Goal: Task Accomplishment & Management: Manage account settings

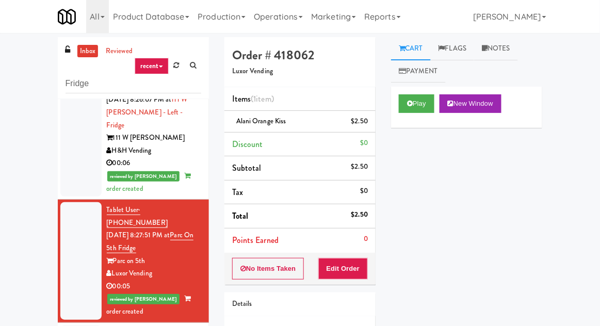
click at [82, 52] on link "inbox" at bounding box center [87, 51] width 21 height 13
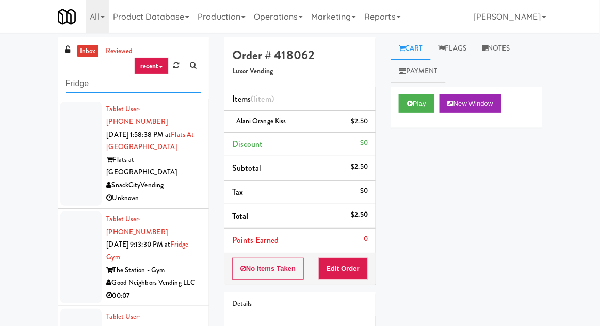
click at [75, 86] on input "Fridge" at bounding box center [134, 83] width 136 height 19
click at [72, 85] on input "Fridge" at bounding box center [134, 83] width 136 height 19
type input "Pantry"
click at [17, 73] on div "inbox reviewed recent all unclear take inventory issue suspicious failed recent…" at bounding box center [300, 226] width 600 height 379
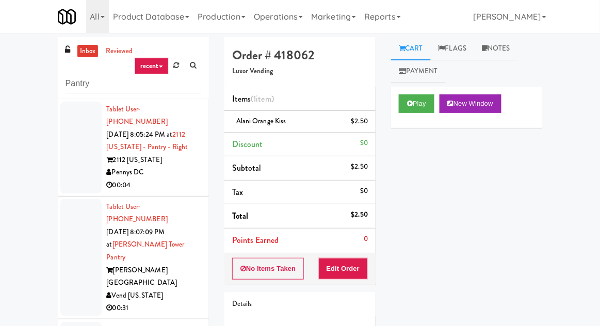
click at [75, 162] on div at bounding box center [80, 148] width 41 height 92
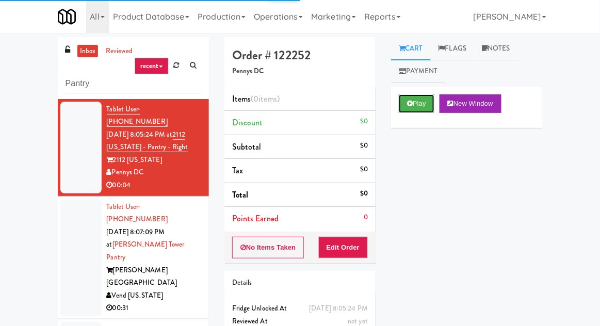
click at [426, 102] on button "Play" at bounding box center [417, 103] width 36 height 19
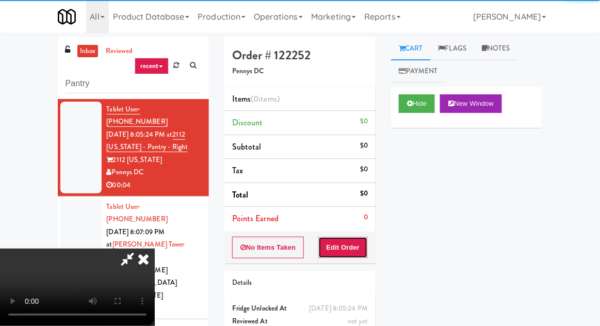
click at [340, 247] on button "Edit Order" at bounding box center [344, 248] width 50 height 22
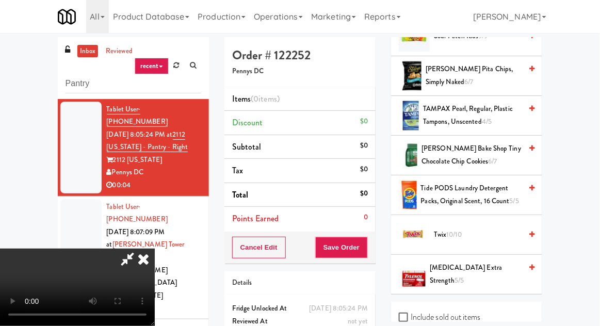
scroll to position [1257, 0]
click at [458, 229] on span "10/10" at bounding box center [455, 234] width 16 height 10
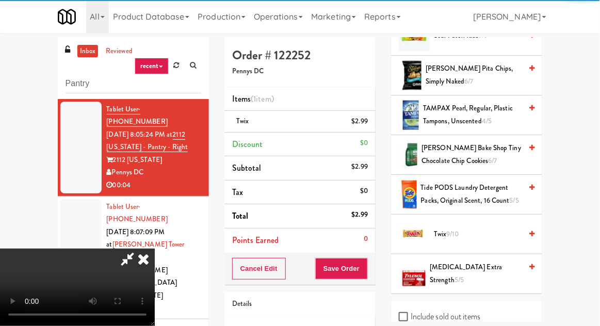
click at [597, 185] on div "inbox reviewed recent all unclear take inventory issue suspicious failed recent…" at bounding box center [300, 226] width 600 height 379
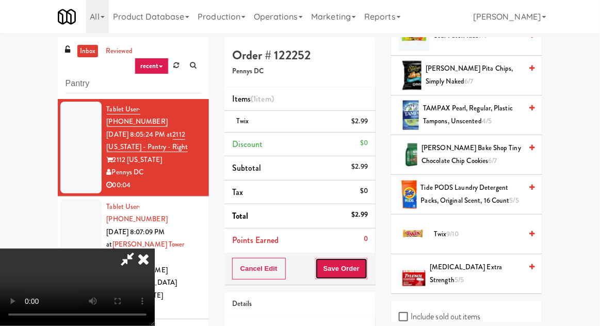
click at [363, 265] on button "Save Order" at bounding box center [341, 269] width 53 height 22
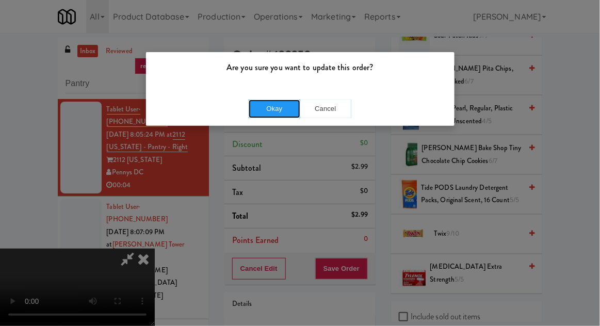
click at [278, 111] on button "Okay" at bounding box center [275, 109] width 52 height 19
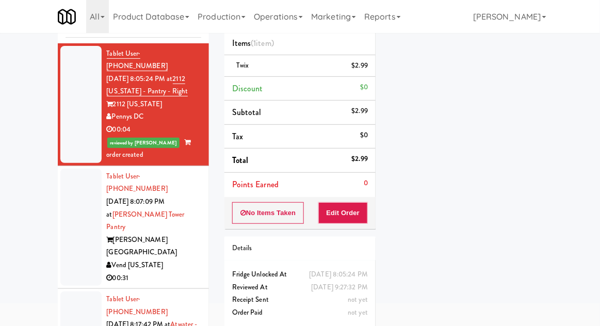
scroll to position [89, 0]
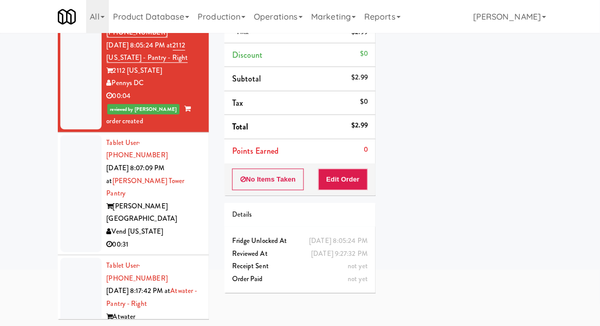
click at [70, 207] on div at bounding box center [80, 193] width 41 height 117
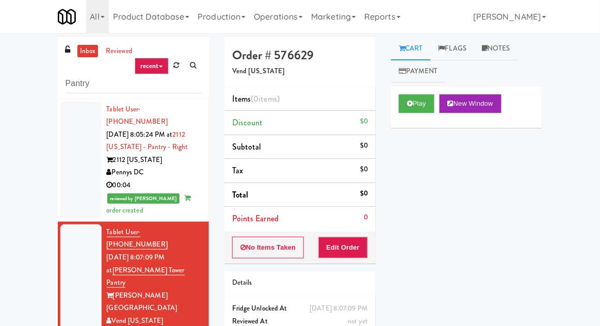
scroll to position [40, 0]
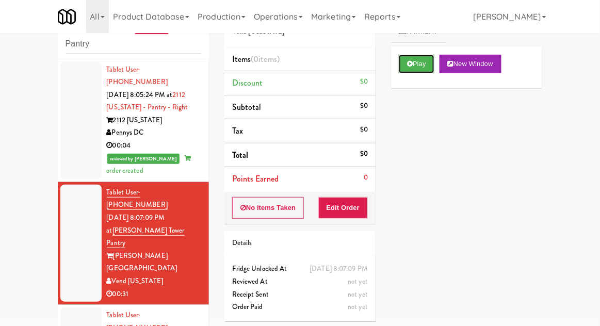
click at [420, 60] on button "Play" at bounding box center [417, 64] width 36 height 19
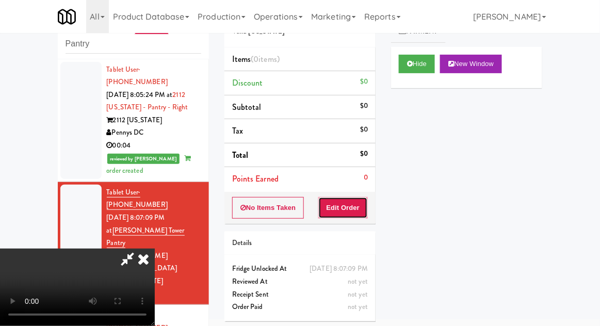
click at [356, 205] on button "Edit Order" at bounding box center [344, 208] width 50 height 22
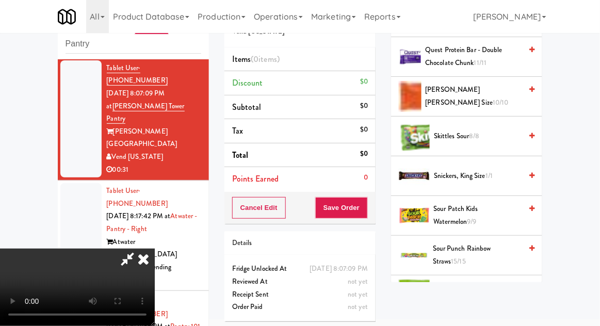
scroll to position [1071, 0]
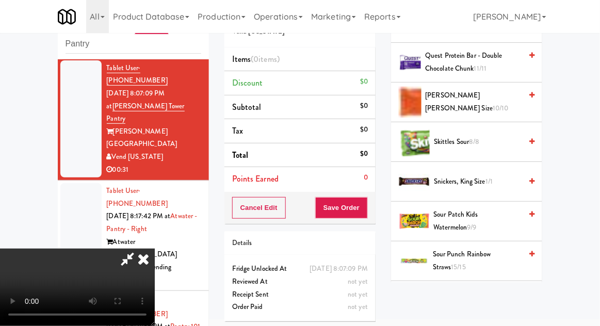
click at [493, 177] on span "1/1" at bounding box center [489, 182] width 7 height 10
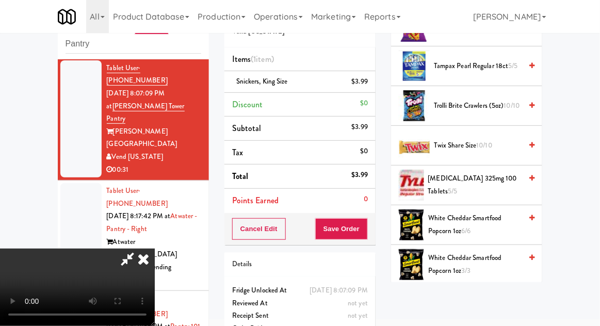
scroll to position [1491, 0]
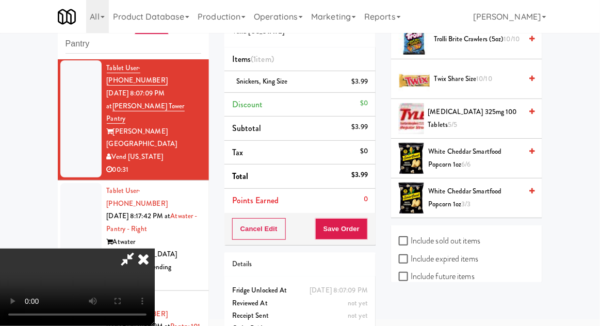
click at [486, 76] on span "10/10" at bounding box center [485, 79] width 16 height 10
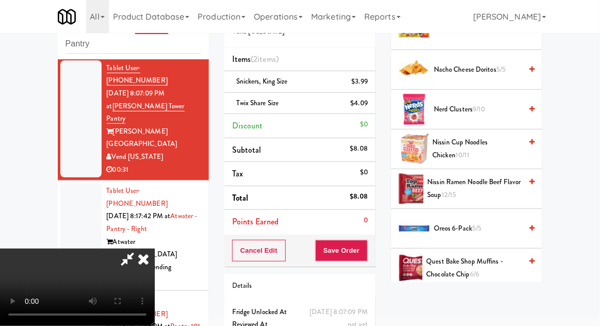
scroll to position [786, 0]
click at [479, 230] on span "Oreos 6-pack 5/5" at bounding box center [478, 228] width 88 height 13
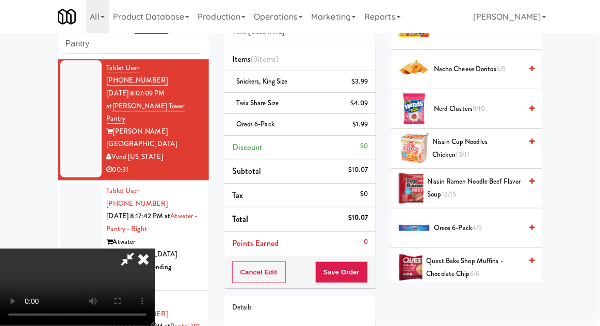
scroll to position [69, 0]
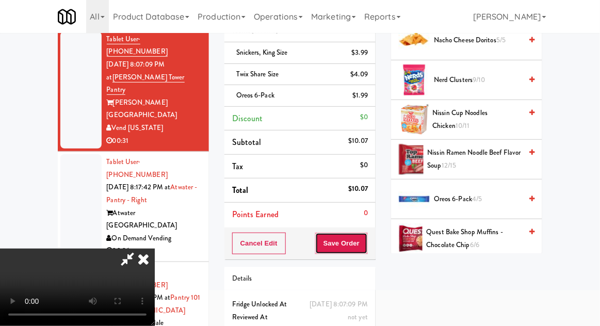
click at [366, 242] on button "Save Order" at bounding box center [341, 244] width 53 height 22
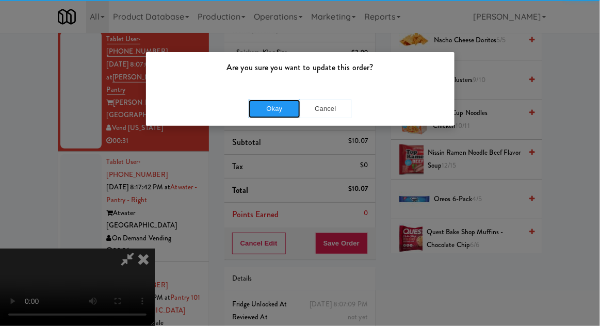
click at [271, 110] on button "Okay" at bounding box center [275, 109] width 52 height 19
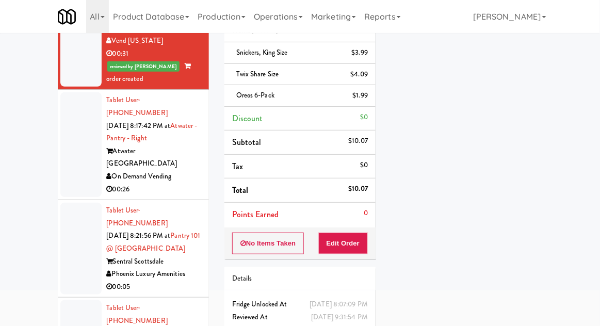
scroll to position [214, 0]
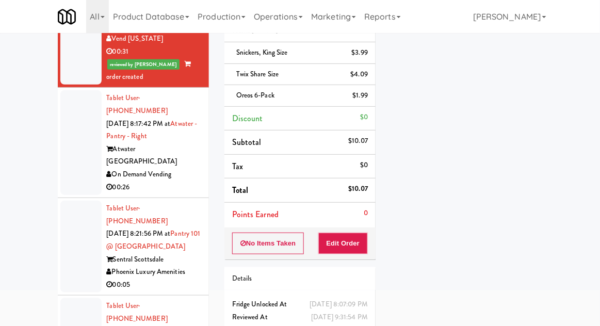
click at [64, 115] on div at bounding box center [80, 142] width 41 height 105
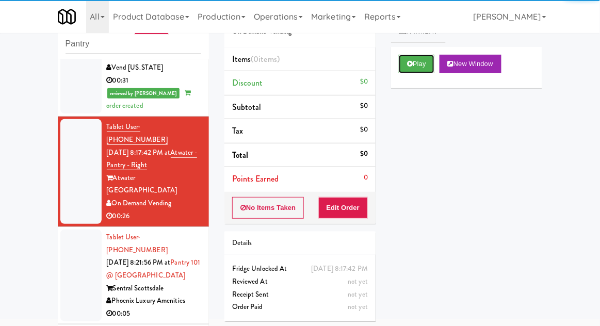
click at [410, 61] on icon at bounding box center [410, 63] width 6 height 7
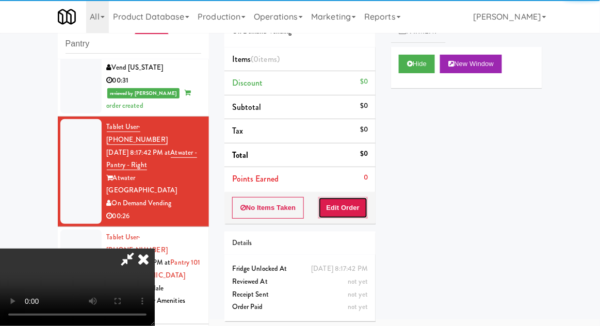
click at [343, 201] on button "Edit Order" at bounding box center [344, 208] width 50 height 22
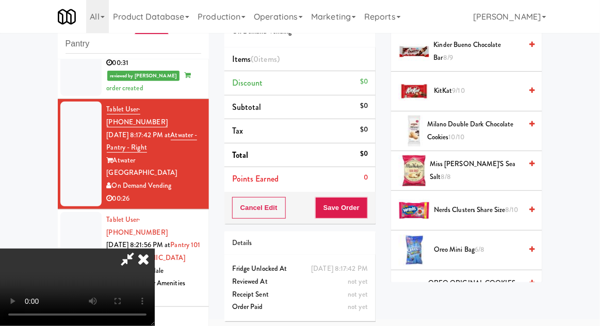
scroll to position [670, 0]
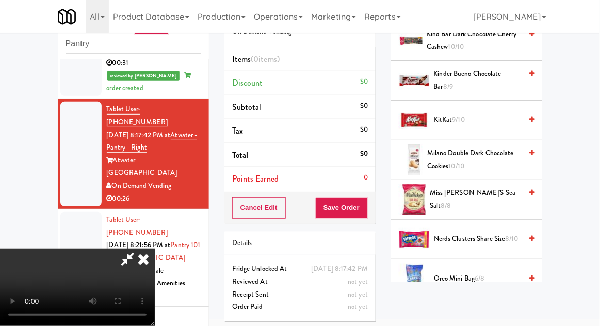
click at [451, 201] on span "8/8" at bounding box center [446, 206] width 10 height 10
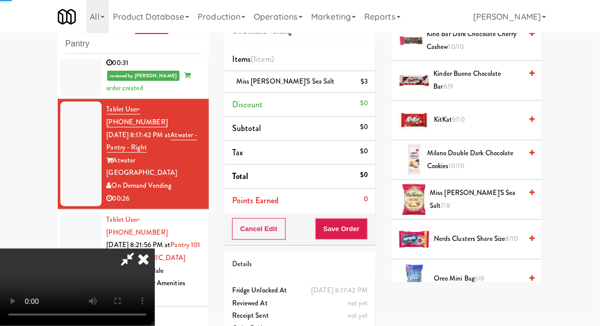
click at [451, 201] on span "7/8" at bounding box center [445, 206] width 9 height 10
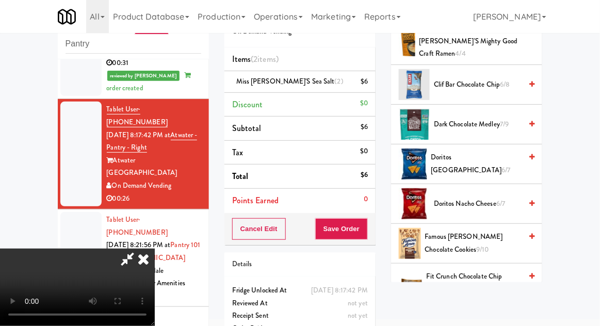
scroll to position [298, 0]
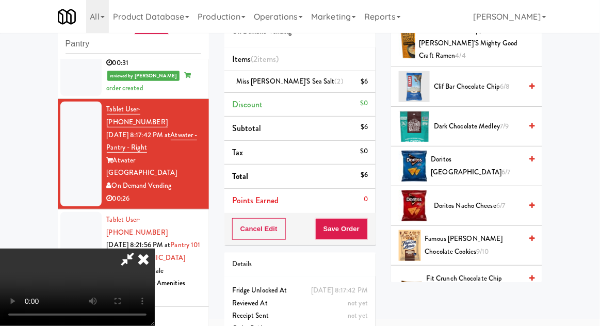
click at [502, 201] on span "6/7" at bounding box center [501, 206] width 9 height 10
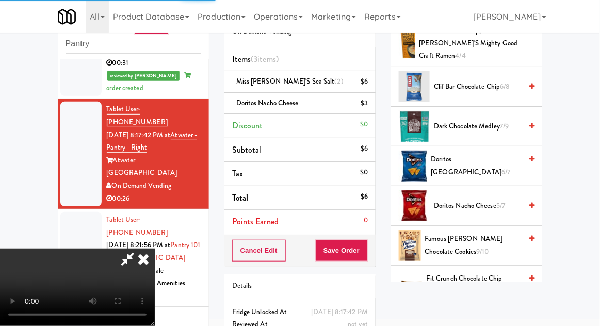
click at [374, 248] on div "Cancel Edit Save Order" at bounding box center [300, 251] width 151 height 32
click at [363, 255] on button "Save Order" at bounding box center [341, 251] width 53 height 22
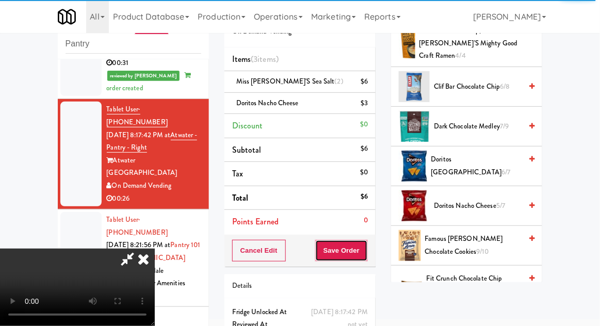
click at [366, 255] on button "Save Order" at bounding box center [341, 251] width 53 height 22
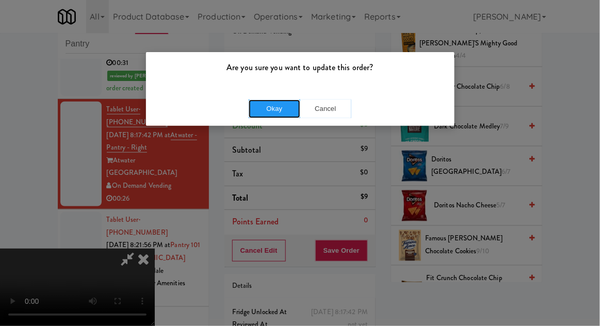
click at [275, 105] on button "Okay" at bounding box center [275, 109] width 52 height 19
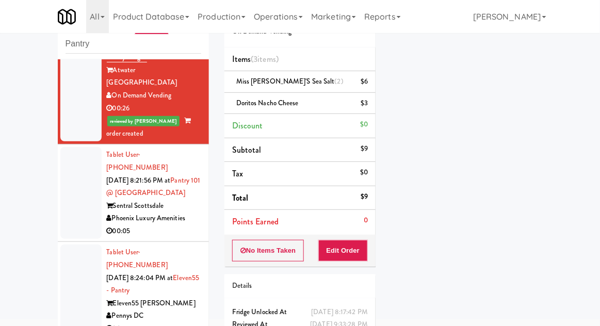
scroll to position [326, 0]
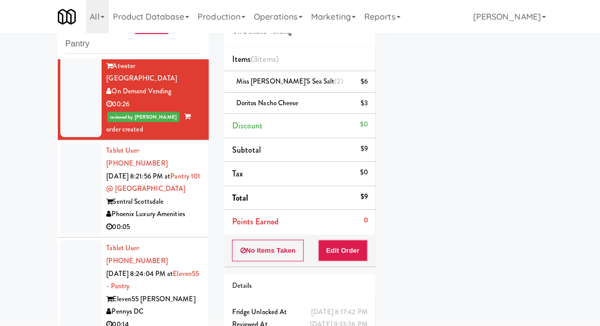
click at [71, 155] on div at bounding box center [80, 189] width 41 height 92
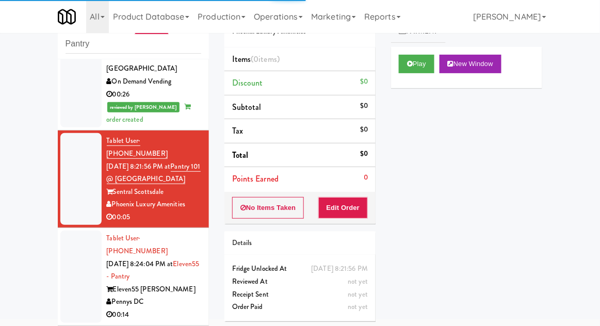
scroll to position [337, 0]
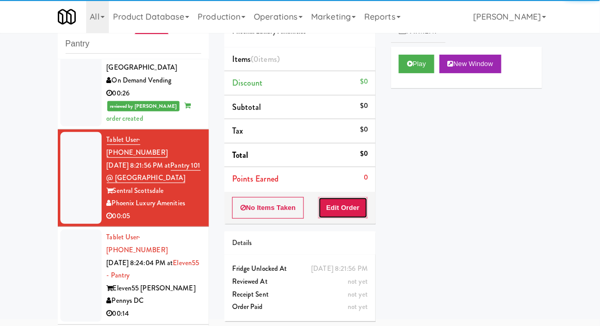
click at [356, 198] on button "Edit Order" at bounding box center [344, 208] width 50 height 22
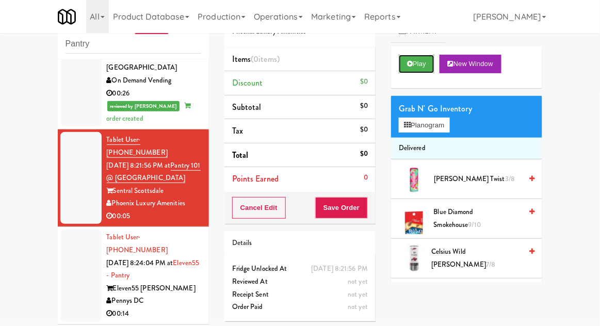
click at [421, 65] on button "Play" at bounding box center [417, 64] width 36 height 19
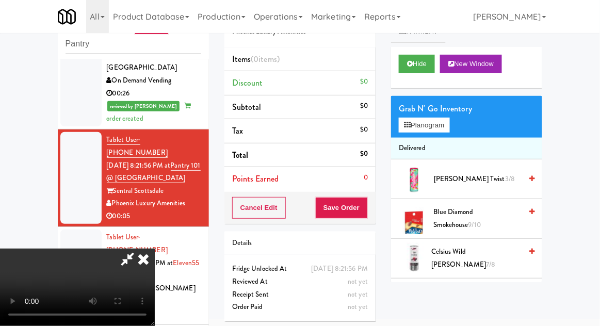
scroll to position [0, 0]
click at [446, 124] on button "Planogram" at bounding box center [424, 125] width 51 height 15
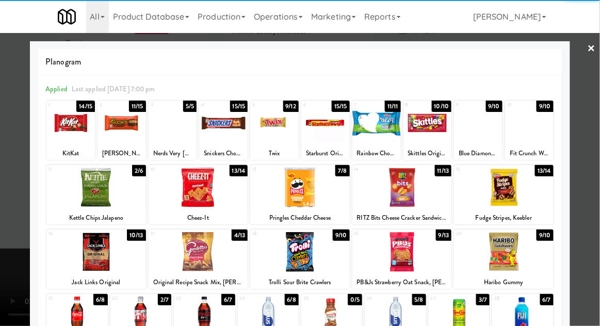
click at [140, 319] on div at bounding box center [140, 317] width 61 height 40
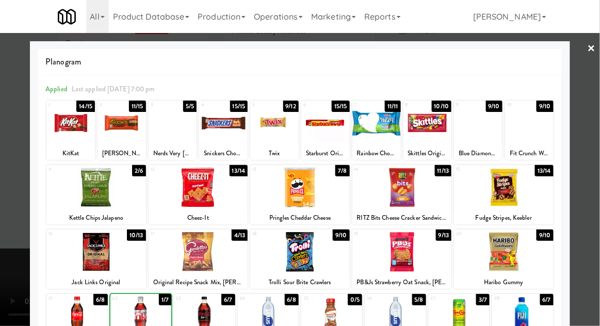
click at [596, 166] on div at bounding box center [300, 163] width 600 height 326
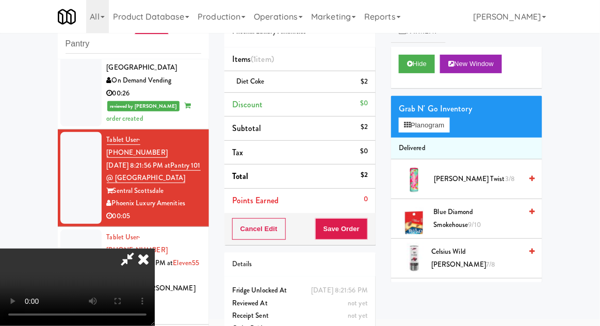
scroll to position [38, 0]
click at [367, 229] on button "Save Order" at bounding box center [341, 229] width 53 height 22
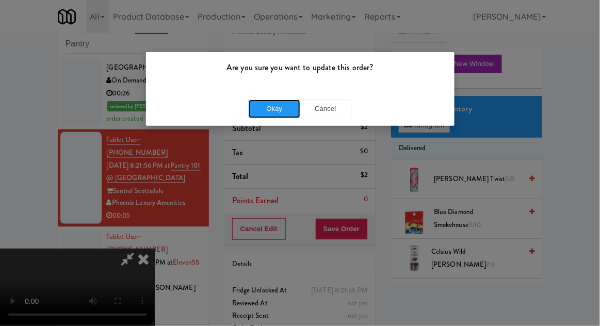
click at [271, 114] on button "Okay" at bounding box center [275, 109] width 52 height 19
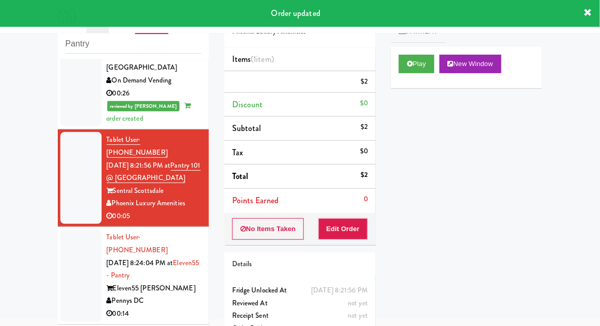
scroll to position [0, 0]
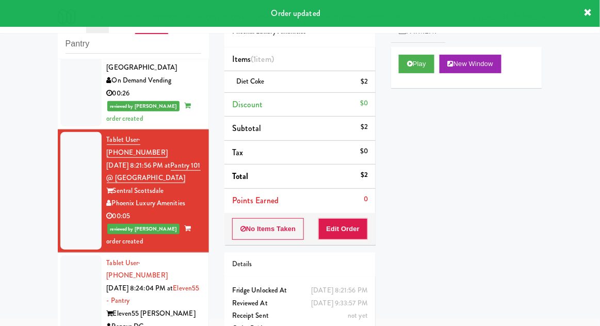
click at [70, 256] on div at bounding box center [80, 302] width 41 height 92
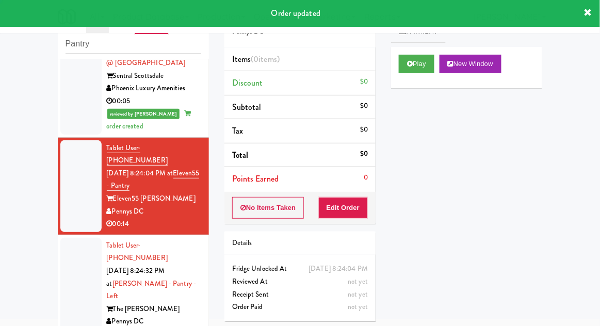
scroll to position [465, 0]
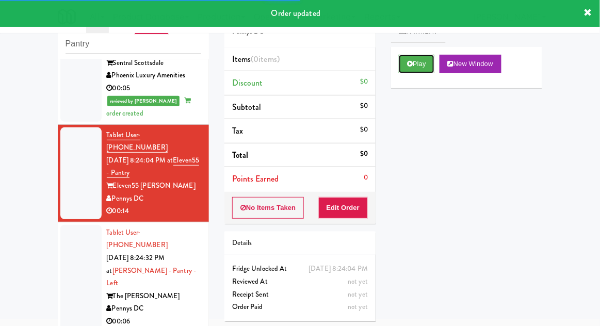
click at [427, 69] on button "Play" at bounding box center [417, 64] width 36 height 19
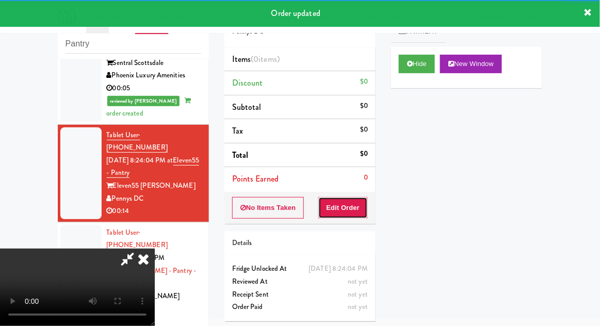
click at [358, 217] on button "Edit Order" at bounding box center [344, 208] width 50 height 22
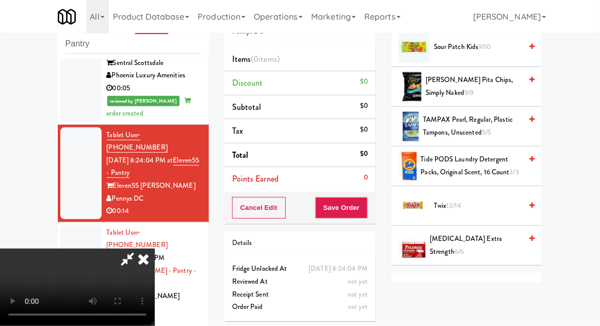
scroll to position [1333, 0]
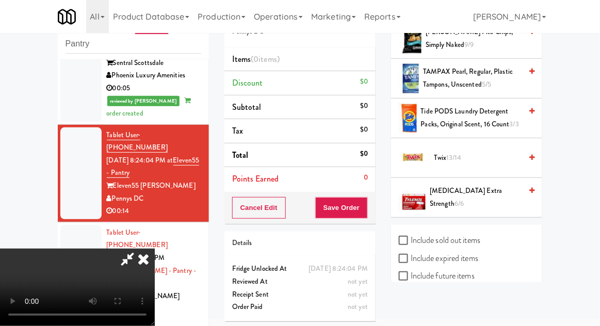
click at [475, 152] on span "Twix 13/14" at bounding box center [478, 158] width 88 height 13
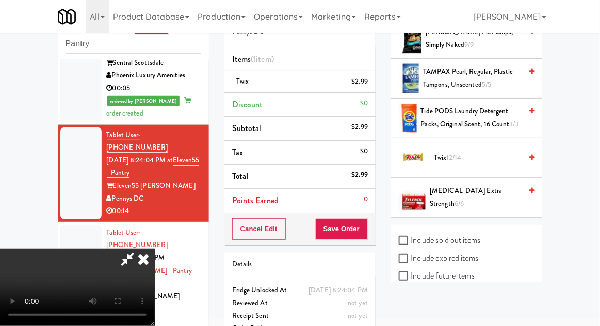
scroll to position [38, 0]
click at [362, 235] on button "Save Order" at bounding box center [341, 229] width 53 height 22
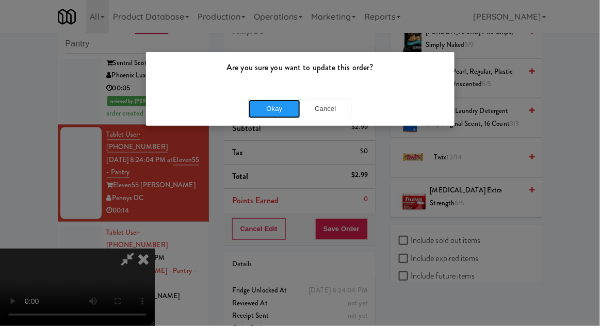
click at [270, 104] on button "Okay" at bounding box center [275, 109] width 52 height 19
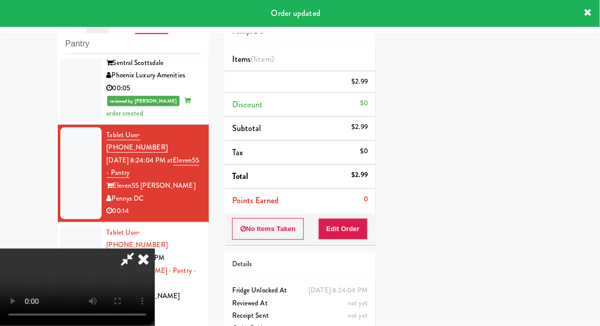
scroll to position [0, 0]
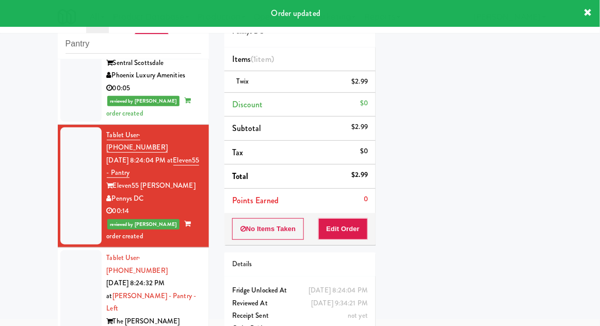
click at [65, 250] on div at bounding box center [80, 302] width 41 height 105
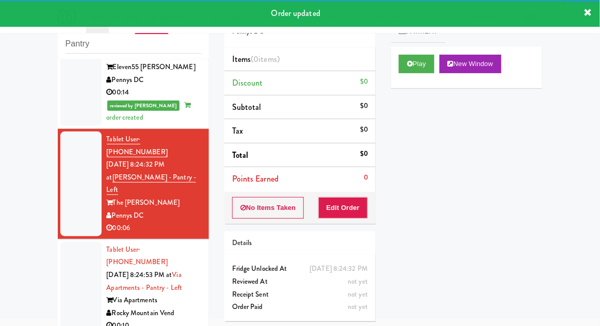
scroll to position [579, 0]
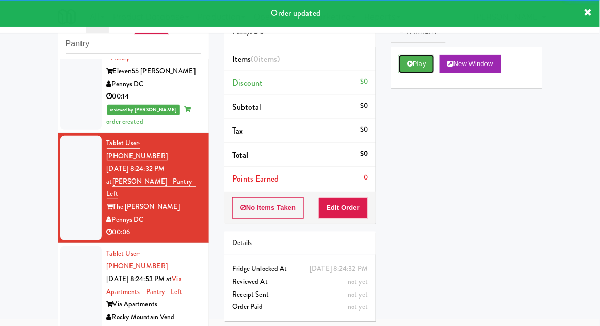
click at [418, 61] on button "Play" at bounding box center [417, 64] width 36 height 19
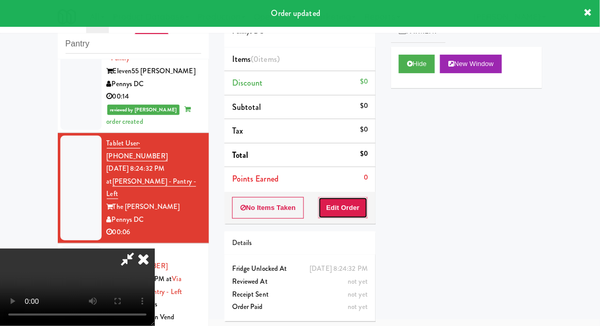
click at [354, 206] on button "Edit Order" at bounding box center [344, 208] width 50 height 22
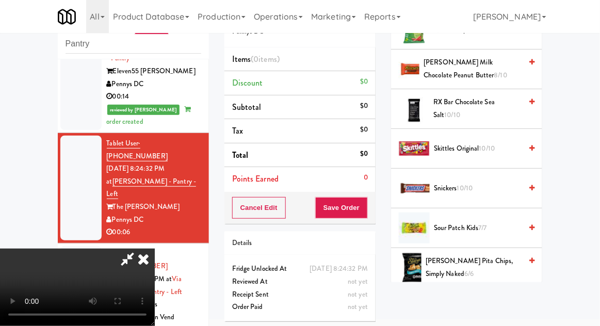
scroll to position [904, 0]
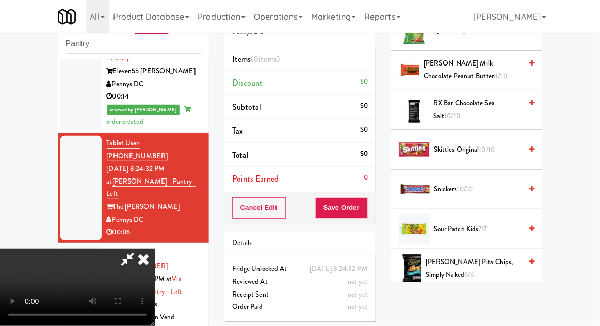
click at [492, 187] on span "Snickers 10/10" at bounding box center [478, 189] width 88 height 13
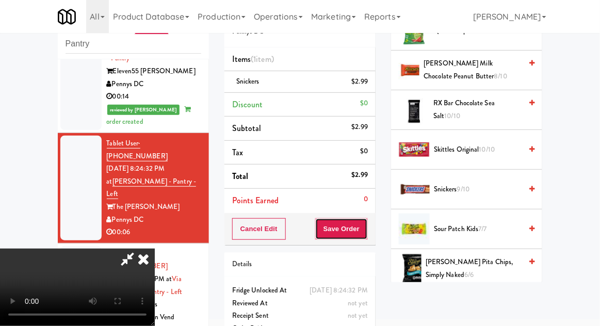
click at [367, 236] on button "Save Order" at bounding box center [341, 229] width 53 height 22
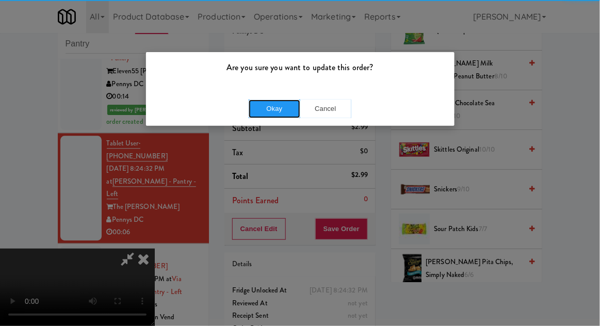
click at [265, 113] on button "Okay" at bounding box center [275, 109] width 52 height 19
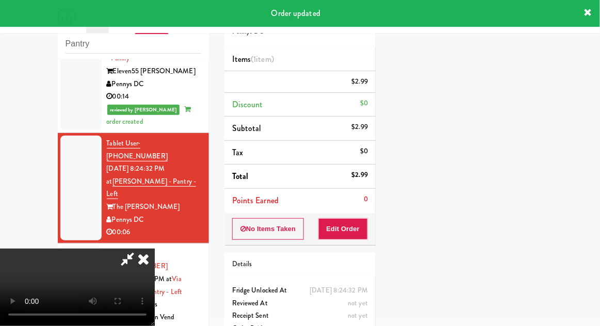
scroll to position [102, 0]
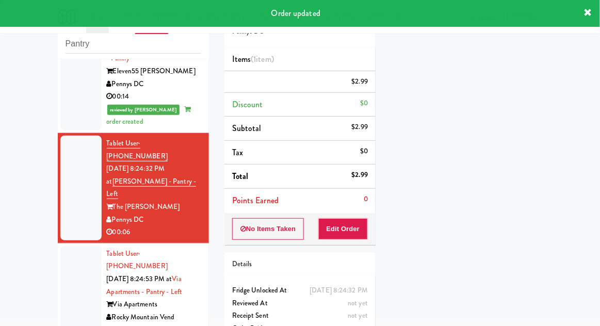
click at [75, 246] on div at bounding box center [80, 292] width 41 height 92
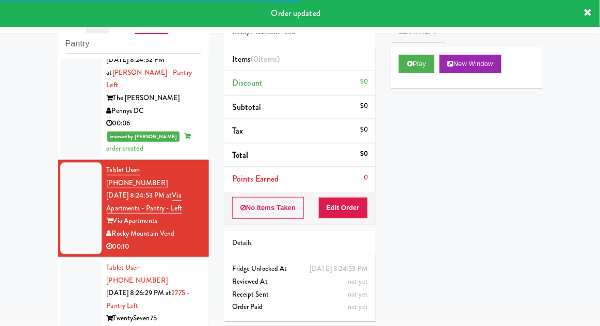
scroll to position [689, 0]
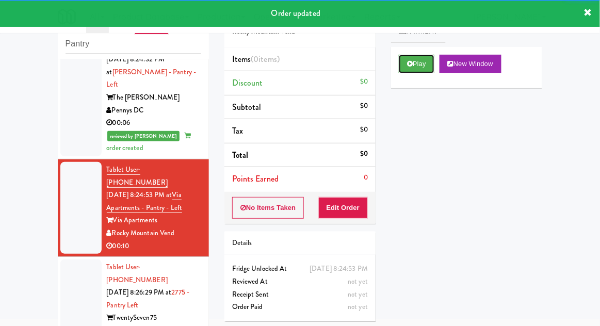
click at [401, 62] on button "Play" at bounding box center [417, 64] width 36 height 19
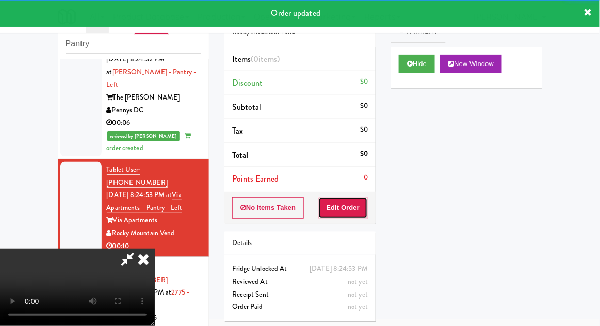
click at [364, 212] on button "Edit Order" at bounding box center [344, 208] width 50 height 22
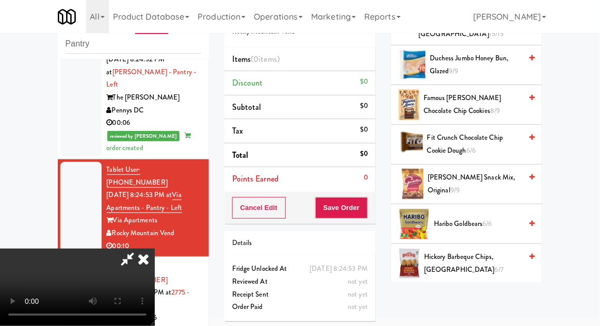
scroll to position [321, 0]
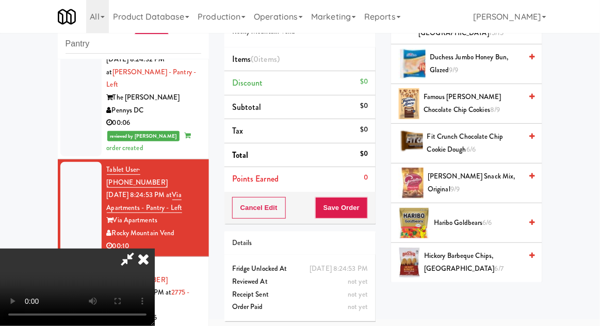
click at [484, 100] on span "Famous Amos Chocolate Chip Cookies 8/9" at bounding box center [473, 103] width 98 height 25
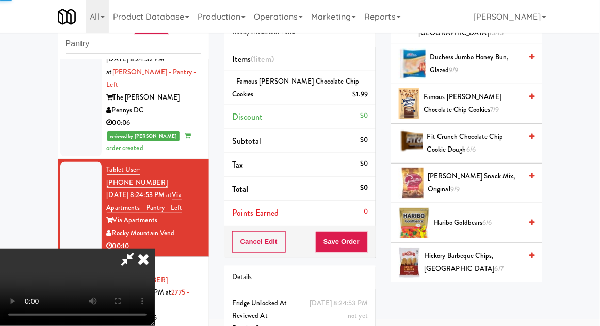
click at [477, 99] on span "Famous Amos Chocolate Chip Cookies 7/9" at bounding box center [473, 103] width 98 height 25
click at [363, 240] on button "Save Order" at bounding box center [341, 242] width 53 height 22
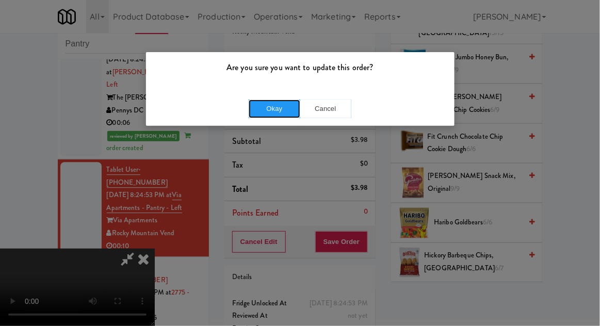
click at [271, 115] on button "Okay" at bounding box center [275, 109] width 52 height 19
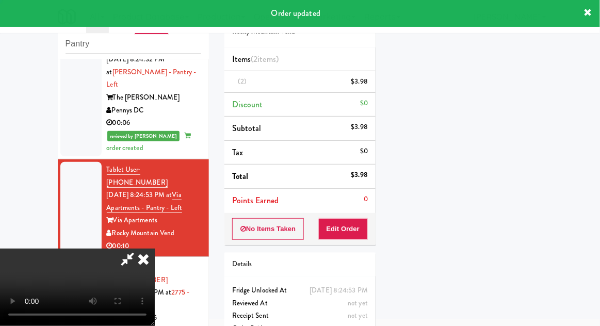
scroll to position [0, 0]
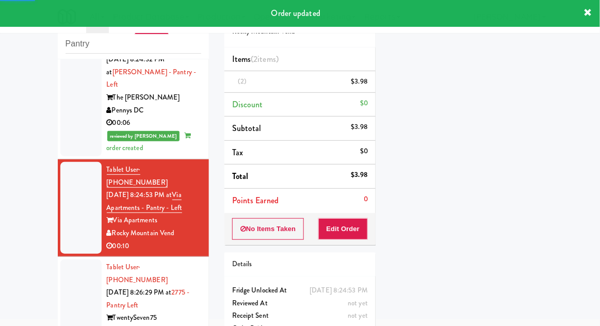
click at [77, 260] on div at bounding box center [80, 306] width 41 height 92
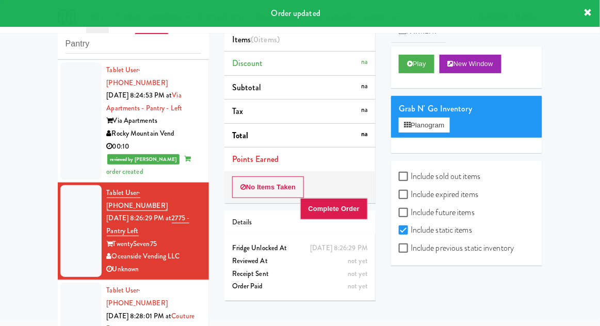
scroll to position [794, 0]
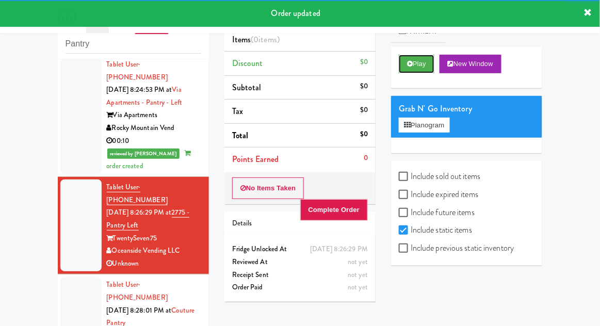
click at [401, 66] on button "Play" at bounding box center [417, 64] width 36 height 19
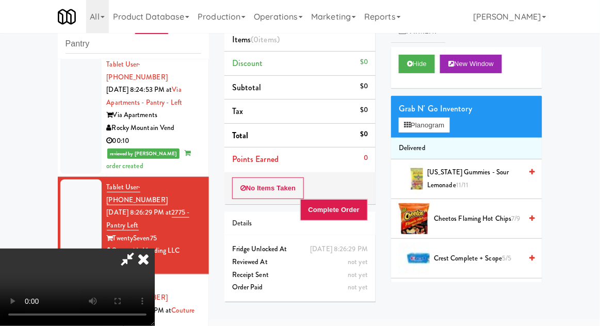
scroll to position [0, 0]
click at [155, 249] on icon at bounding box center [143, 259] width 23 height 21
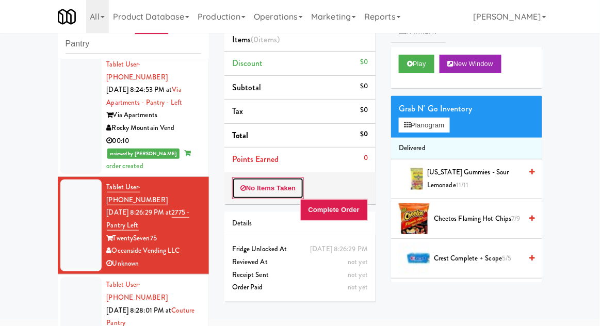
click at [263, 181] on button "No Items Taken" at bounding box center [268, 189] width 72 height 22
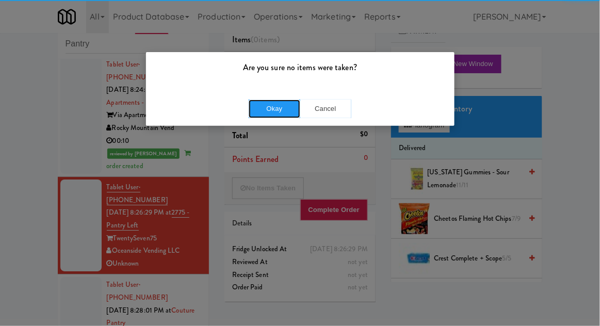
click at [268, 109] on button "Okay" at bounding box center [275, 109] width 52 height 19
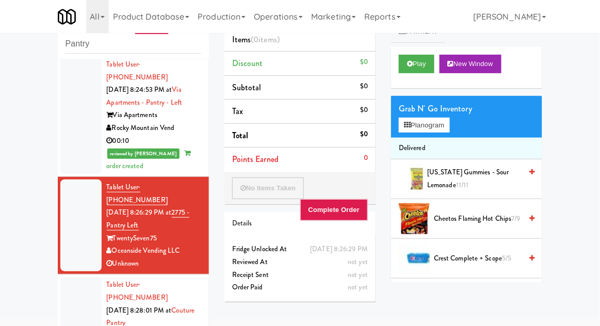
click at [77, 277] on div at bounding box center [80, 323] width 41 height 92
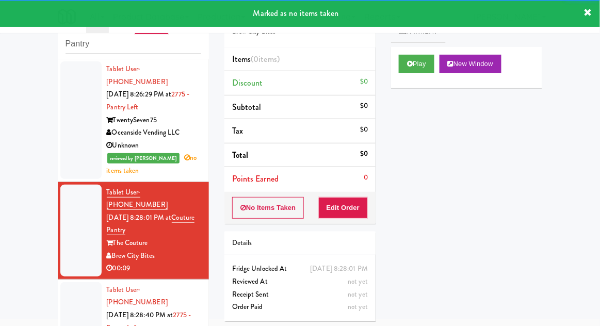
scroll to position [913, 0]
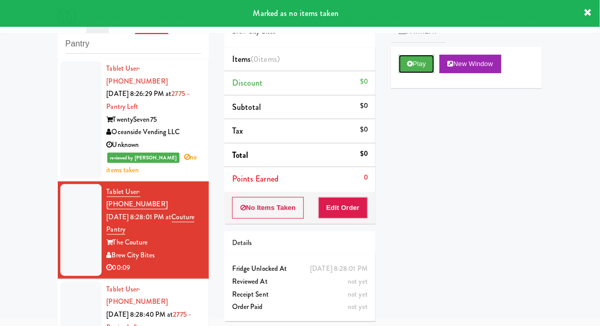
click at [408, 63] on icon at bounding box center [410, 63] width 6 height 7
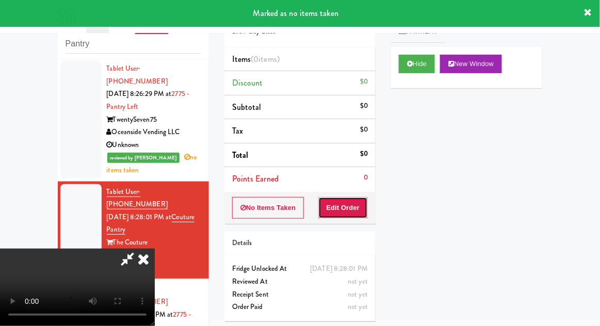
click at [359, 202] on button "Edit Order" at bounding box center [344, 208] width 50 height 22
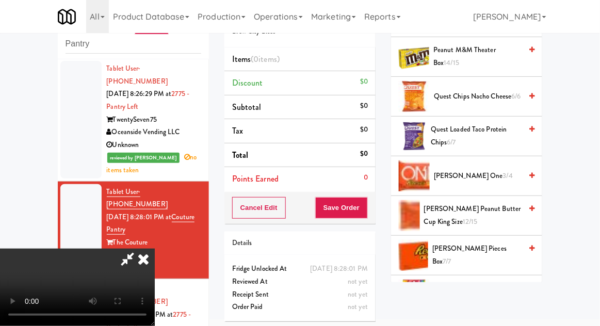
scroll to position [832, 0]
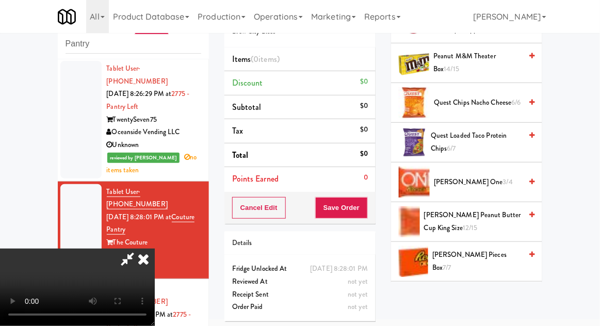
click at [496, 211] on span "Reese's Peanut Butter Cup King Size 12/15" at bounding box center [473, 221] width 98 height 25
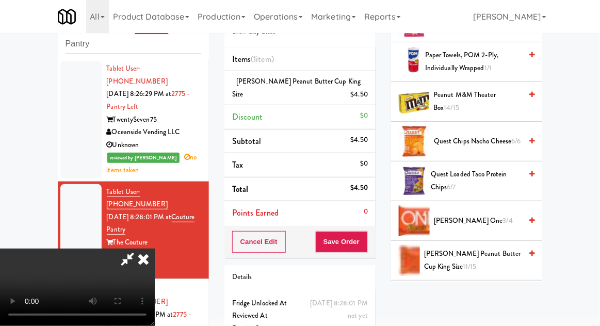
scroll to position [792, 0]
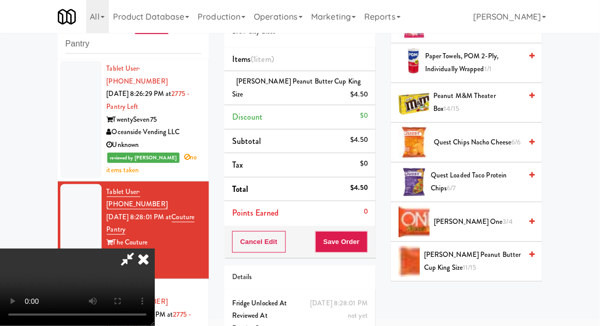
click at [497, 180] on span "Quest Loaded Taco Protein Chips 6/7" at bounding box center [476, 181] width 91 height 25
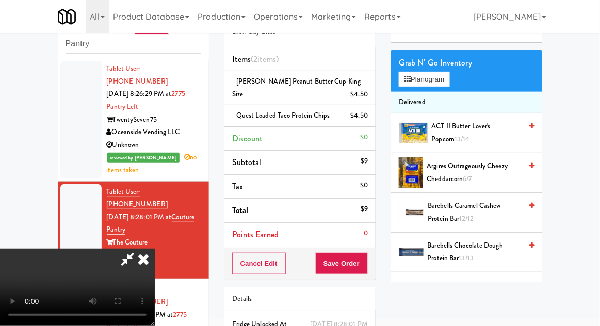
scroll to position [0, 0]
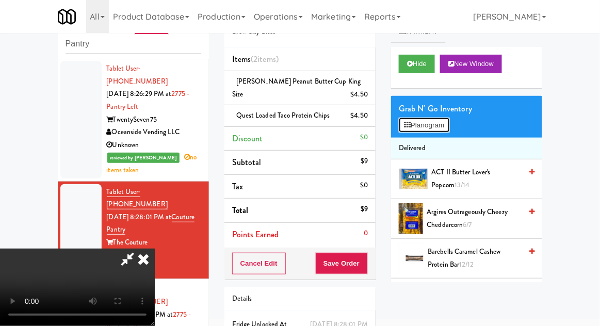
click at [433, 131] on button "Planogram" at bounding box center [424, 125] width 51 height 15
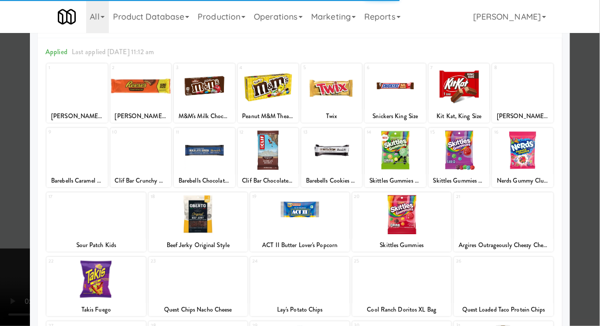
scroll to position [53, 0]
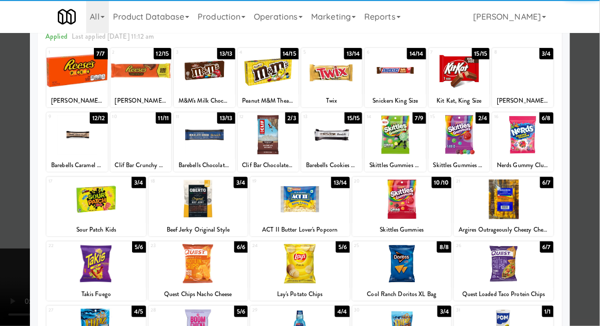
click at [594, 197] on div at bounding box center [300, 163] width 600 height 326
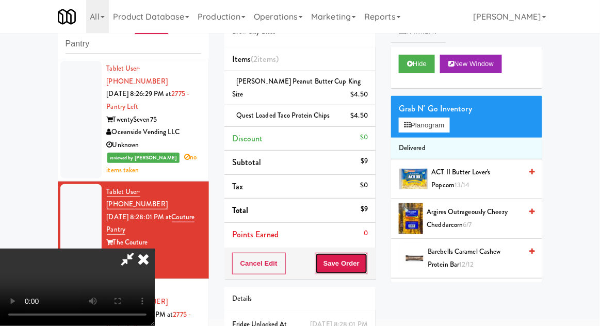
click at [363, 261] on button "Save Order" at bounding box center [341, 264] width 53 height 22
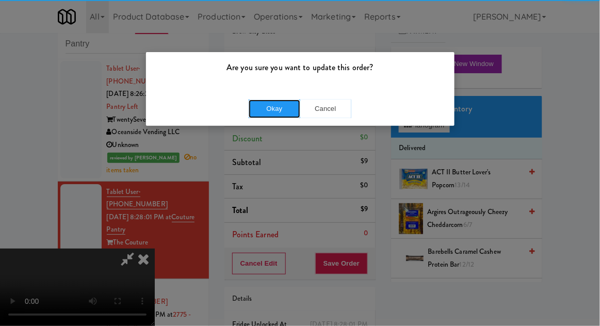
click at [267, 110] on button "Okay" at bounding box center [275, 109] width 52 height 19
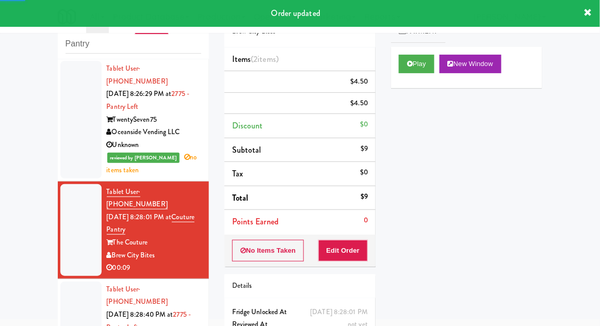
click at [62, 282] on div at bounding box center [80, 328] width 41 height 92
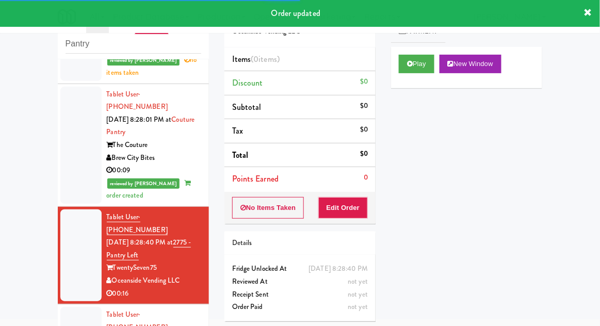
scroll to position [1011, 0]
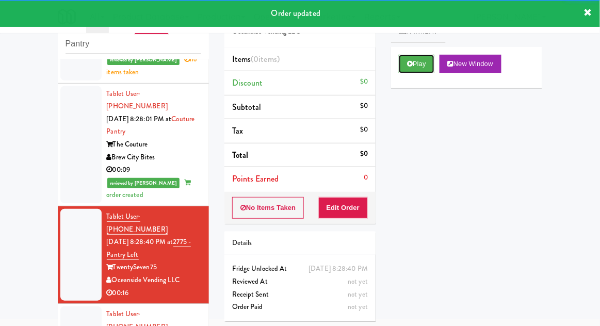
click at [408, 57] on button "Play" at bounding box center [417, 64] width 36 height 19
click at [368, 205] on button "Edit Order" at bounding box center [344, 208] width 50 height 22
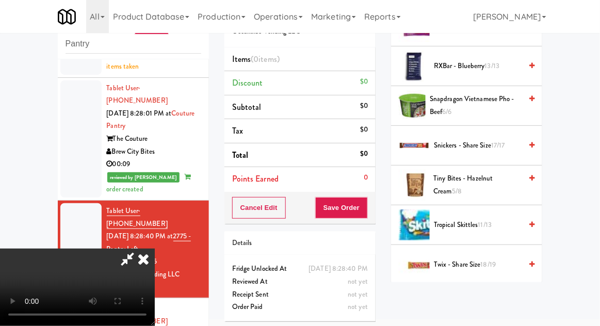
scroll to position [1068, 0]
click at [503, 218] on span "Tropical Skittles 11/13" at bounding box center [478, 224] width 88 height 13
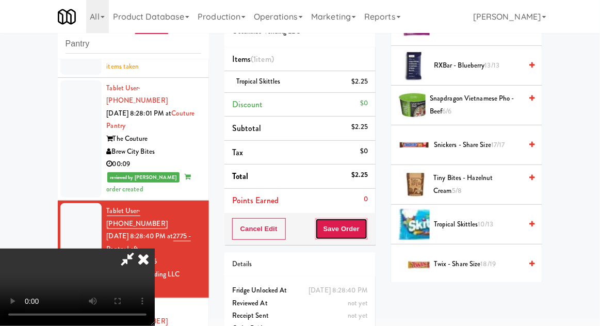
click at [365, 224] on button "Save Order" at bounding box center [341, 229] width 53 height 22
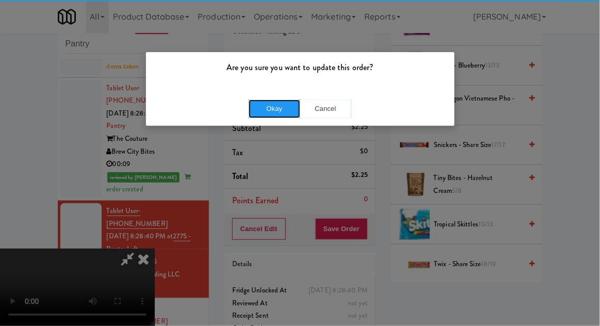
click at [259, 108] on button "Okay" at bounding box center [275, 109] width 52 height 19
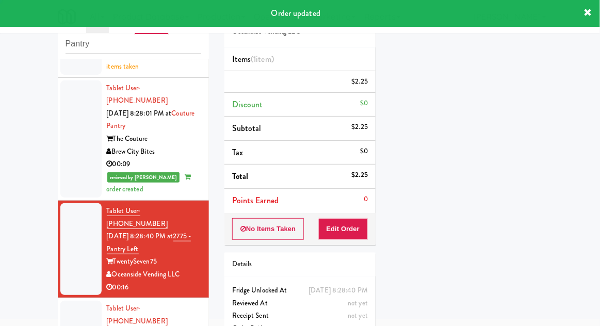
scroll to position [0, 0]
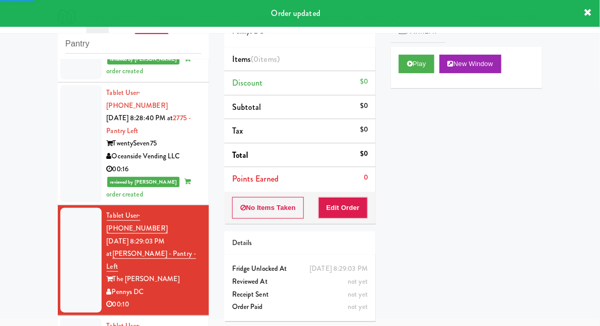
scroll to position [1135, 0]
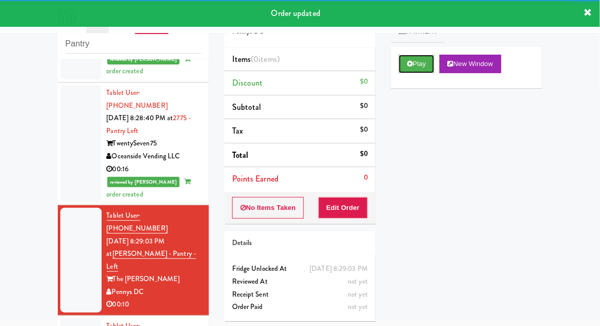
click at [400, 66] on button "Play" at bounding box center [417, 64] width 36 height 19
click at [346, 215] on button "Edit Order" at bounding box center [344, 208] width 50 height 22
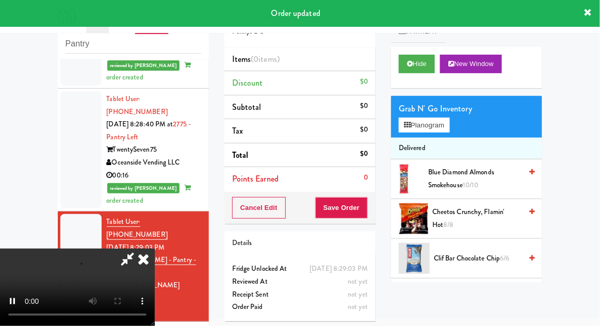
scroll to position [1131, 0]
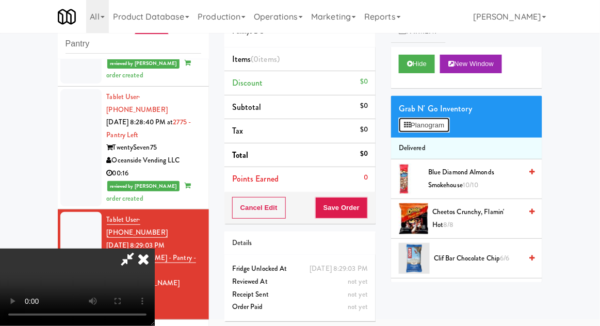
click at [450, 120] on button "Planogram" at bounding box center [424, 125] width 51 height 15
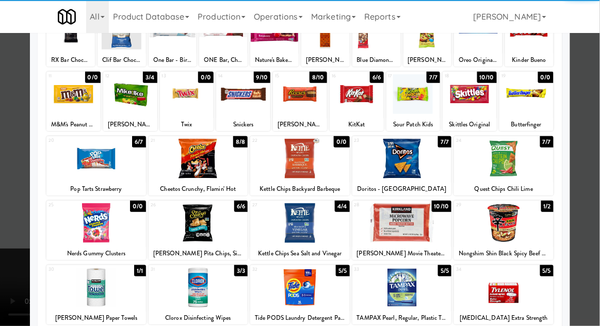
scroll to position [93, 0]
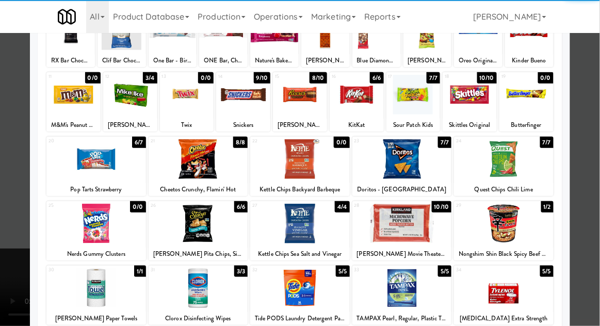
click at [87, 287] on div at bounding box center [96, 288] width 100 height 40
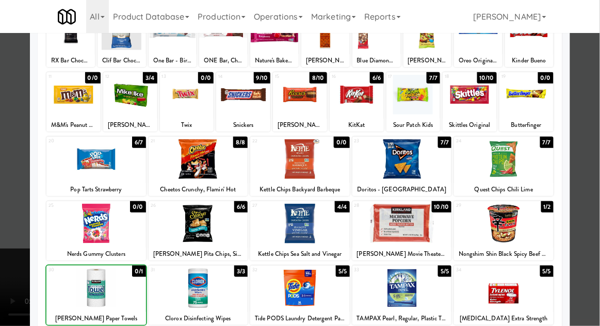
click at [589, 199] on div at bounding box center [300, 163] width 600 height 326
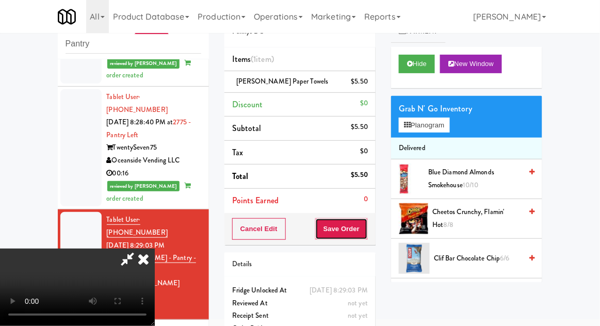
click at [368, 226] on button "Save Order" at bounding box center [341, 229] width 53 height 22
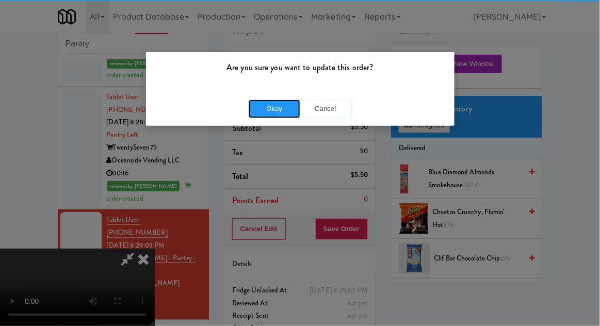
click at [268, 104] on button "Okay" at bounding box center [275, 109] width 52 height 19
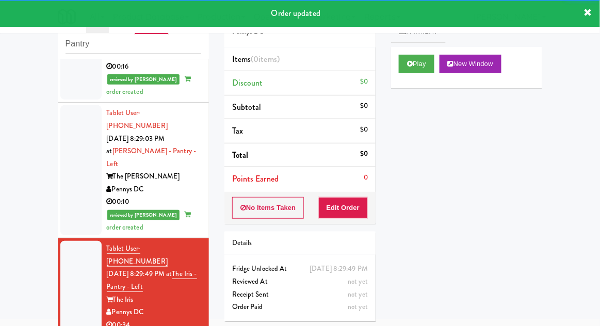
scroll to position [1237, 0]
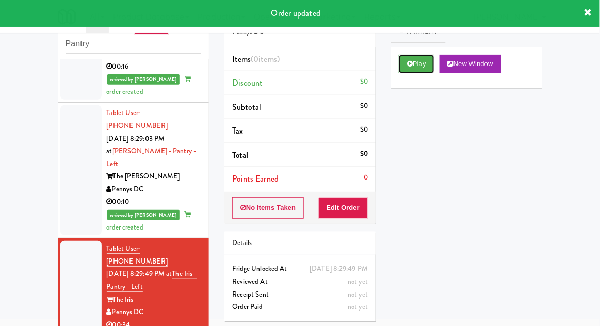
click at [401, 68] on button "Play" at bounding box center [417, 64] width 36 height 19
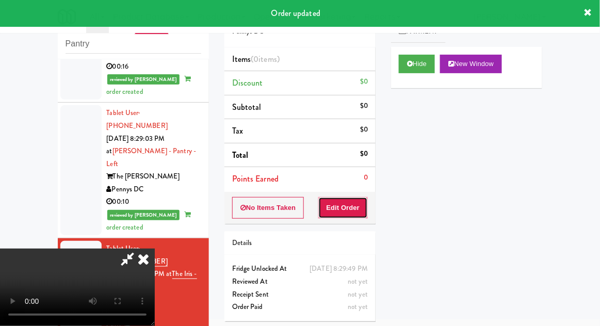
click at [349, 205] on button "Edit Order" at bounding box center [344, 208] width 50 height 22
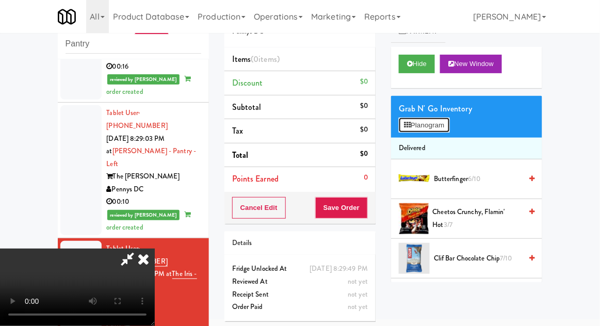
click at [434, 126] on button "Planogram" at bounding box center [424, 125] width 51 height 15
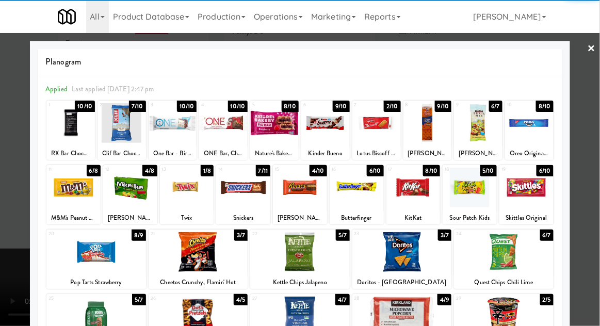
click at [303, 252] on div at bounding box center [300, 252] width 100 height 40
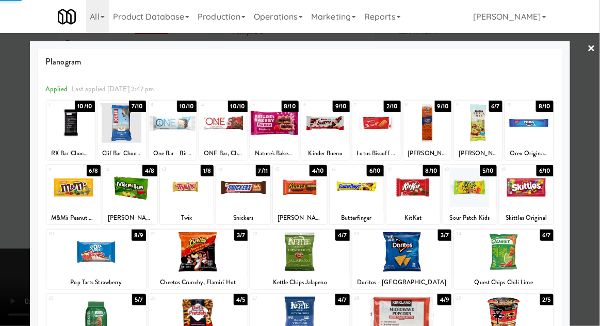
click at [594, 161] on div at bounding box center [300, 163] width 600 height 326
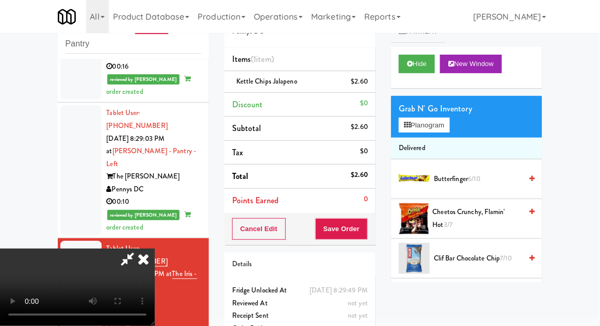
click at [497, 208] on span "Cheetos Crunchy, Flamin' Hot 3/7" at bounding box center [477, 218] width 89 height 25
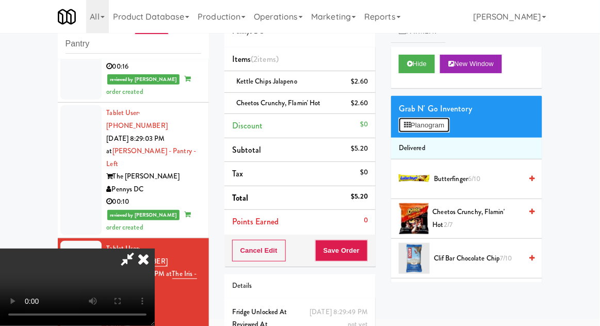
click at [447, 123] on button "Planogram" at bounding box center [424, 125] width 51 height 15
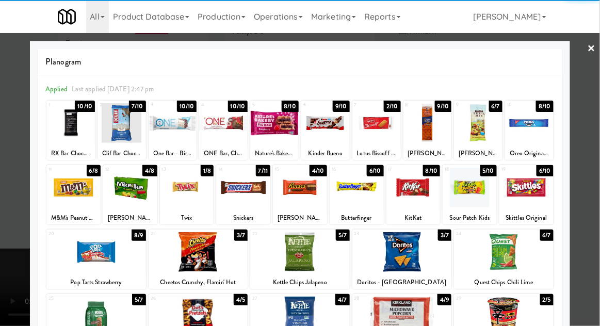
click at [479, 200] on div at bounding box center [470, 188] width 54 height 40
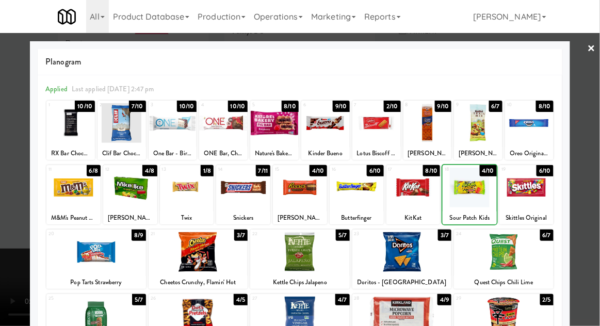
click at [595, 180] on div at bounding box center [300, 163] width 600 height 326
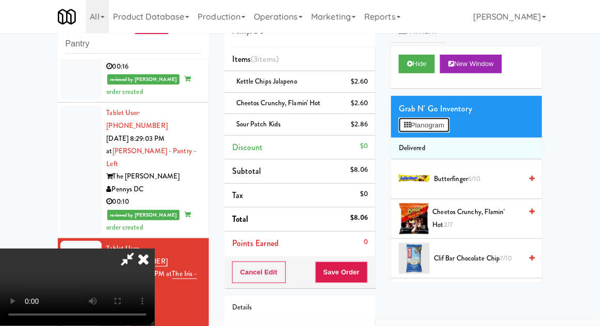
click at [438, 127] on button "Planogram" at bounding box center [424, 125] width 51 height 15
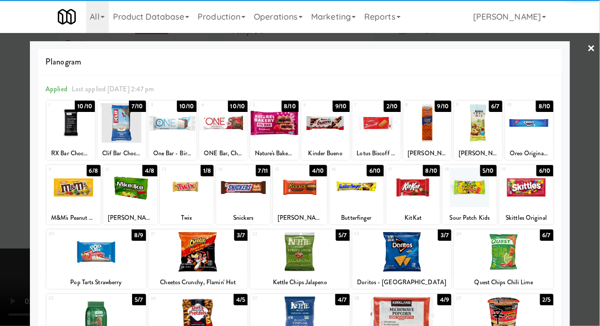
click at [434, 136] on div at bounding box center [428, 123] width 49 height 40
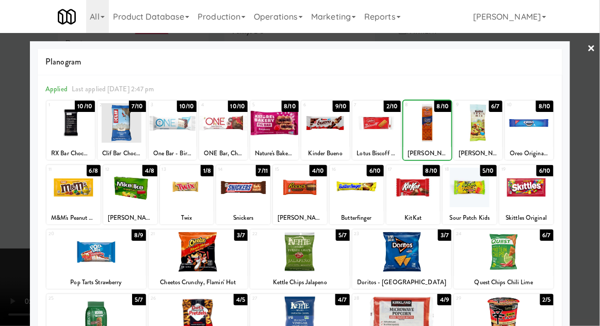
click at [598, 133] on div at bounding box center [300, 163] width 600 height 326
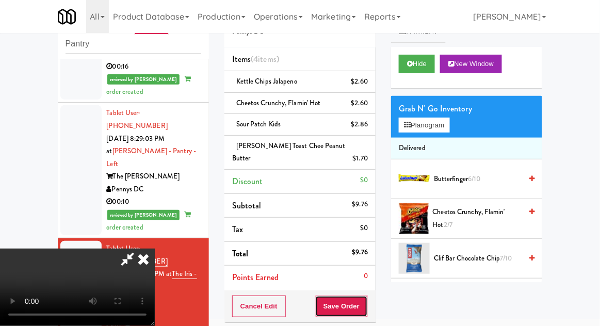
click at [367, 296] on button "Save Order" at bounding box center [341, 307] width 53 height 22
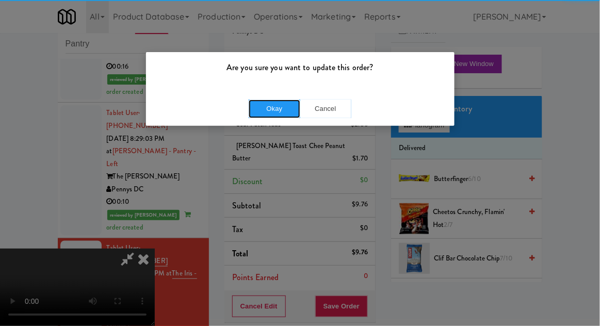
click at [250, 112] on button "Okay" at bounding box center [275, 109] width 52 height 19
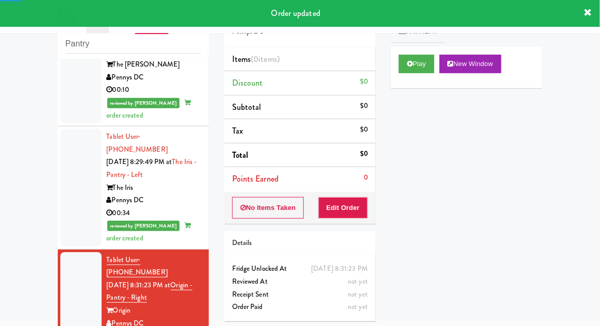
scroll to position [1350, 0]
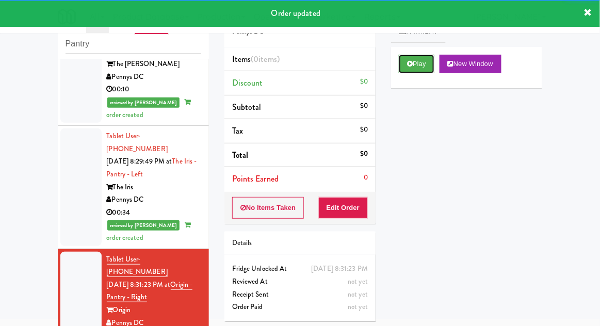
click at [408, 67] on button "Play" at bounding box center [417, 64] width 36 height 19
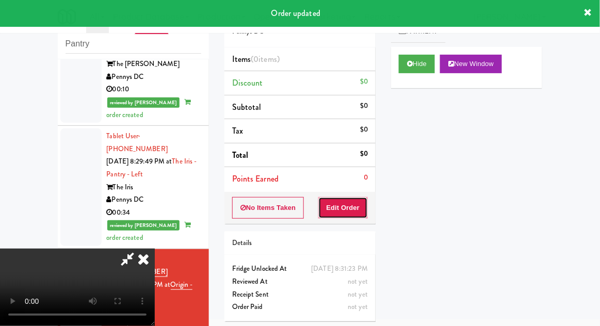
click at [356, 204] on button "Edit Order" at bounding box center [344, 208] width 50 height 22
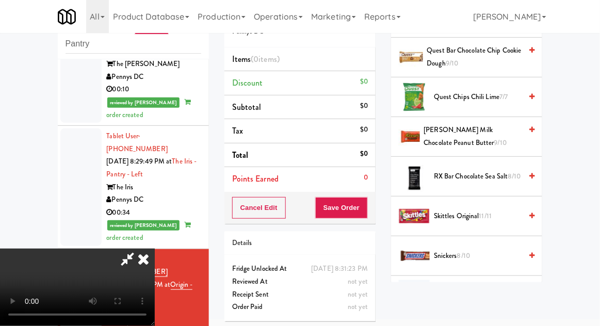
scroll to position [1294, 0]
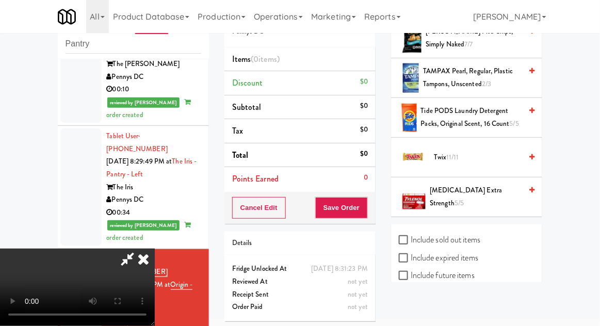
click at [470, 151] on span "Twix 11/11" at bounding box center [478, 157] width 88 height 13
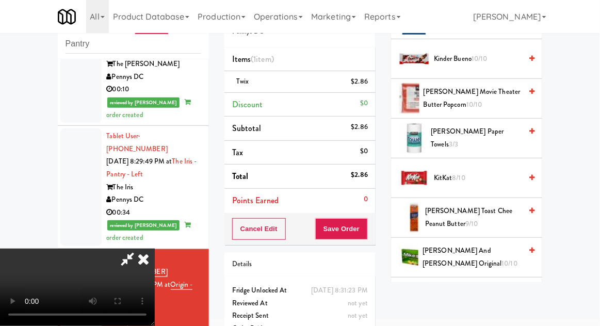
scroll to position [437, 0]
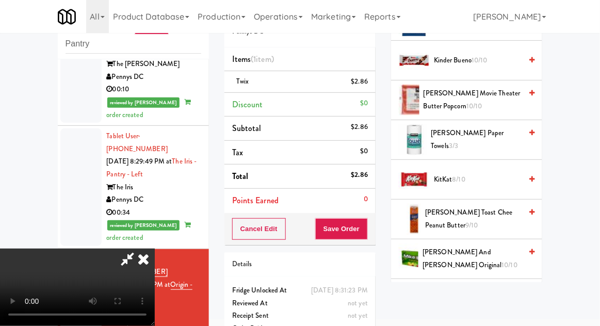
click at [495, 143] on span "Kirkland Paper Towels 3/3" at bounding box center [477, 139] width 91 height 25
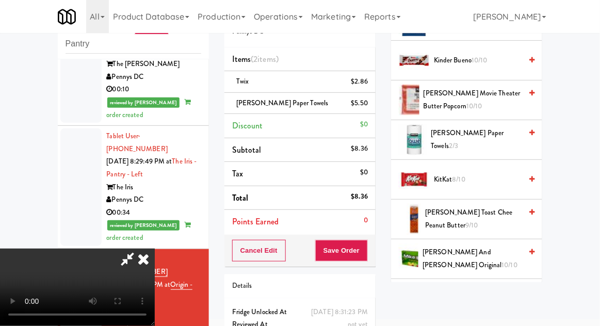
scroll to position [38, 0]
click at [363, 252] on button "Save Order" at bounding box center [341, 251] width 53 height 22
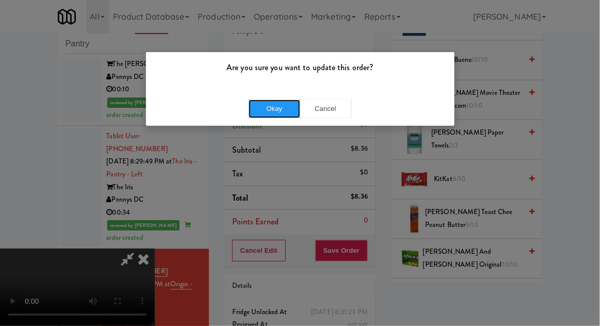
click at [264, 110] on button "Okay" at bounding box center [275, 109] width 52 height 19
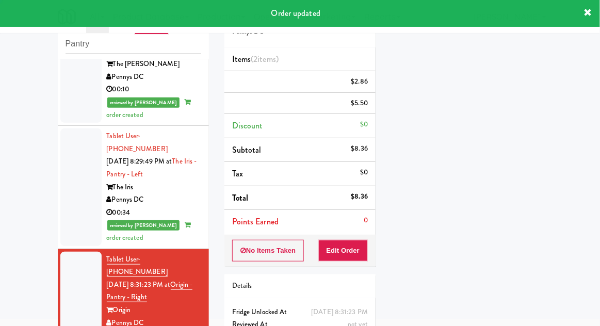
scroll to position [0, 0]
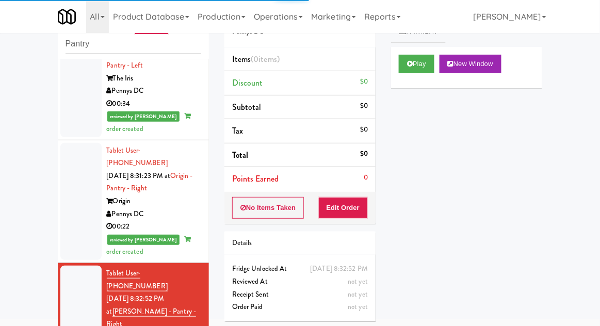
scroll to position [1459, 0]
click at [401, 56] on button "Play" at bounding box center [417, 64] width 36 height 19
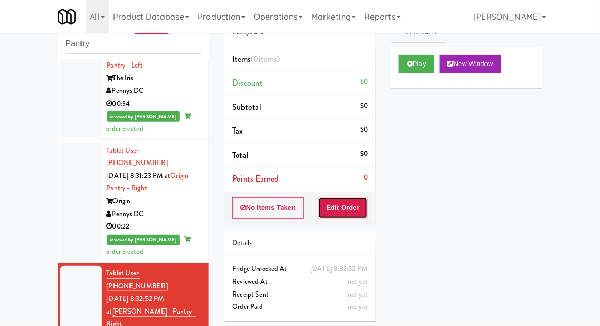
click at [347, 204] on button "Edit Order" at bounding box center [344, 208] width 50 height 22
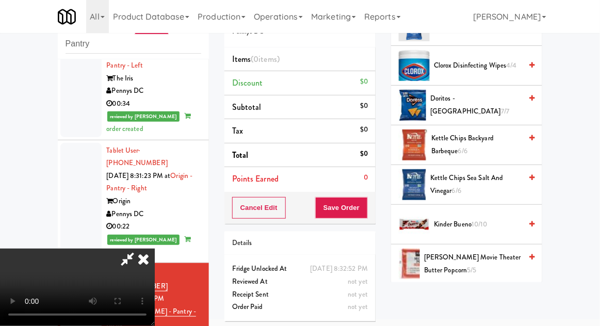
scroll to position [297, 0]
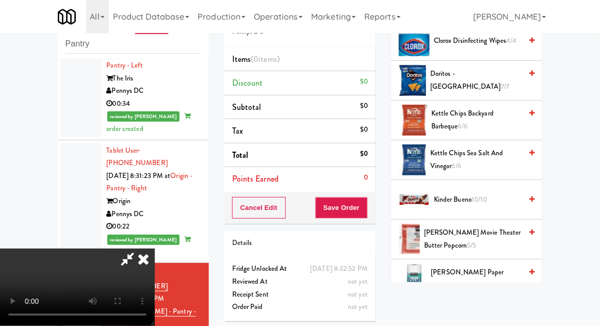
click at [479, 228] on span "Kirkland Movie Theater Butter Popcorn 5/5" at bounding box center [473, 239] width 98 height 25
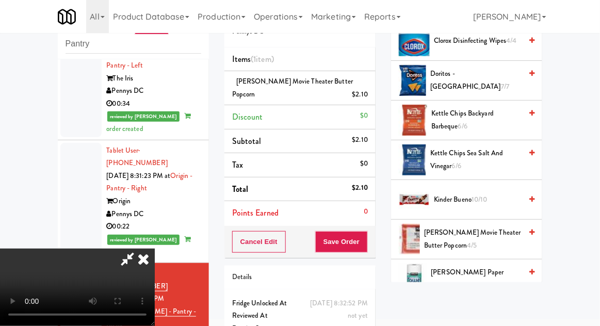
click at [488, 153] on span "Kettle Chips Sea Salt and Vinegar 6/6" at bounding box center [476, 159] width 91 height 25
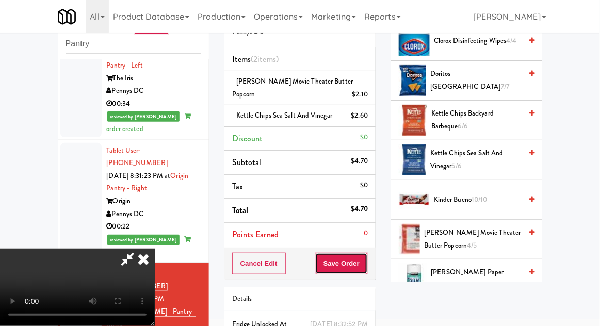
click at [364, 261] on button "Save Order" at bounding box center [341, 264] width 53 height 22
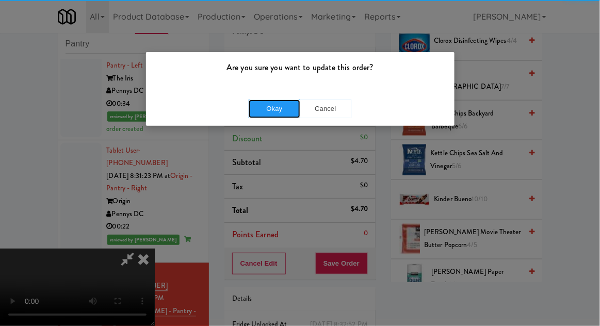
click at [270, 113] on button "Okay" at bounding box center [275, 109] width 52 height 19
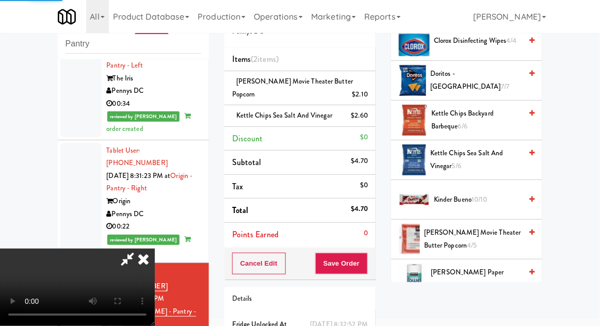
scroll to position [102, 0]
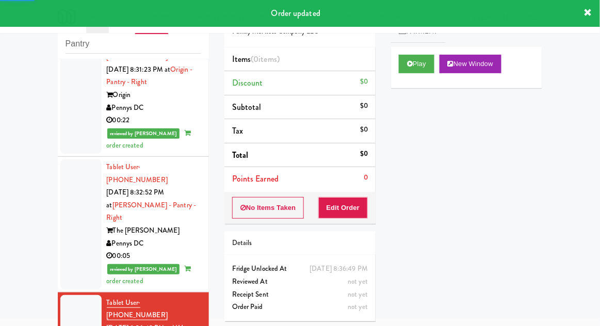
scroll to position [1566, 0]
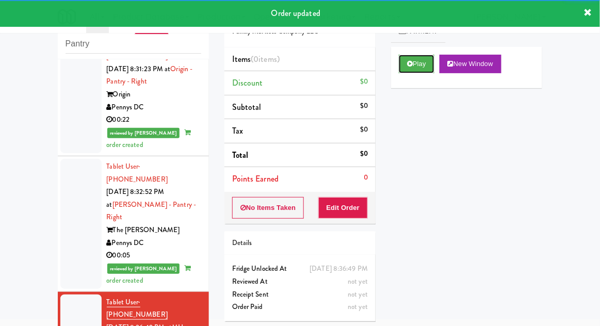
click at [401, 66] on button "Play" at bounding box center [417, 64] width 36 height 19
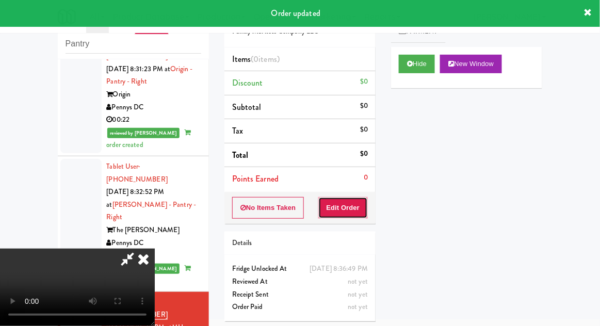
click at [348, 209] on button "Edit Order" at bounding box center [344, 208] width 50 height 22
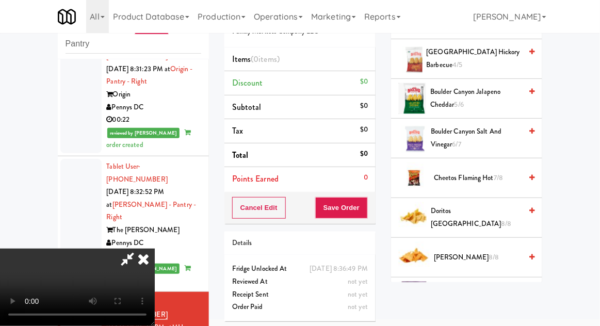
scroll to position [162, 0]
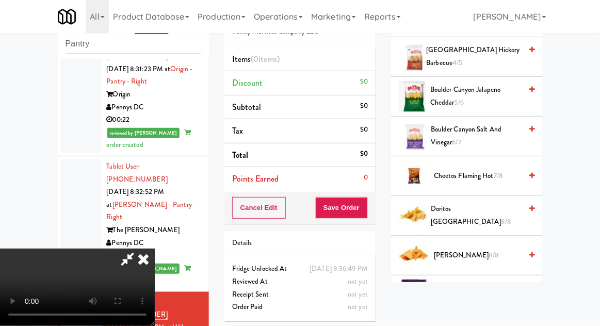
click at [501, 179] on span "7/8" at bounding box center [498, 176] width 9 height 10
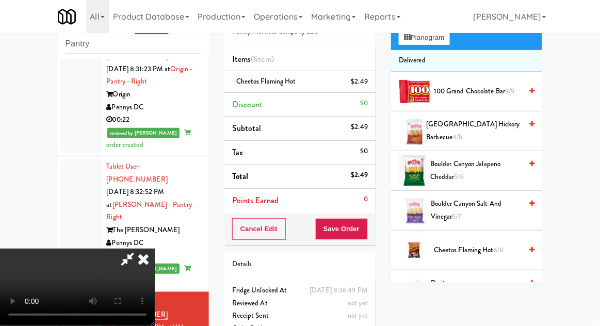
scroll to position [0, 0]
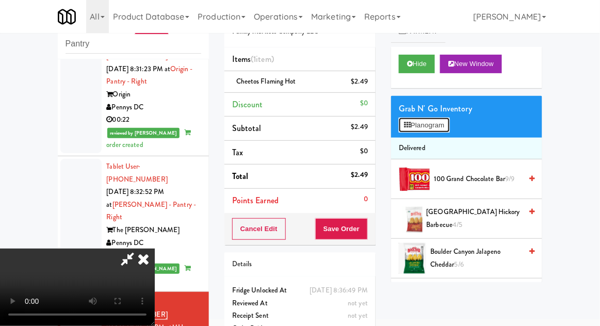
click at [434, 131] on button "Planogram" at bounding box center [424, 125] width 51 height 15
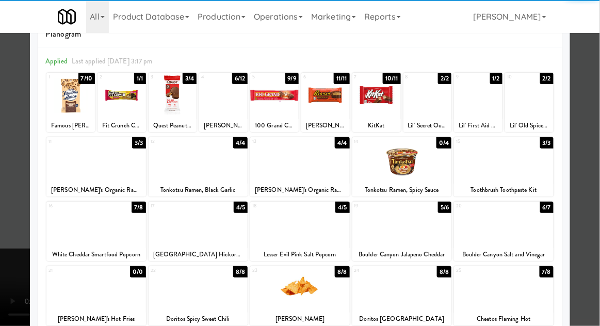
scroll to position [29, 0]
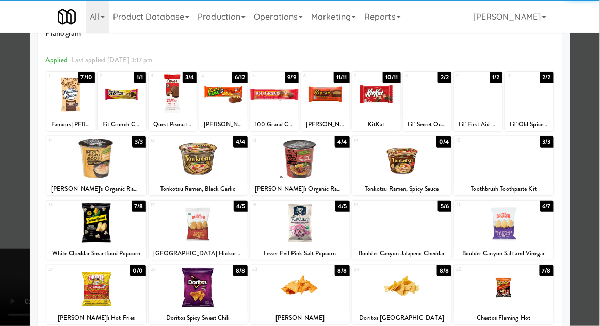
click at [438, 230] on div at bounding box center [403, 223] width 100 height 40
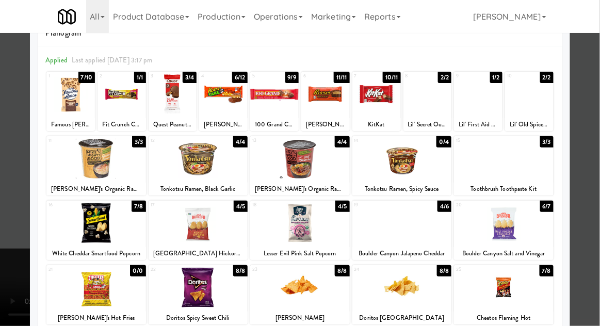
click at [591, 205] on div at bounding box center [300, 163] width 600 height 326
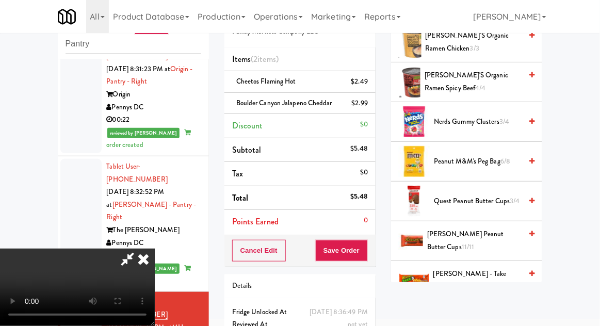
scroll to position [813, 0]
click at [449, 281] on span "6/12" at bounding box center [443, 286] width 12 height 10
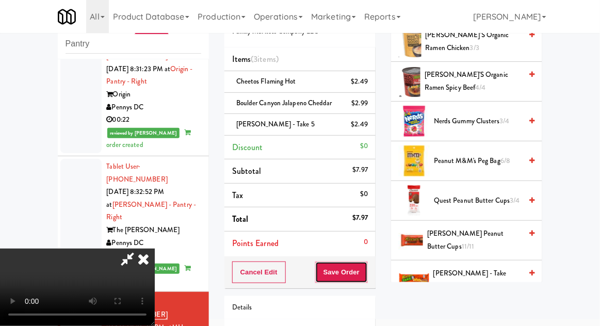
click at [365, 270] on button "Save Order" at bounding box center [341, 273] width 53 height 22
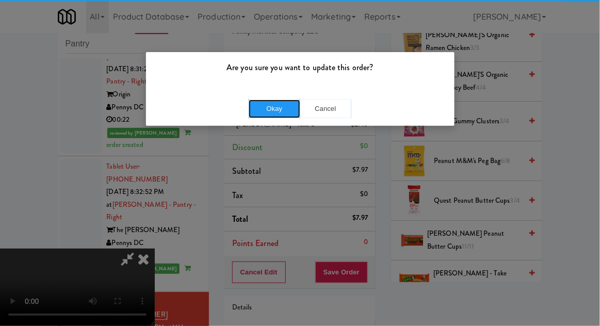
click at [270, 114] on button "Okay" at bounding box center [275, 109] width 52 height 19
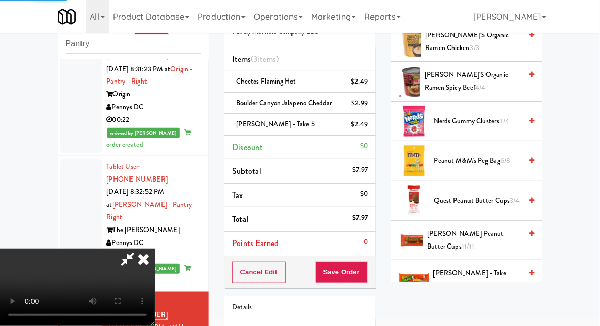
scroll to position [102, 0]
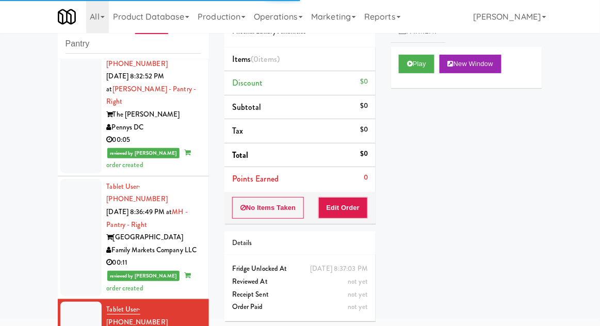
scroll to position [1683, 0]
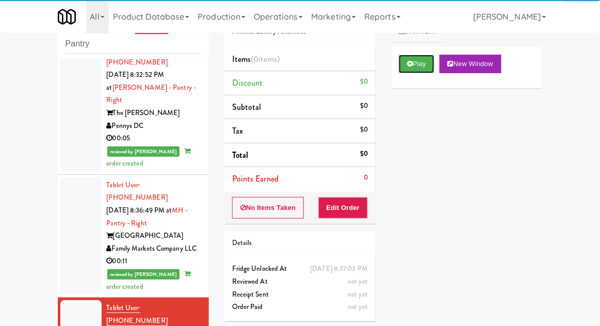
click at [432, 67] on button "Play" at bounding box center [417, 64] width 36 height 19
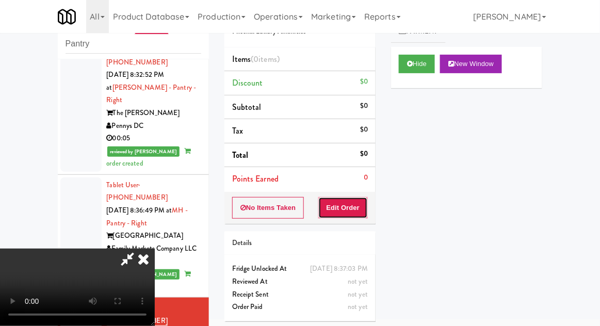
click at [346, 213] on button "Edit Order" at bounding box center [344, 208] width 50 height 22
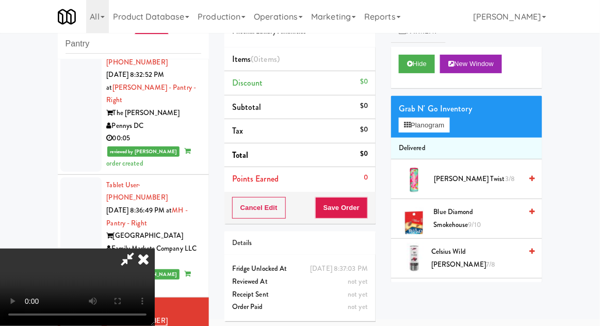
scroll to position [0, 0]
click at [440, 129] on button "Planogram" at bounding box center [424, 125] width 51 height 15
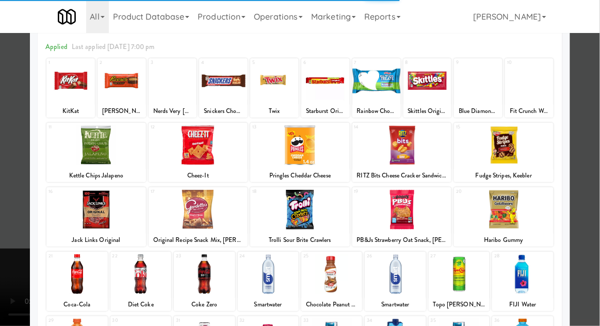
scroll to position [60, 0]
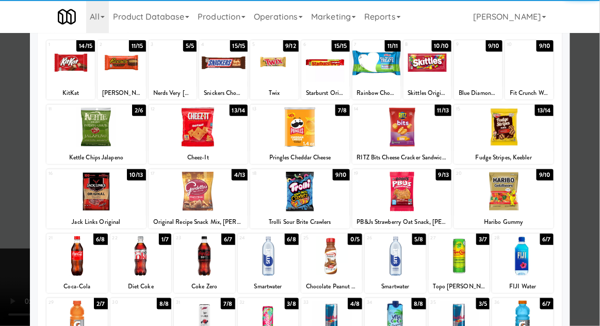
click at [531, 259] on div at bounding box center [523, 256] width 61 height 40
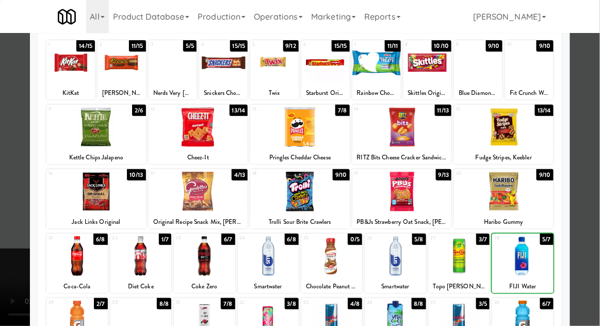
click at [586, 244] on div at bounding box center [300, 163] width 600 height 326
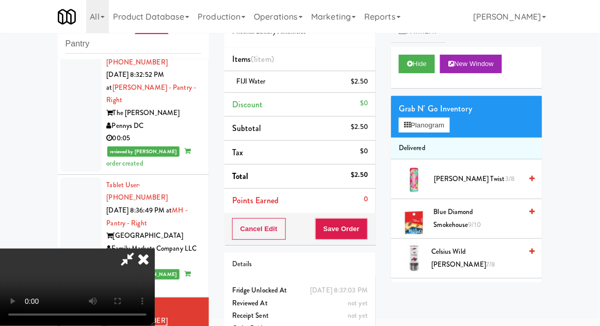
scroll to position [38, 0]
click at [449, 118] on button "Planogram" at bounding box center [424, 125] width 51 height 15
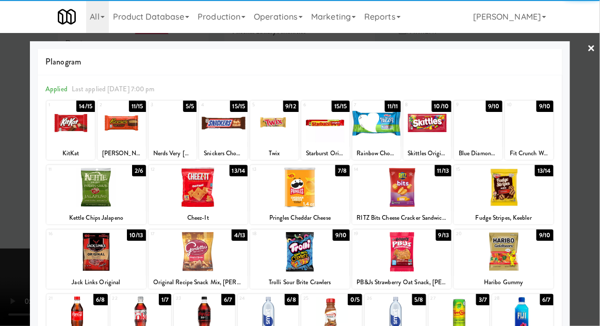
click at [540, 319] on div at bounding box center [523, 317] width 61 height 40
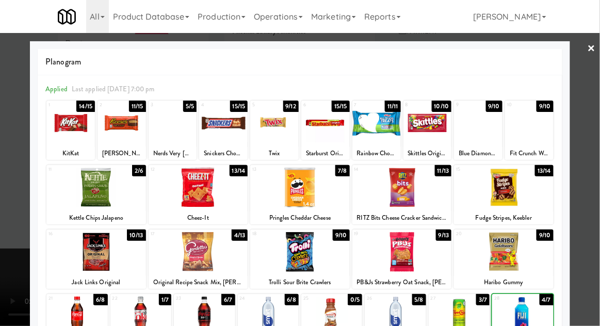
click at [597, 264] on div at bounding box center [300, 163] width 600 height 326
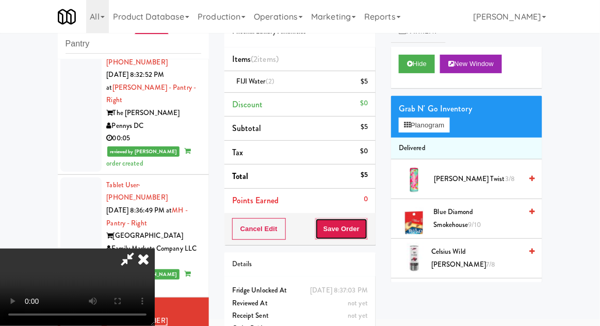
click at [368, 235] on button "Save Order" at bounding box center [341, 229] width 53 height 22
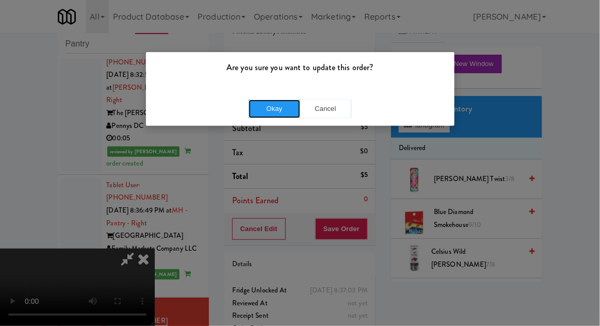
click at [257, 105] on button "Okay" at bounding box center [275, 109] width 52 height 19
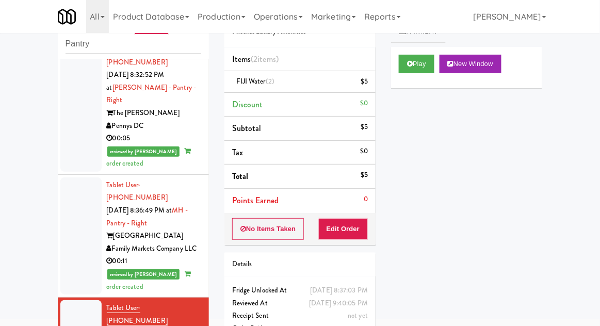
scroll to position [85, 0]
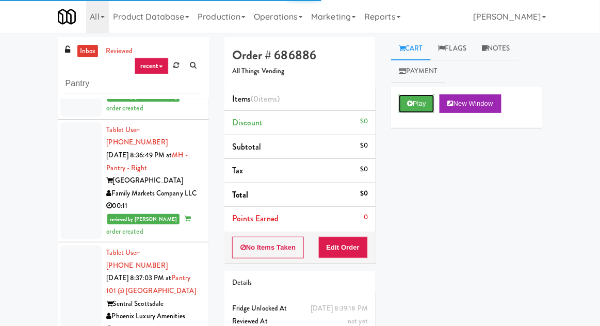
click at [405, 100] on button "Play" at bounding box center [417, 103] width 36 height 19
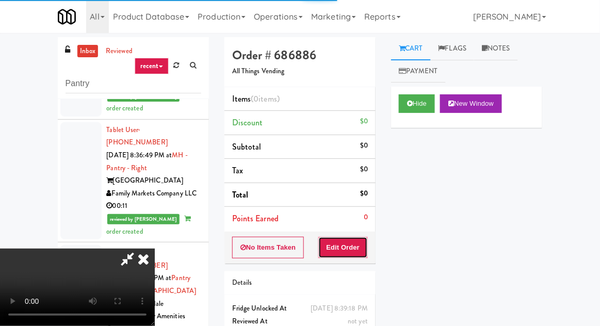
click at [349, 255] on button "Edit Order" at bounding box center [344, 248] width 50 height 22
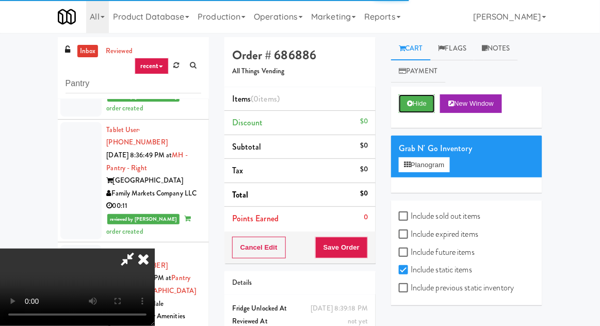
click at [409, 110] on button "Hide" at bounding box center [417, 103] width 36 height 19
click at [410, 107] on icon at bounding box center [410, 103] width 6 height 7
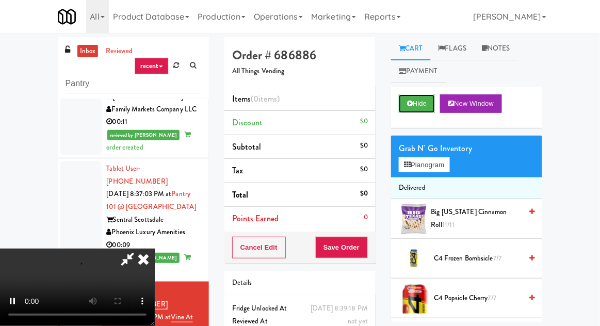
scroll to position [1867, 0]
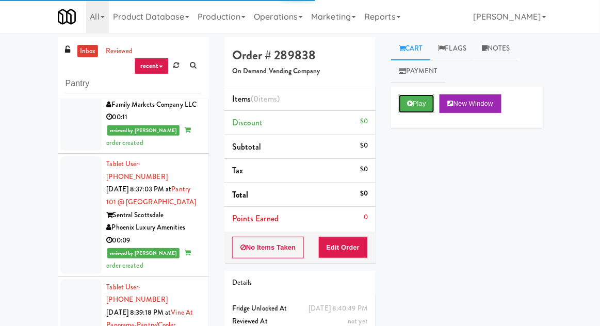
click at [413, 103] on button "Play" at bounding box center [417, 103] width 36 height 19
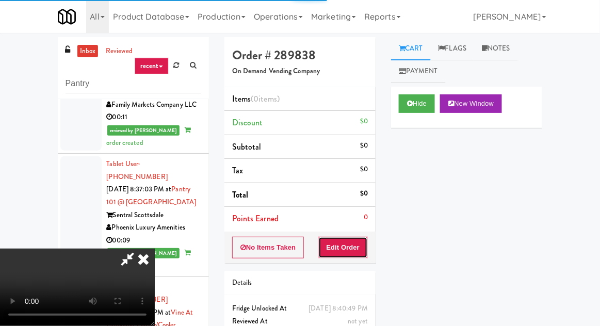
click at [345, 248] on button "Edit Order" at bounding box center [344, 248] width 50 height 22
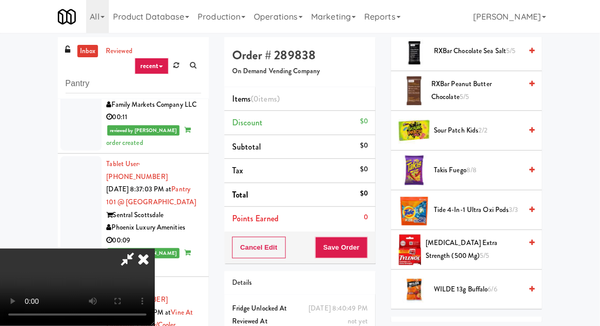
scroll to position [1005, 0]
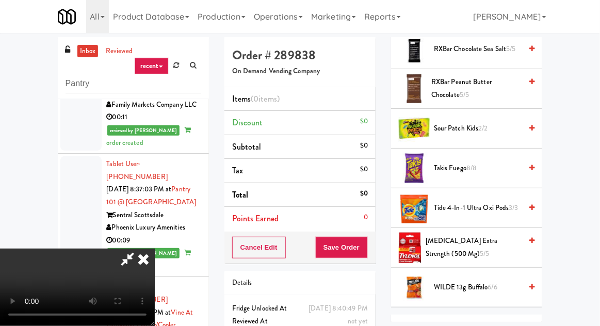
click at [483, 164] on span "Takis Fuego 8/8" at bounding box center [478, 168] width 88 height 13
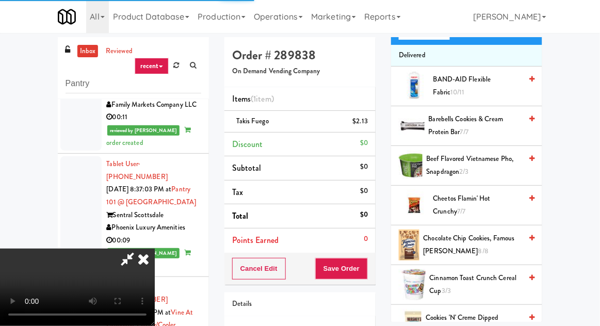
scroll to position [0, 0]
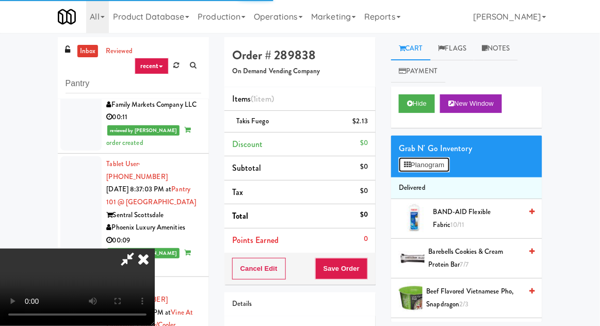
click at [445, 157] on button "Planogram" at bounding box center [424, 164] width 51 height 15
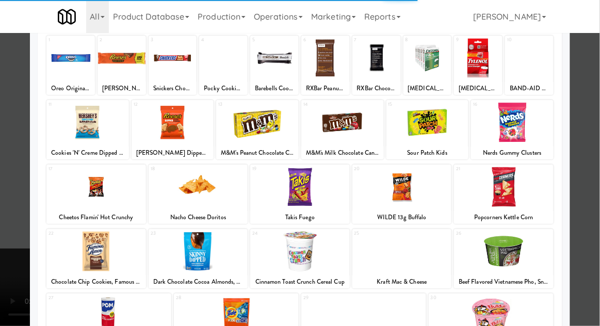
scroll to position [71, 0]
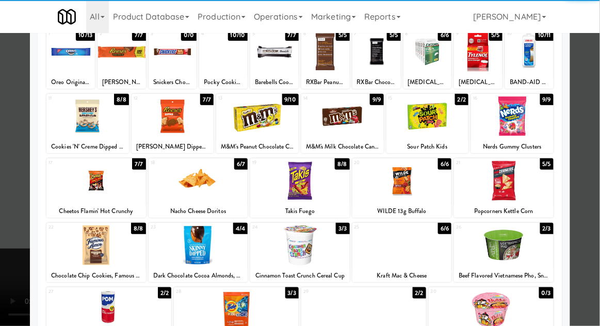
click at [84, 255] on div at bounding box center [96, 246] width 100 height 40
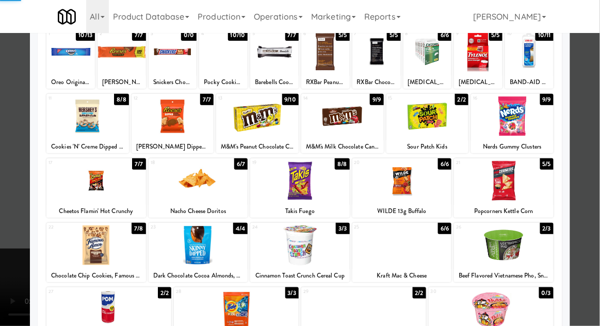
click at [8, 219] on div at bounding box center [300, 163] width 600 height 326
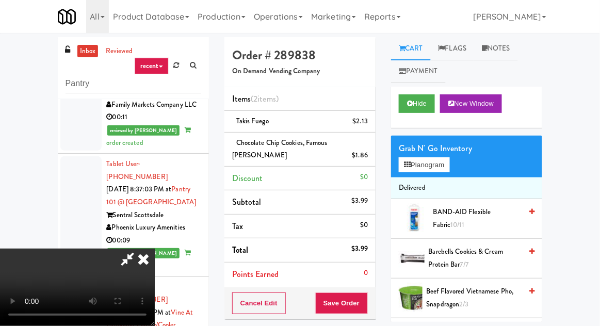
scroll to position [38, 0]
click at [364, 301] on button "Save Order" at bounding box center [341, 304] width 53 height 22
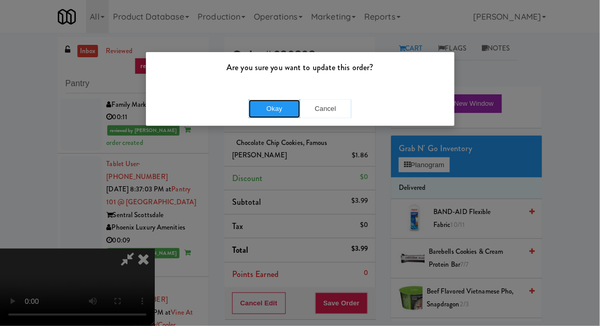
click at [269, 103] on button "Okay" at bounding box center [275, 109] width 52 height 19
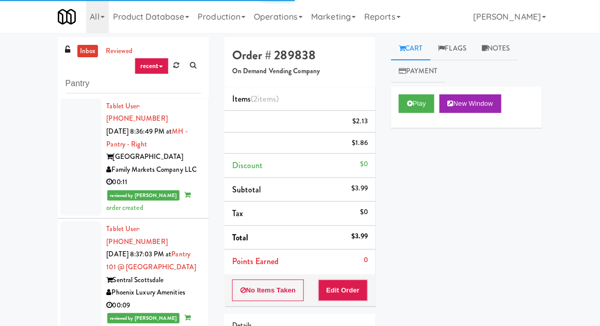
scroll to position [1802, 0]
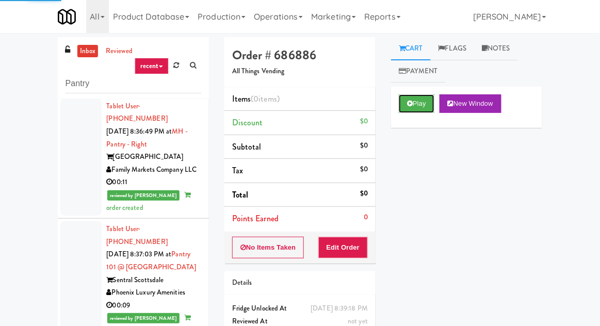
click at [405, 105] on button "Play" at bounding box center [417, 103] width 36 height 19
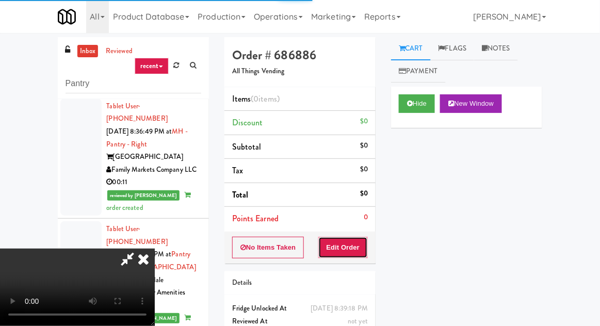
click at [337, 249] on button "Edit Order" at bounding box center [344, 248] width 50 height 22
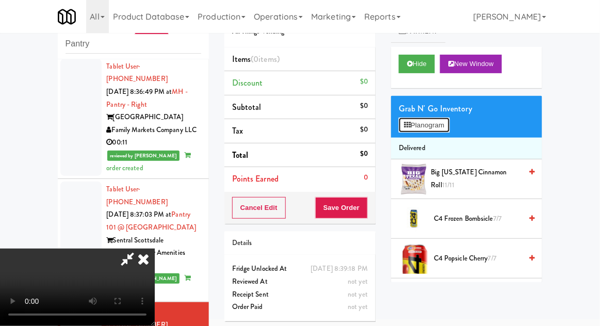
click at [449, 125] on button "Planogram" at bounding box center [424, 125] width 51 height 15
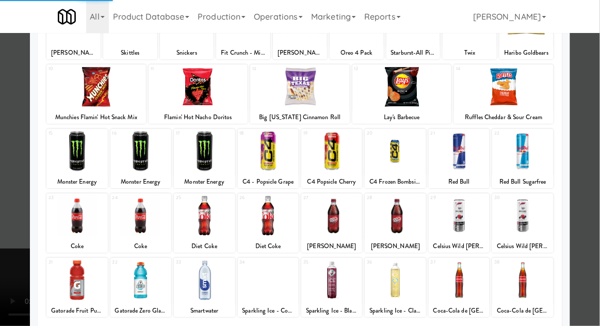
scroll to position [102, 0]
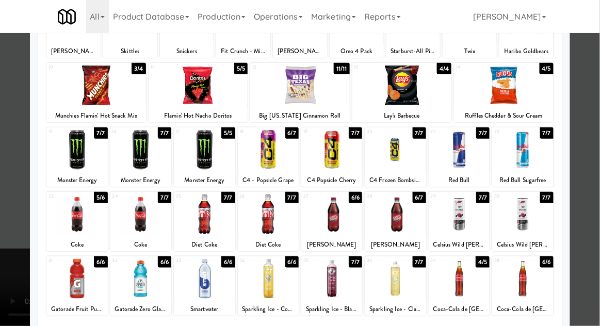
click at [474, 274] on div at bounding box center [459, 279] width 61 height 40
click at [599, 175] on div at bounding box center [300, 163] width 600 height 326
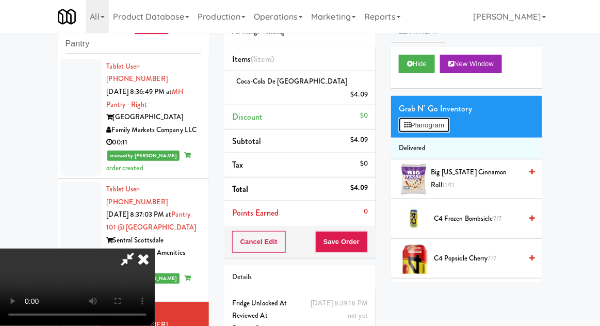
click at [450, 120] on button "Planogram" at bounding box center [424, 125] width 51 height 15
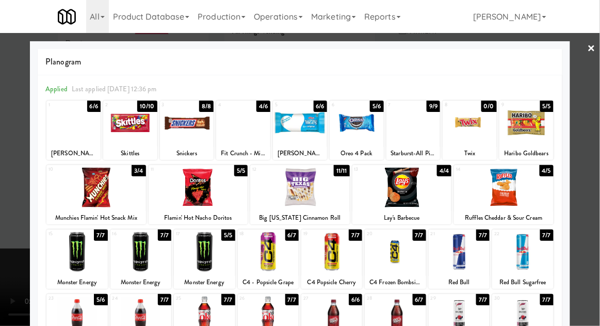
click at [102, 187] on div at bounding box center [96, 188] width 100 height 40
click at [13, 195] on div at bounding box center [300, 163] width 600 height 326
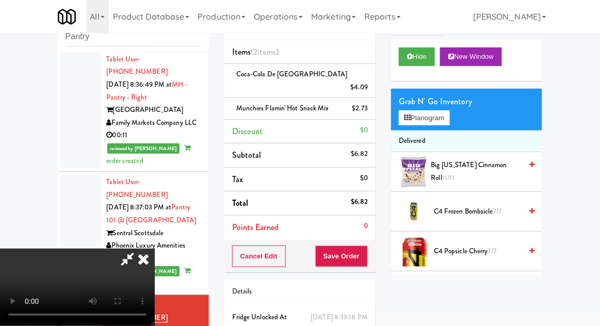
click at [139, 249] on icon at bounding box center [128, 259] width 24 height 21
click at [447, 119] on button "Planogram" at bounding box center [424, 117] width 51 height 15
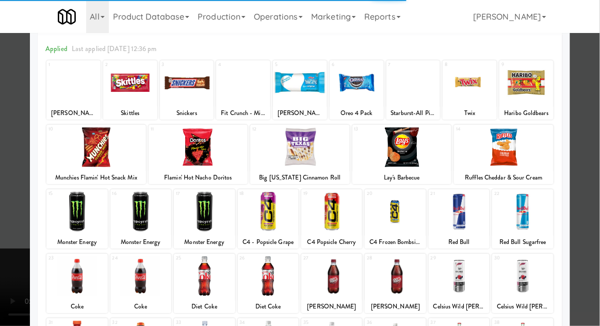
scroll to position [41, 0]
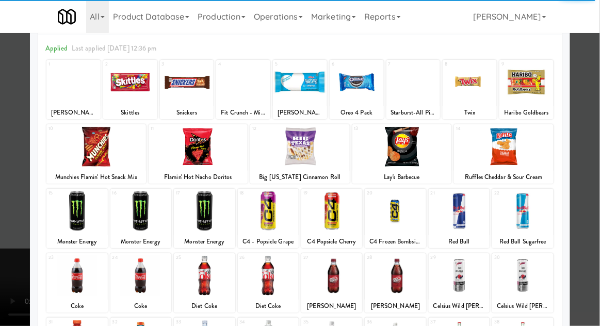
click at [592, 195] on div at bounding box center [300, 163] width 600 height 326
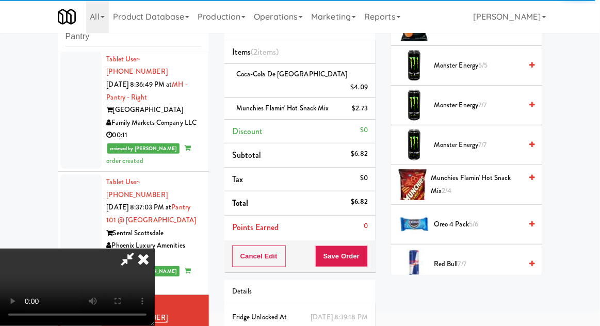
scroll to position [948, 0]
click at [478, 259] on span "Red Bull 7/7" at bounding box center [478, 265] width 88 height 13
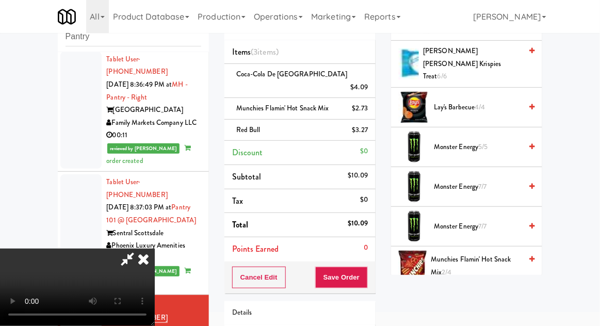
scroll to position [880, 0]
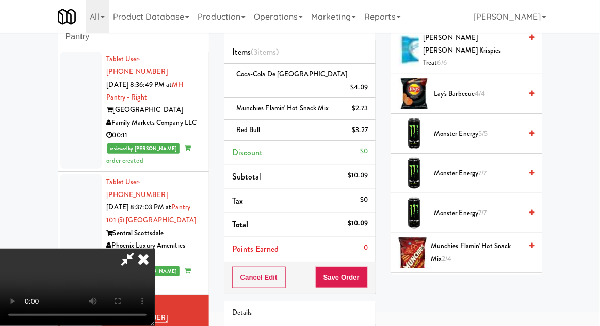
click at [490, 241] on span "Munchies Flamin' Hot Snack Mix 2/4" at bounding box center [476, 252] width 91 height 25
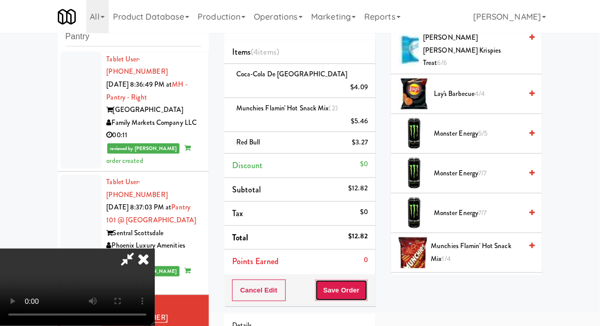
click at [368, 282] on button "Save Order" at bounding box center [341, 291] width 53 height 22
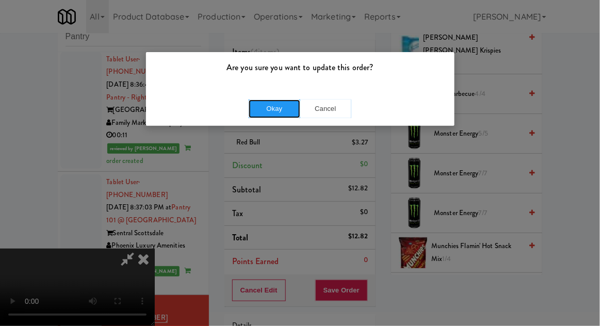
click at [265, 116] on button "Okay" at bounding box center [275, 109] width 52 height 19
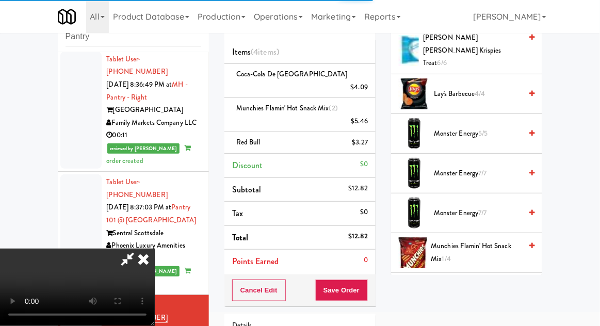
click at [581, 208] on div "inbox reviewed recent all unclear take inventory issue suspicious failed recent…" at bounding box center [300, 201] width 600 height 422
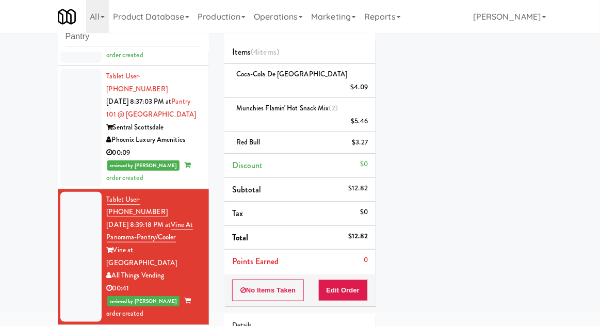
scroll to position [1907, 0]
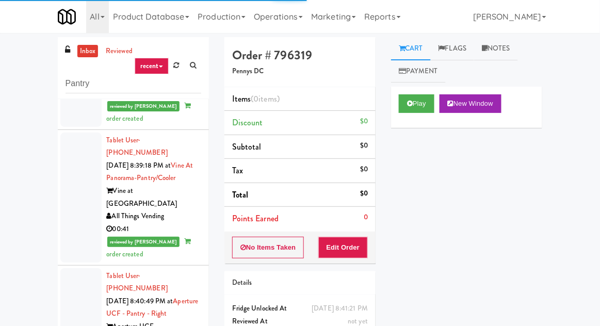
scroll to position [2013, 0]
click at [420, 104] on button "Play" at bounding box center [417, 103] width 36 height 19
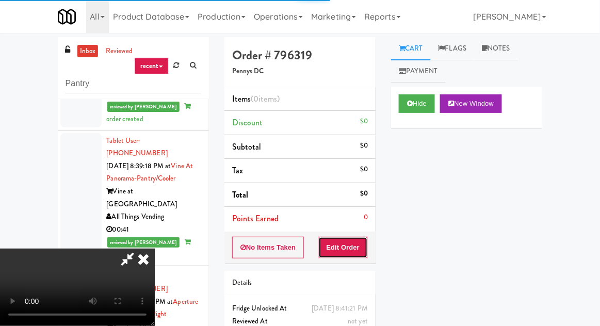
click at [345, 243] on button "Edit Order" at bounding box center [344, 248] width 50 height 22
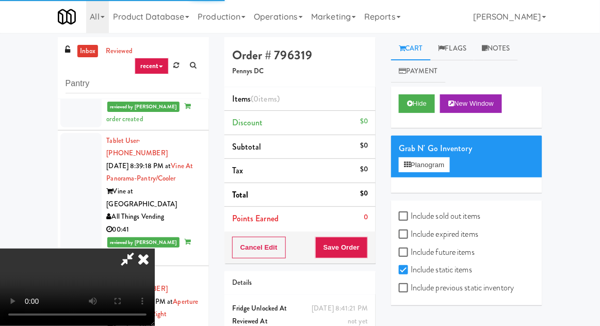
click at [598, 192] on div "inbox reviewed recent all unclear take inventory issue suspicious failed recent…" at bounding box center [300, 226] width 600 height 379
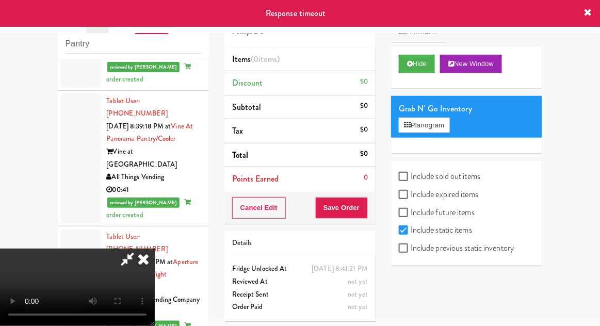
scroll to position [0, 0]
click at [155, 249] on icon at bounding box center [143, 259] width 23 height 21
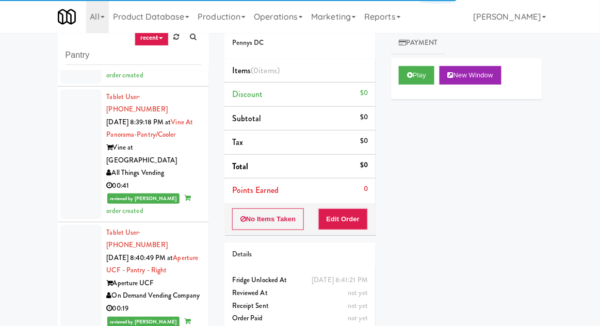
scroll to position [40, 0]
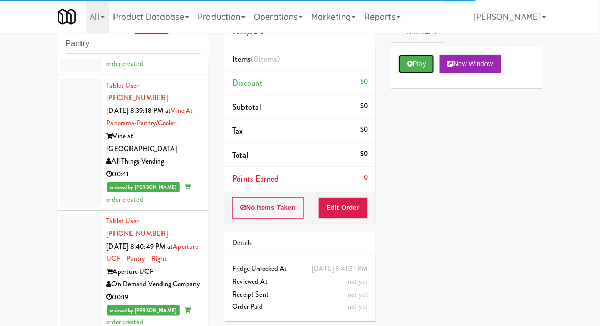
click at [428, 64] on button "Play" at bounding box center [417, 64] width 36 height 19
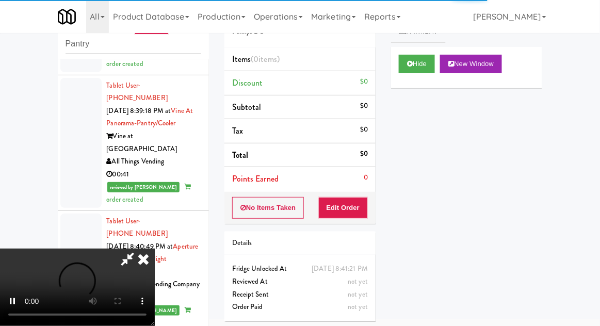
click at [363, 184] on li "Points Earned 0" at bounding box center [300, 179] width 151 height 24
click at [356, 208] on button "Edit Order" at bounding box center [344, 208] width 50 height 22
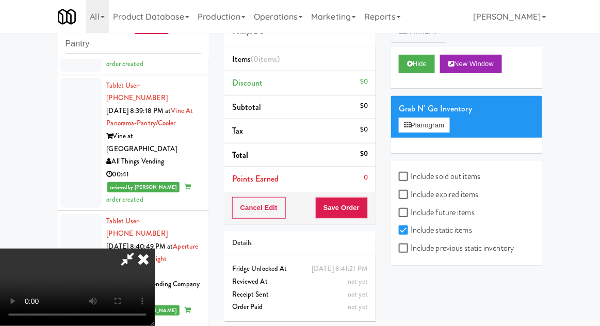
scroll to position [0, 0]
click at [155, 249] on icon at bounding box center [143, 259] width 23 height 21
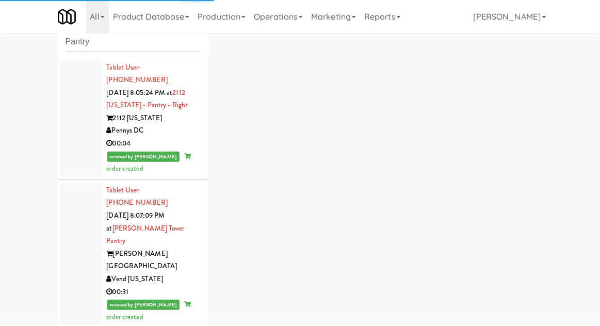
scroll to position [18, 0]
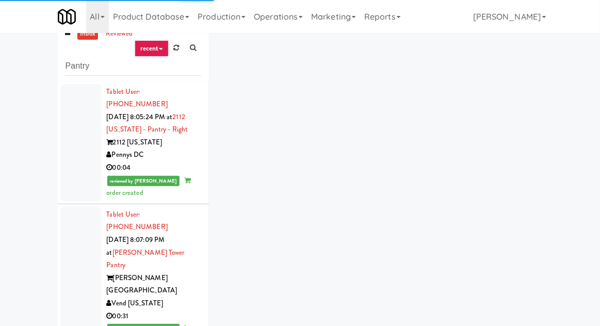
click at [72, 158] on div at bounding box center [80, 142] width 41 height 117
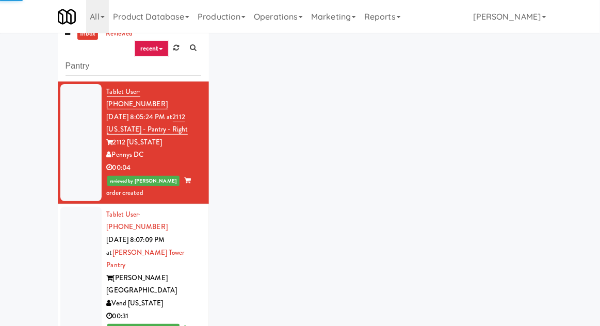
click at [86, 252] on div at bounding box center [80, 278] width 41 height 143
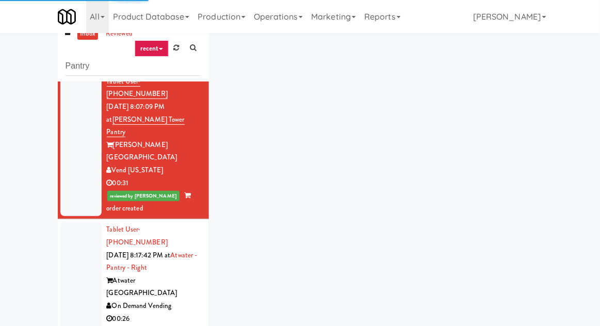
click at [86, 228] on div at bounding box center [80, 287] width 41 height 130
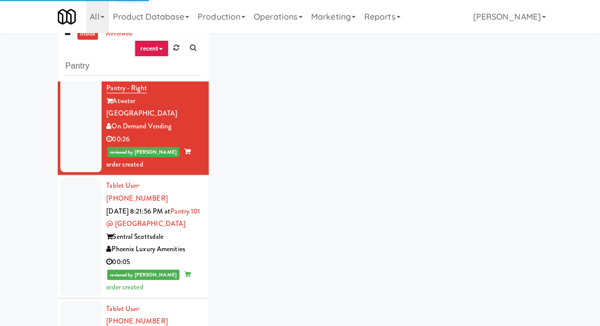
click at [72, 194] on div at bounding box center [80, 236] width 41 height 117
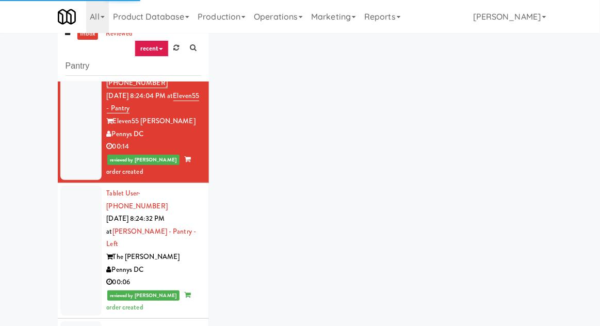
click at [76, 189] on div at bounding box center [80, 251] width 41 height 130
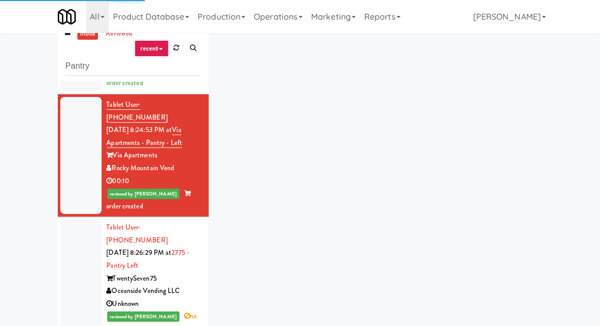
click at [73, 220] on div at bounding box center [80, 278] width 41 height 117
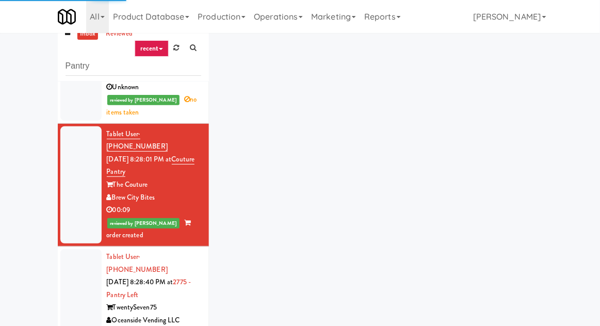
click at [71, 249] on div at bounding box center [80, 307] width 41 height 117
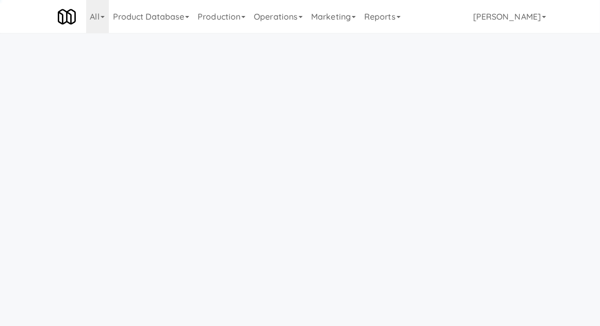
click at [274, 25] on link "Operations" at bounding box center [278, 16] width 57 height 33
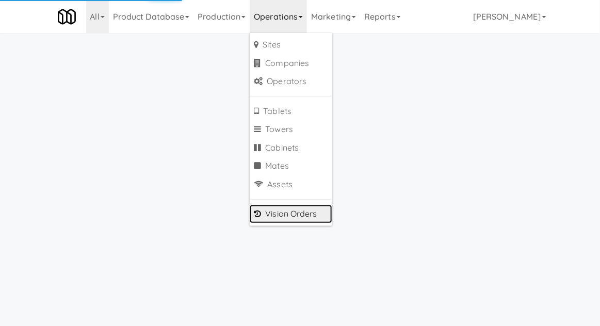
click at [272, 218] on link "Vision Orders" at bounding box center [291, 214] width 83 height 19
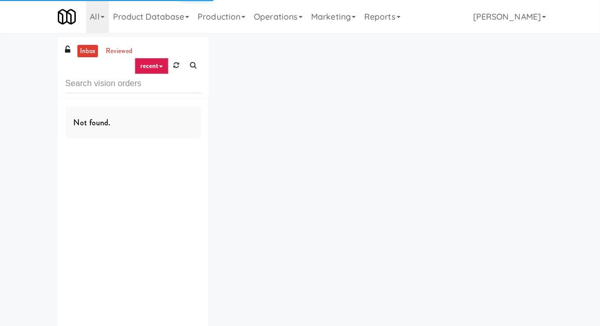
click at [38, 60] on div "inbox reviewed recent all unclear take inventory issue suspicious failed recent…" at bounding box center [300, 201] width 600 height 328
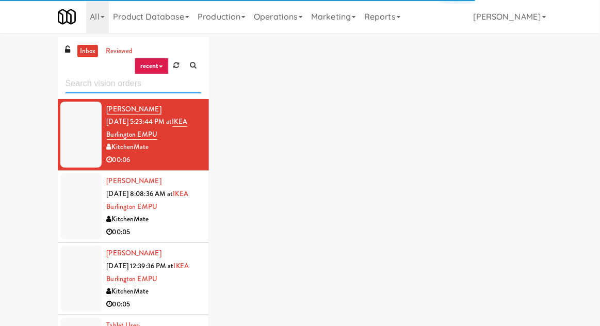
click at [84, 83] on input "text" at bounding box center [134, 83] width 136 height 19
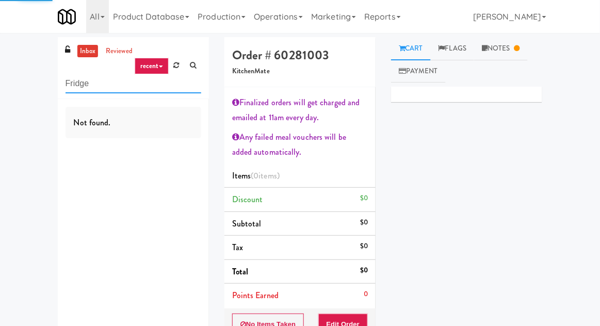
click at [81, 80] on input "Fridge" at bounding box center [134, 83] width 136 height 19
click at [79, 83] on input "Fridge" at bounding box center [134, 83] width 136 height 19
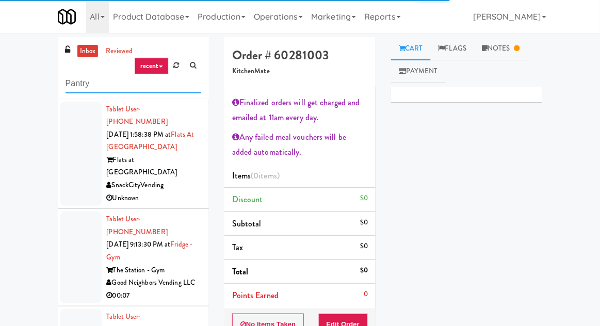
type input "Pantry"
click at [40, 66] on div "inbox reviewed recent all unclear take inventory issue suspicious failed recent…" at bounding box center [300, 241] width 600 height 409
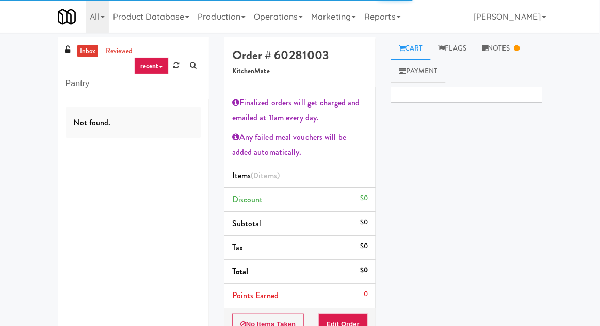
click at [82, 47] on link "inbox" at bounding box center [87, 51] width 21 height 13
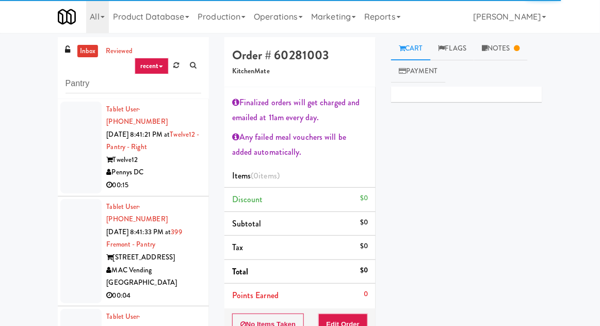
click at [82, 159] on div at bounding box center [80, 148] width 41 height 92
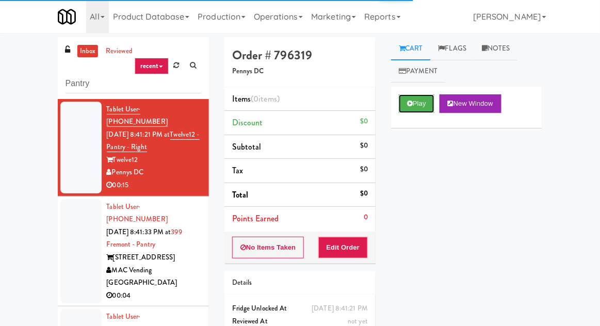
click at [417, 110] on button "Play" at bounding box center [417, 103] width 36 height 19
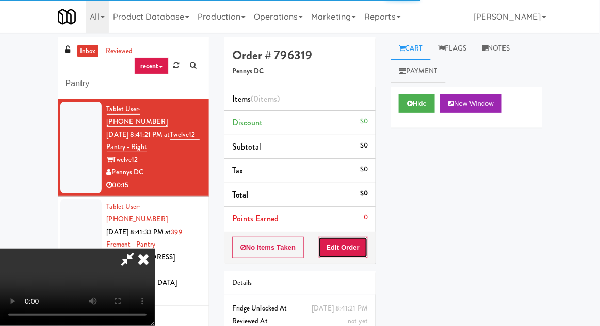
click at [352, 249] on button "Edit Order" at bounding box center [344, 248] width 50 height 22
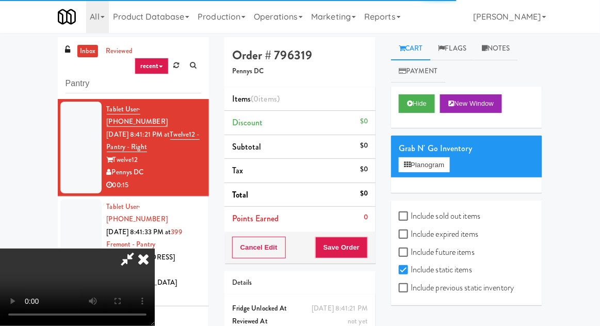
scroll to position [38, 0]
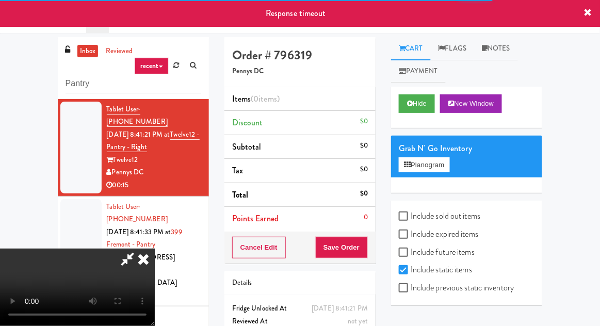
click at [377, 174] on div "Order # 796319 Pennys DC Items (0 items ) Discount $0 Subtotal $0 Tax $0 Total …" at bounding box center [300, 203] width 167 height 332
click at [155, 249] on icon at bounding box center [143, 259] width 23 height 21
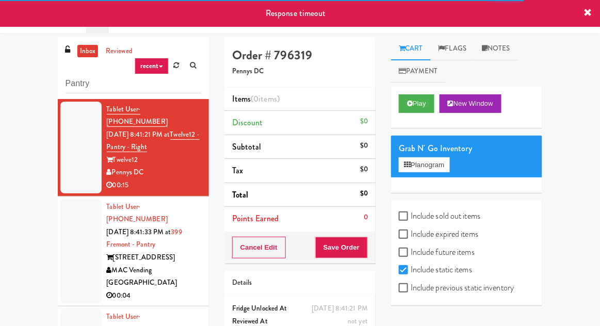
click at [82, 212] on div at bounding box center [80, 251] width 41 height 105
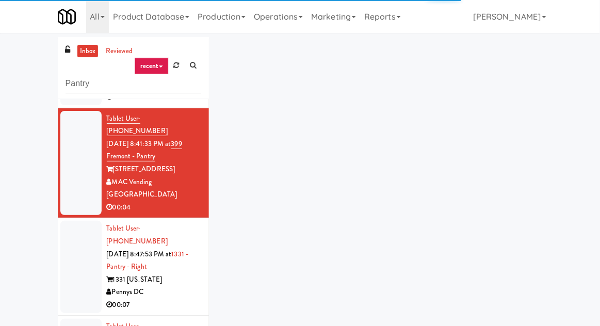
scroll to position [90, 0]
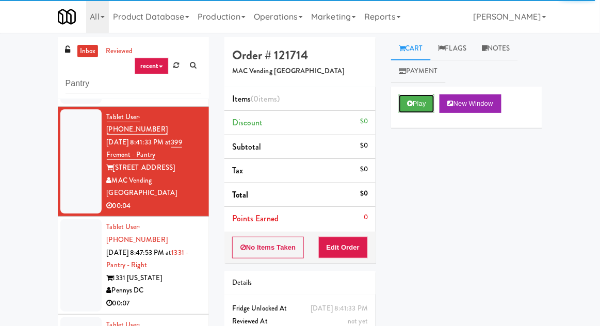
click at [422, 107] on button "Play" at bounding box center [417, 103] width 36 height 19
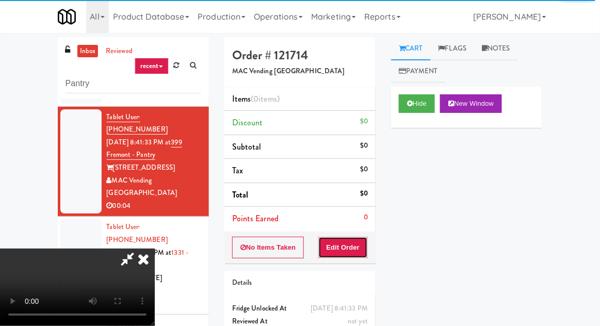
click at [360, 241] on button "Edit Order" at bounding box center [344, 248] width 50 height 22
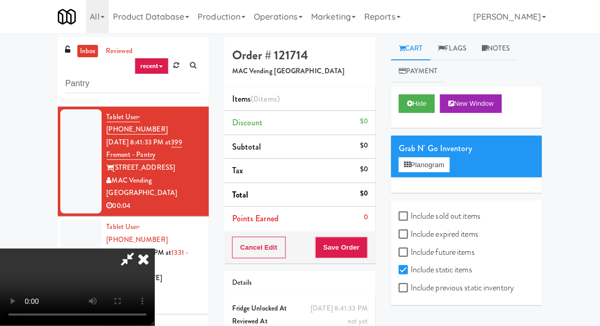
scroll to position [40, 0]
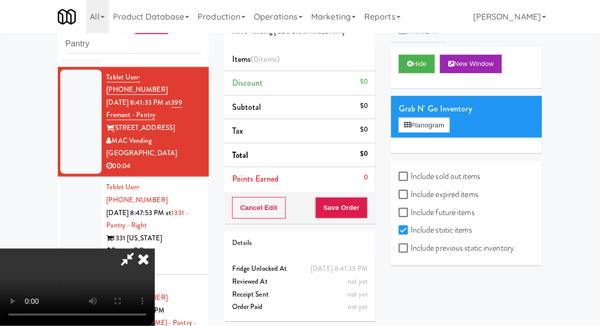
click at [155, 249] on icon at bounding box center [143, 259] width 23 height 21
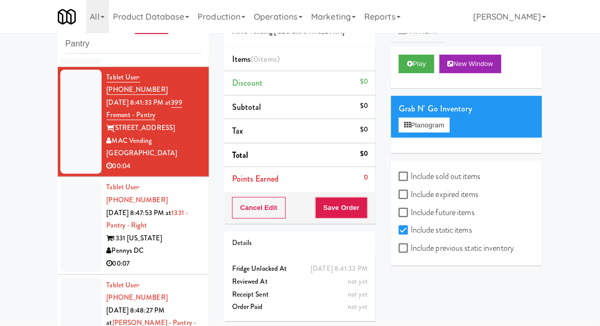
click at [80, 180] on div at bounding box center [80, 226] width 41 height 92
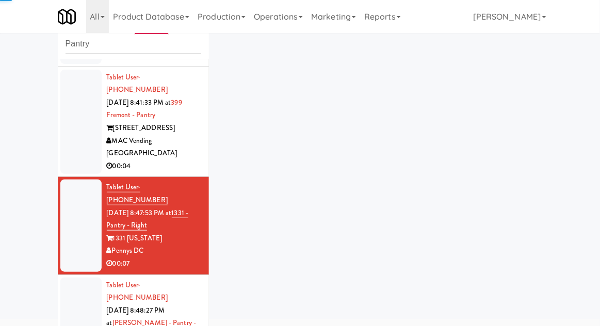
click at [74, 100] on div at bounding box center [80, 122] width 41 height 105
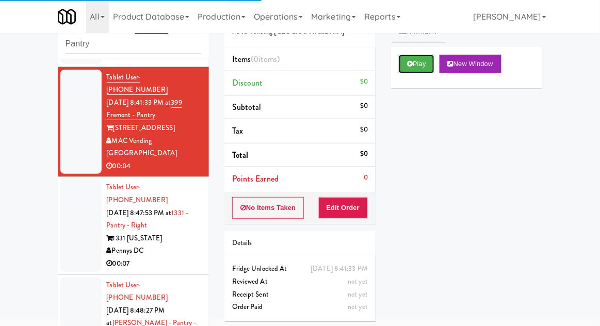
click at [431, 71] on button "Play" at bounding box center [417, 64] width 36 height 19
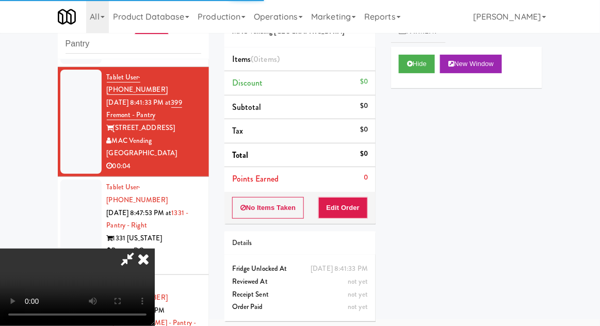
click at [352, 206] on button "Edit Order" at bounding box center [344, 208] width 50 height 22
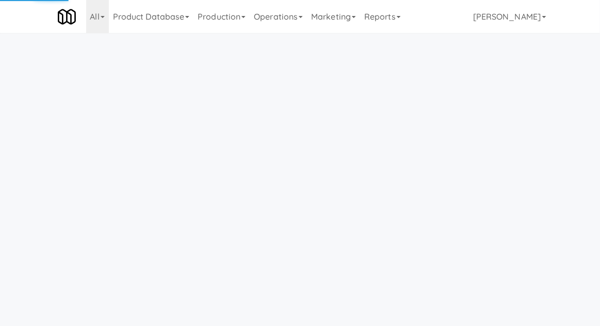
click at [277, 17] on link "Operations" at bounding box center [278, 16] width 57 height 33
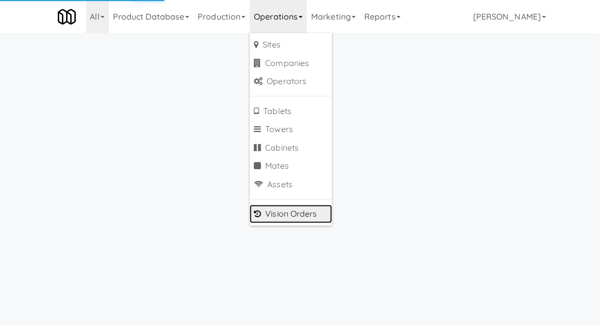
click at [322, 218] on link "Vision Orders" at bounding box center [291, 214] width 83 height 19
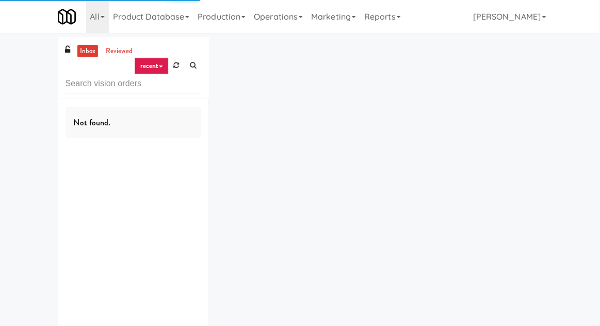
click at [15, 71] on div "inbox reviewed recent all unclear take inventory issue suspicious failed recent…" at bounding box center [300, 201] width 600 height 328
click at [76, 81] on input "text" at bounding box center [134, 83] width 136 height 19
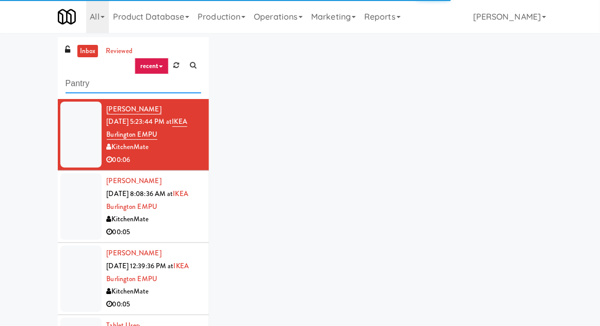
type input "Pantry"
click at [13, 72] on div "inbox reviewed recent all unclear take inventory issue suspicious failed recent…" at bounding box center [300, 226] width 600 height 379
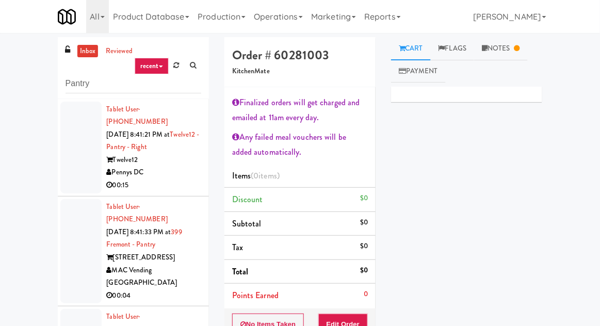
click at [85, 57] on link "inbox" at bounding box center [87, 51] width 21 height 13
click at [74, 155] on div at bounding box center [80, 148] width 41 height 92
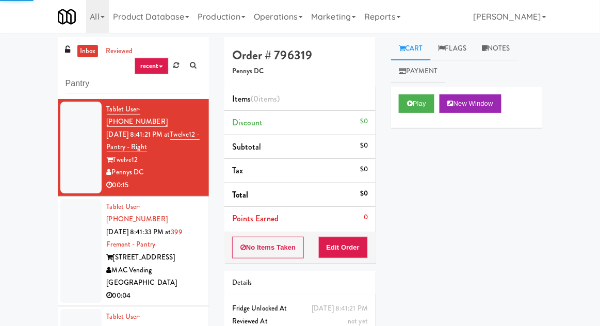
click at [83, 210] on div at bounding box center [80, 251] width 41 height 105
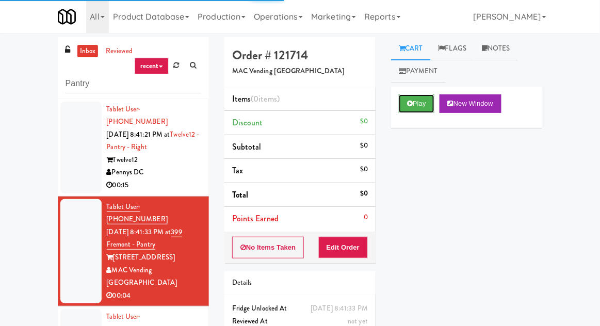
click at [412, 107] on button "Play" at bounding box center [417, 103] width 36 height 19
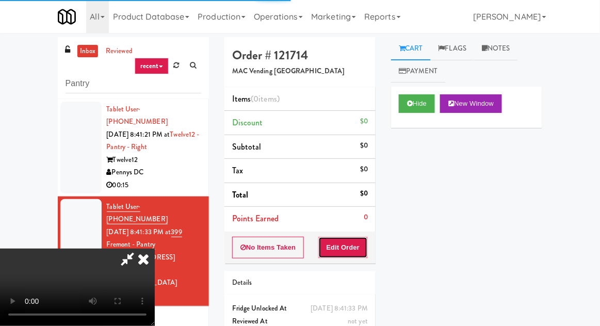
click at [353, 250] on button "Edit Order" at bounding box center [344, 248] width 50 height 22
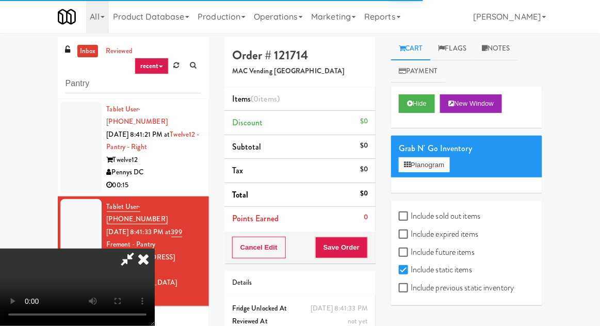
scroll to position [38, 0]
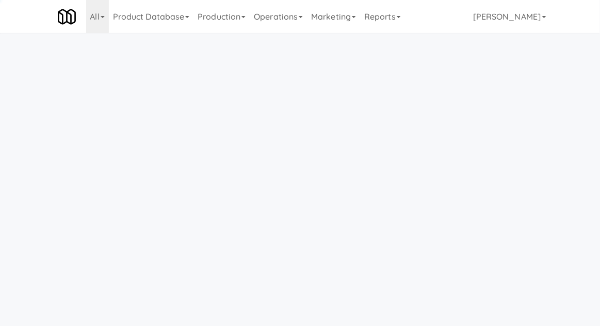
click at [264, 18] on link "Operations" at bounding box center [278, 16] width 57 height 33
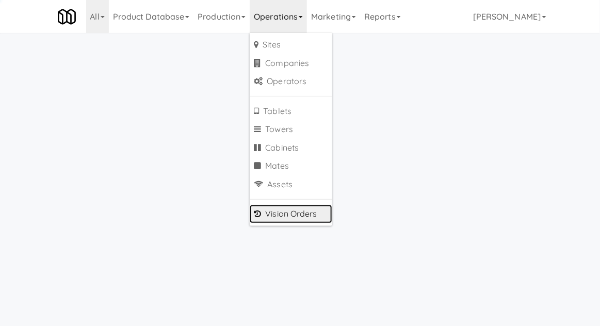
click at [276, 220] on link "Vision Orders" at bounding box center [291, 214] width 83 height 19
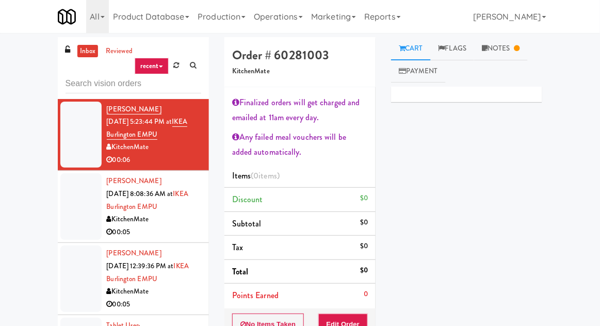
click at [84, 50] on link "inbox" at bounding box center [87, 51] width 21 height 13
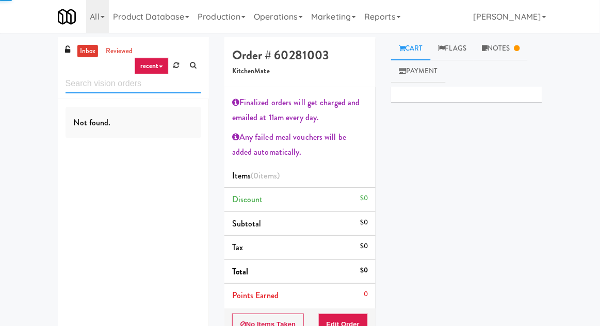
click at [77, 92] on input "text" at bounding box center [134, 83] width 136 height 19
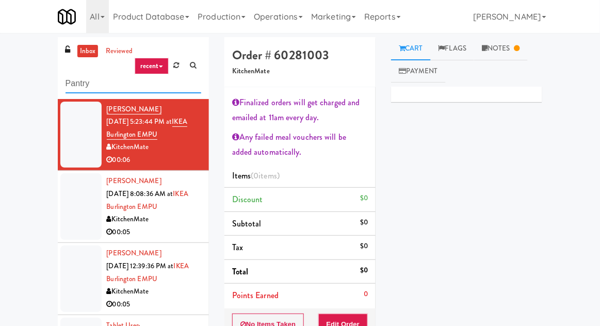
type input "Pantry"
click at [5, 80] on div "inbox reviewed recent all unclear take inventory issue suspicious failed recent…" at bounding box center [300, 241] width 600 height 409
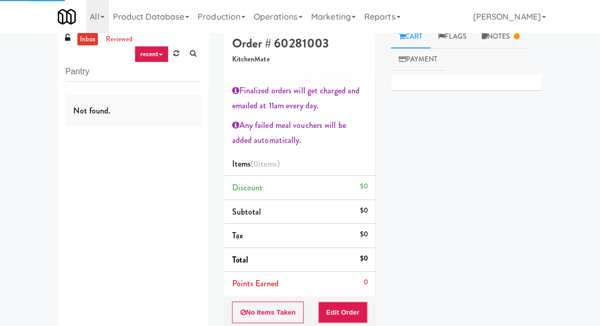
scroll to position [14, 0]
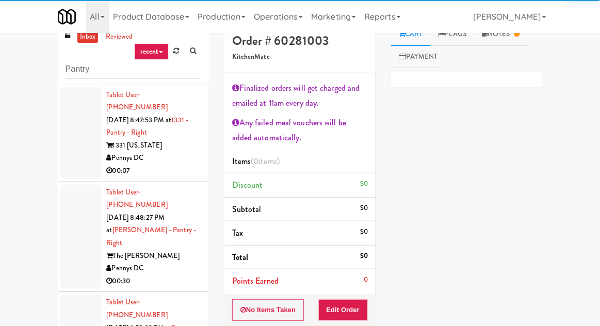
click at [69, 144] on div at bounding box center [80, 133] width 41 height 92
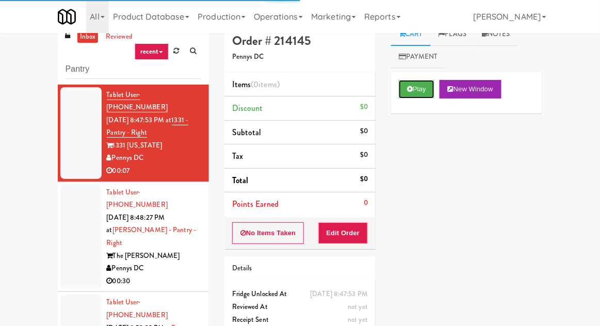
click at [424, 96] on button "Play" at bounding box center [417, 89] width 36 height 19
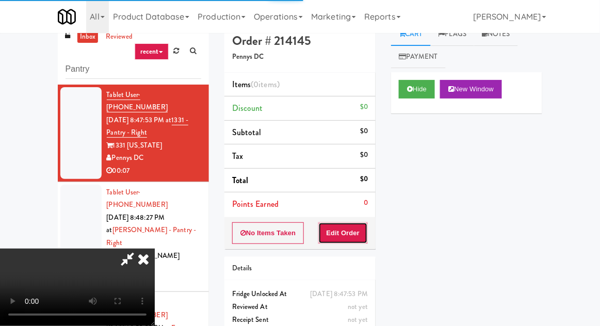
click at [357, 232] on button "Edit Order" at bounding box center [344, 234] width 50 height 22
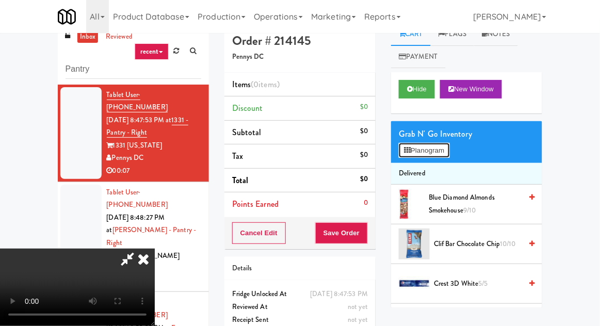
click at [449, 145] on button "Planogram" at bounding box center [424, 150] width 51 height 15
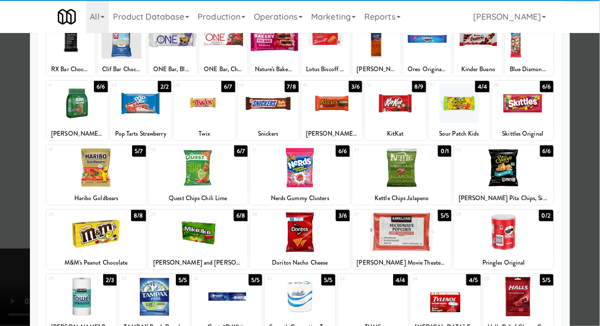
scroll to position [131, 0]
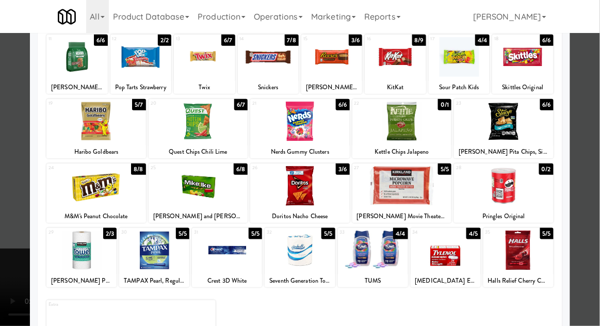
click at [72, 250] on div at bounding box center [81, 251] width 70 height 40
click at [593, 176] on div at bounding box center [300, 163] width 600 height 326
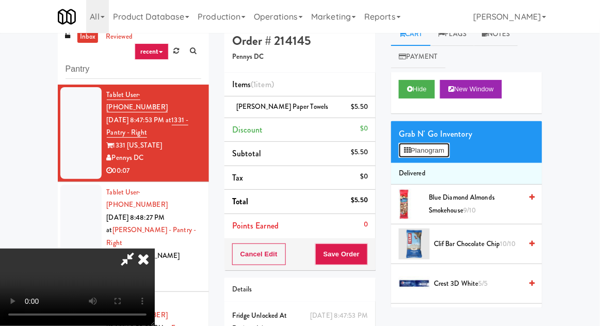
click at [446, 145] on button "Planogram" at bounding box center [424, 150] width 51 height 15
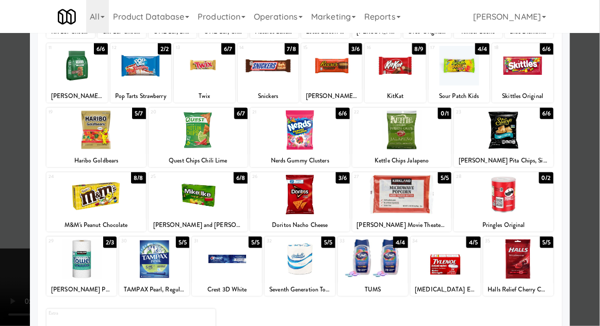
scroll to position [122, 0]
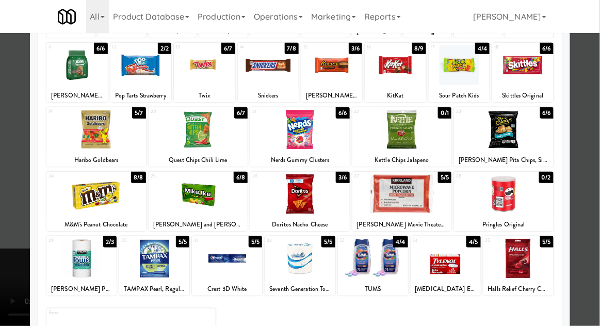
click at [596, 202] on div at bounding box center [300, 163] width 600 height 326
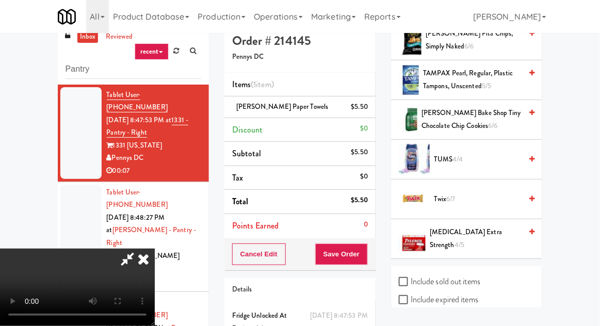
scroll to position [1214, 0]
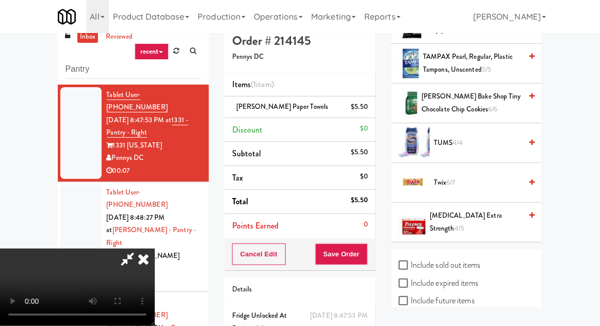
click at [475, 262] on label "Include sold out items" at bounding box center [440, 265] width 82 height 15
click at [411, 262] on input "Include sold out items" at bounding box center [405, 266] width 12 height 8
checkbox input "true"
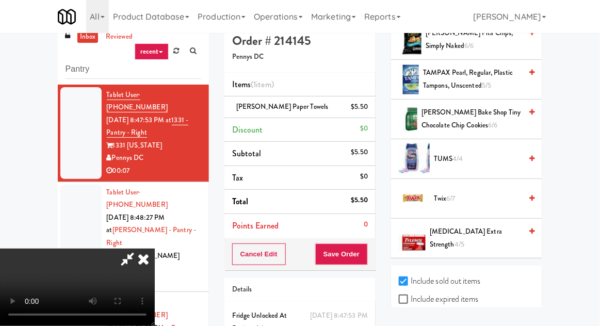
scroll to position [1333, 0]
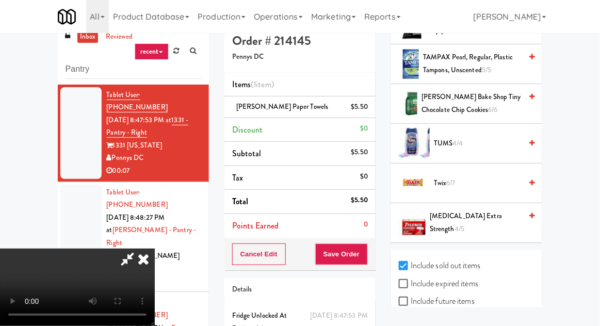
checkbox input "true"
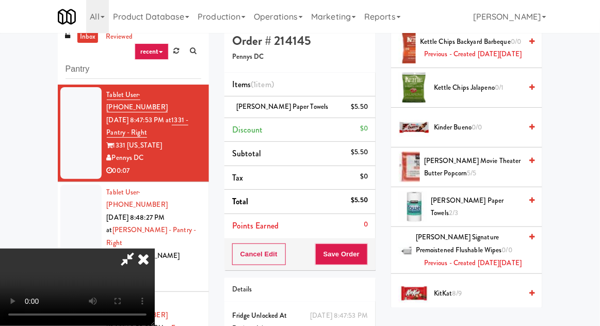
scroll to position [38, 0]
click at [365, 254] on button "Save Order" at bounding box center [341, 255] width 53 height 22
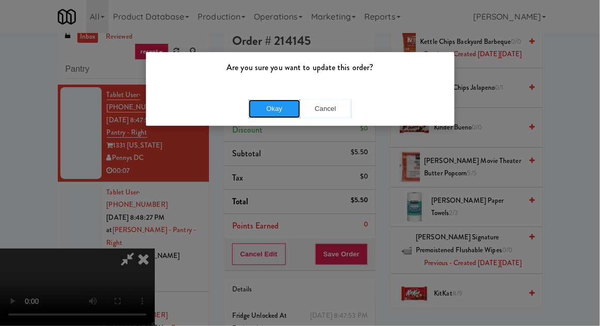
click at [277, 102] on button "Okay" at bounding box center [275, 109] width 52 height 19
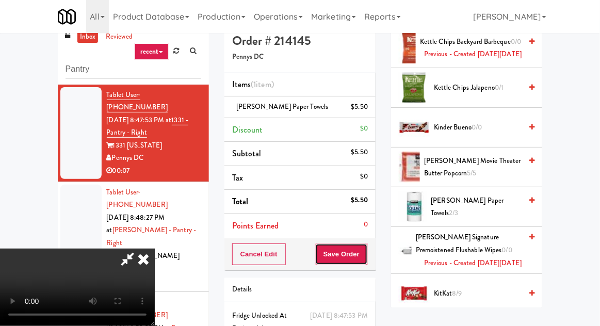
click at [367, 255] on button "Save Order" at bounding box center [341, 255] width 53 height 22
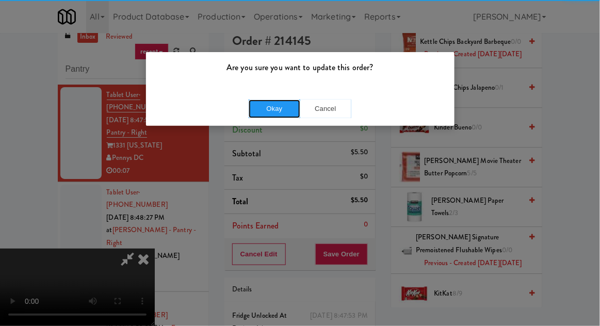
click at [268, 108] on button "Okay" at bounding box center [275, 109] width 52 height 19
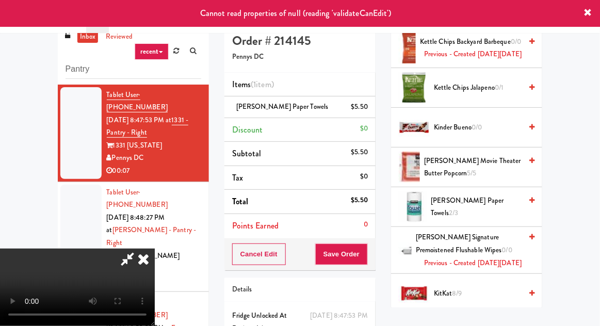
scroll to position [0, 0]
click at [155, 249] on icon at bounding box center [143, 259] width 23 height 21
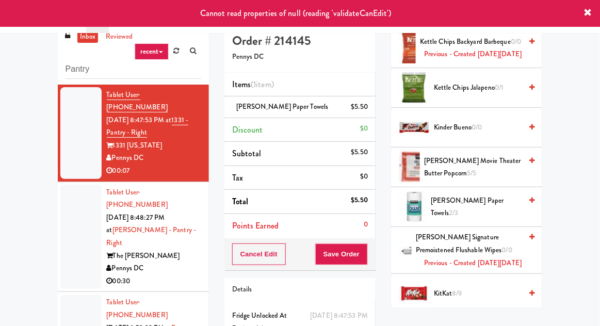
click at [71, 196] on div at bounding box center [80, 237] width 41 height 105
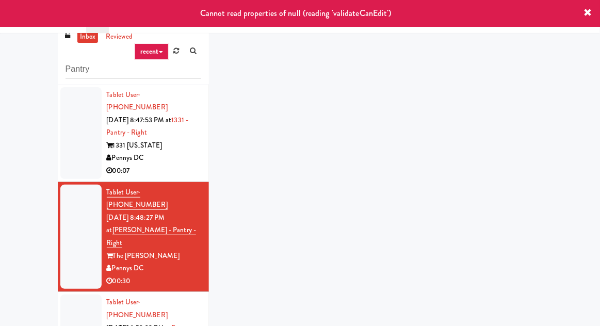
click at [73, 132] on div at bounding box center [80, 133] width 41 height 92
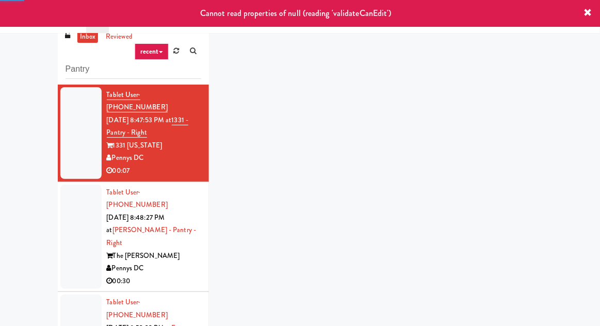
click at [69, 221] on div at bounding box center [80, 237] width 41 height 105
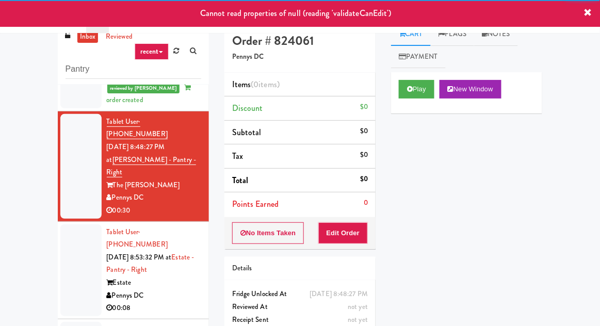
scroll to position [97, 0]
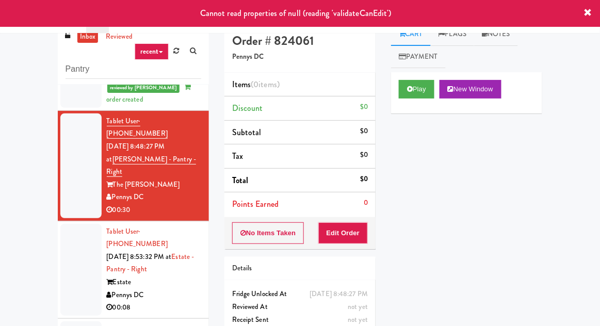
click at [69, 226] on div at bounding box center [80, 270] width 41 height 92
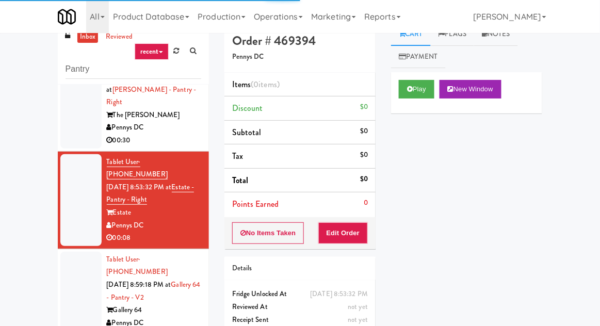
scroll to position [120, 0]
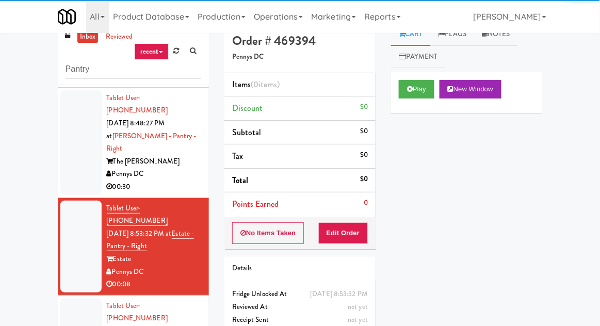
click at [62, 128] on div at bounding box center [80, 142] width 41 height 105
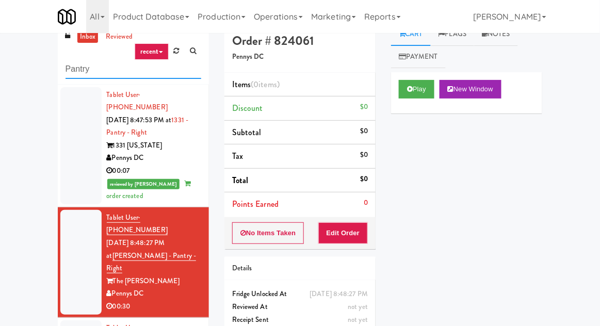
click at [74, 70] on input "Pantry" at bounding box center [134, 69] width 136 height 19
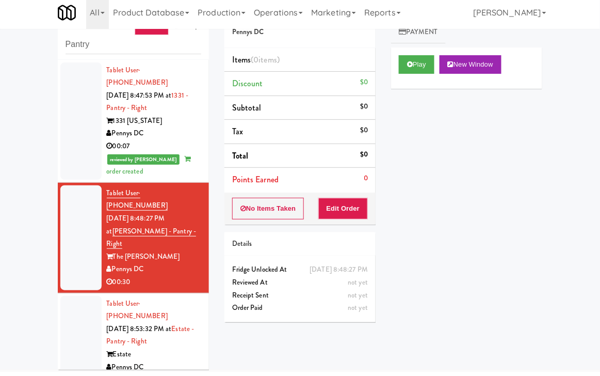
click at [74, 65] on li "Tablet User · (518) 937-6335 Aug 19, 2025 8:47:53 PM at 1331 - Pantry - Right 1…" at bounding box center [133, 125] width 151 height 123
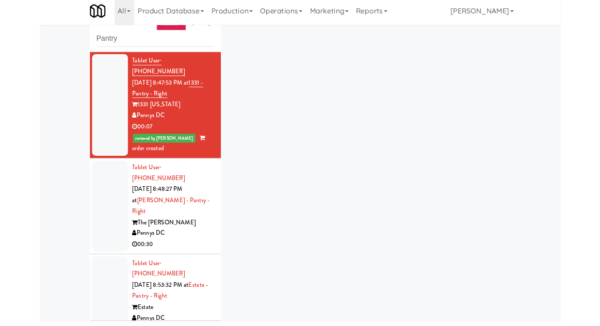
scroll to position [45, 0]
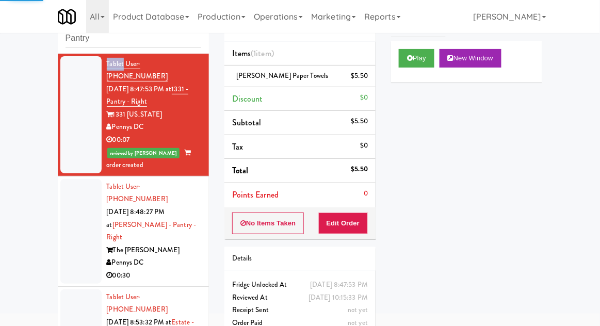
click at [19, 122] on div "inbox reviewed recent all unclear take inventory issue suspicious failed recent…" at bounding box center [300, 181] width 600 height 379
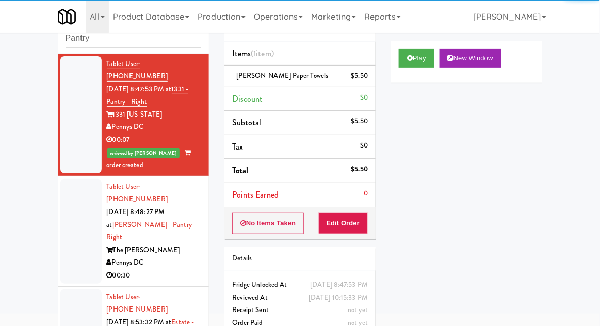
click at [77, 206] on div at bounding box center [80, 231] width 41 height 105
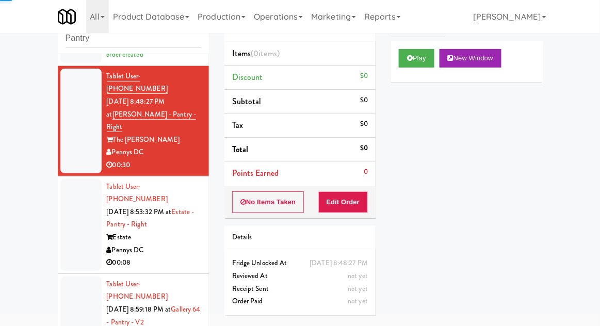
scroll to position [114, 0]
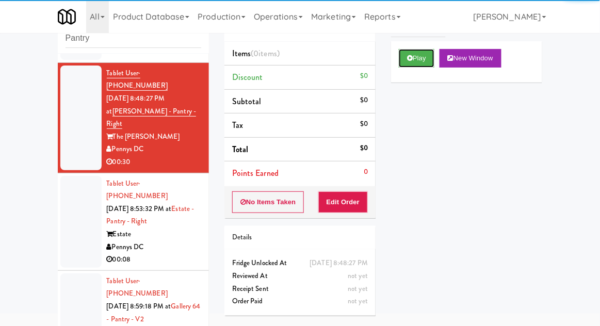
click at [408, 53] on button "Play" at bounding box center [417, 58] width 36 height 19
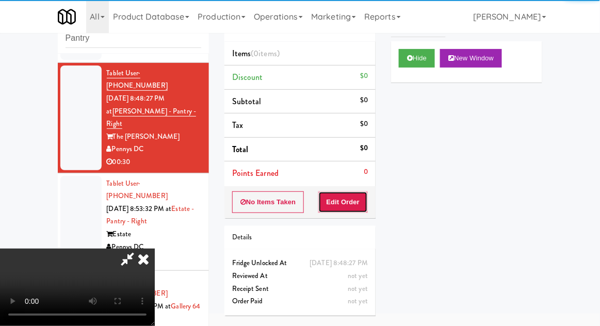
click at [345, 209] on button "Edit Order" at bounding box center [344, 203] width 50 height 22
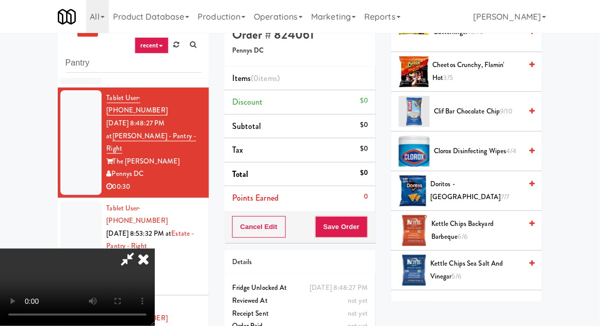
scroll to position [207, 0]
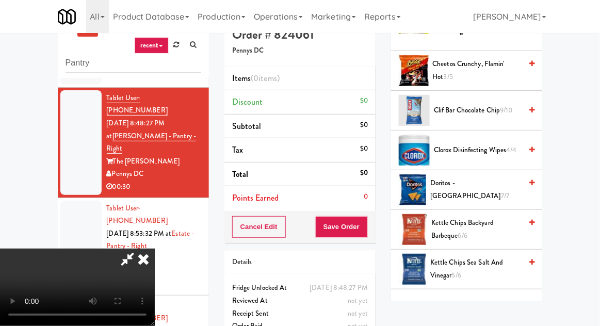
click at [501, 191] on span "7/7" at bounding box center [505, 196] width 8 height 10
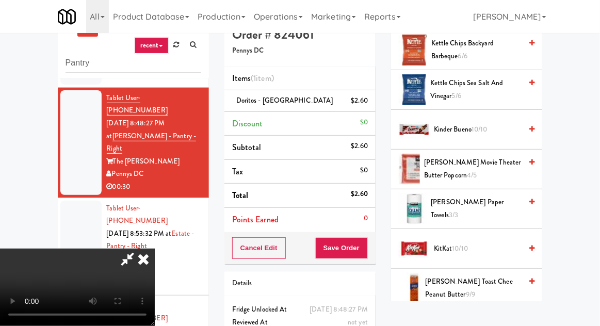
scroll to position [385, 0]
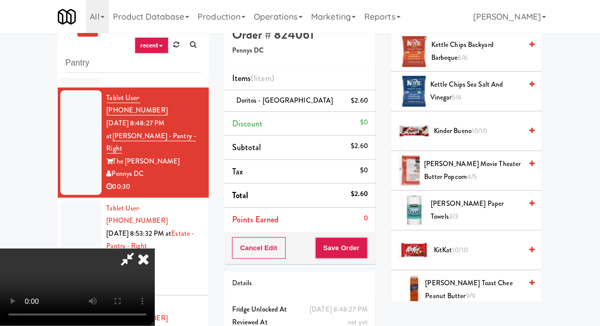
click at [498, 247] on span "KitKat 10/10" at bounding box center [478, 250] width 88 height 13
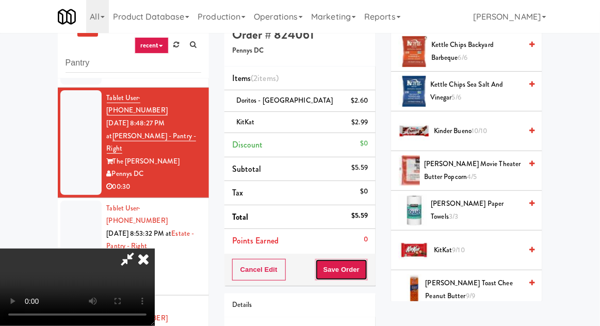
click at [364, 269] on button "Save Order" at bounding box center [341, 270] width 53 height 22
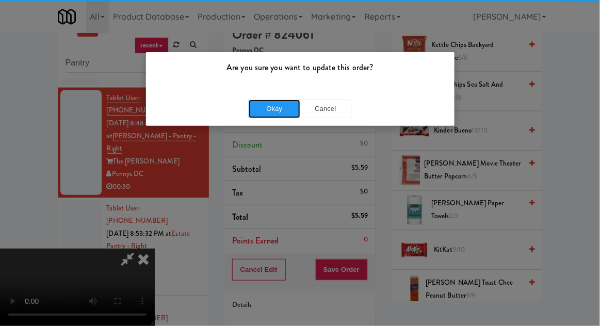
click at [272, 108] on button "Okay" at bounding box center [275, 109] width 52 height 19
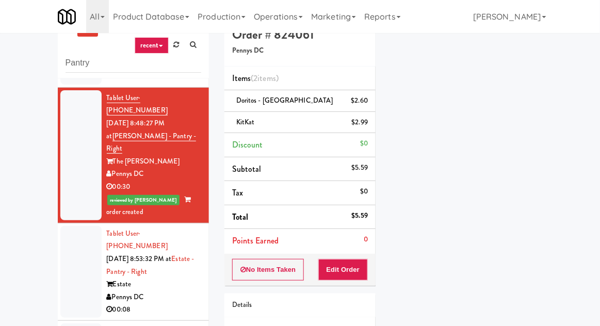
scroll to position [70, 0]
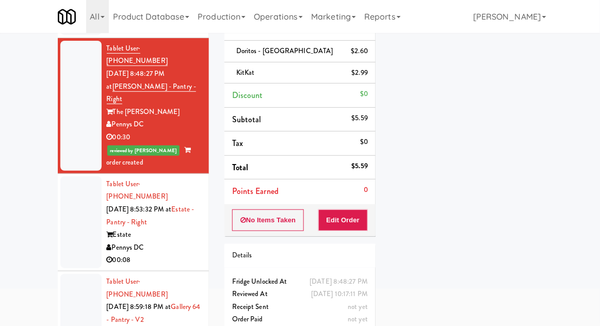
click at [69, 188] on div at bounding box center [80, 223] width 41 height 92
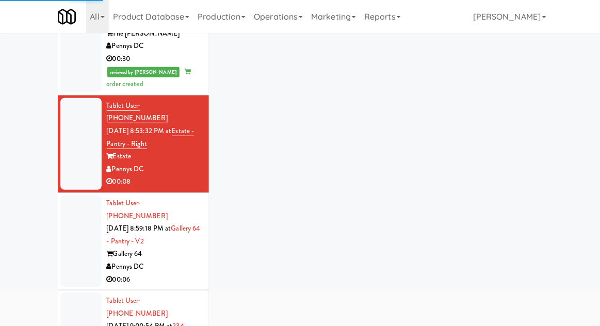
scroll to position [196, 0]
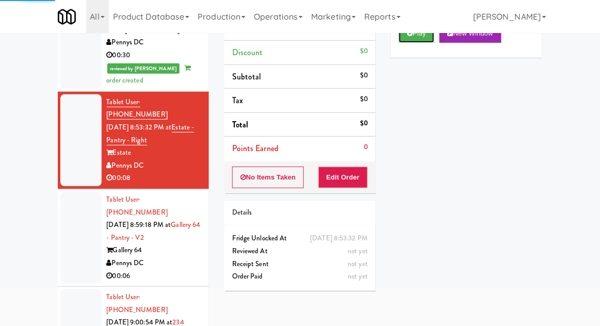
click at [427, 40] on button "Play" at bounding box center [417, 33] width 36 height 19
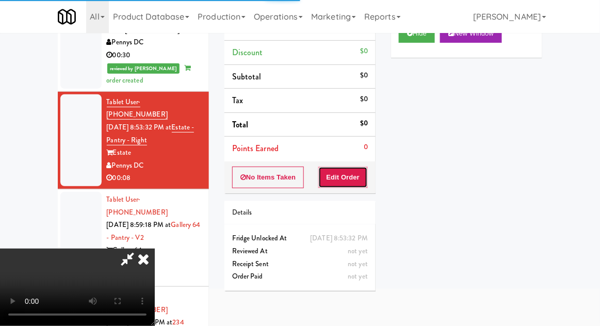
click at [360, 168] on button "Edit Order" at bounding box center [344, 178] width 50 height 22
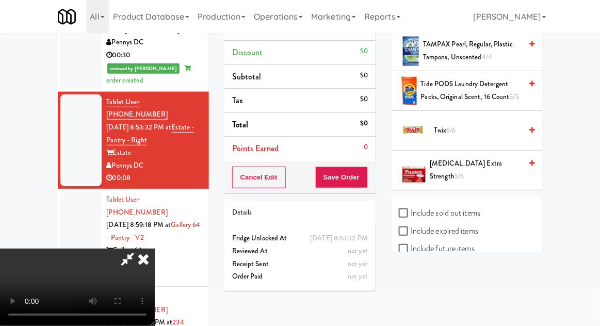
scroll to position [1254, 0]
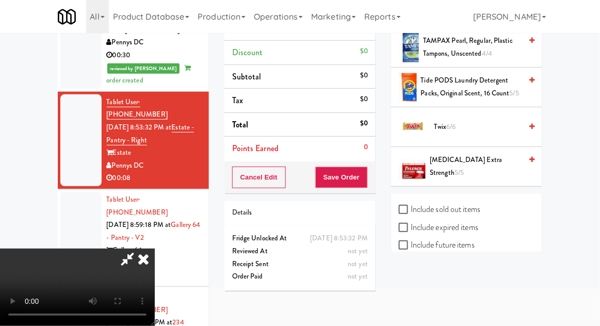
click at [464, 126] on span "Twix 6/6" at bounding box center [478, 127] width 88 height 13
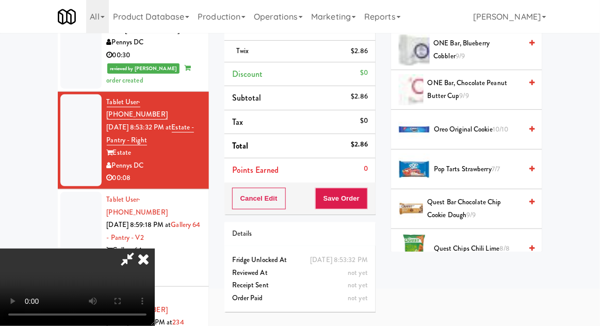
scroll to position [769, 0]
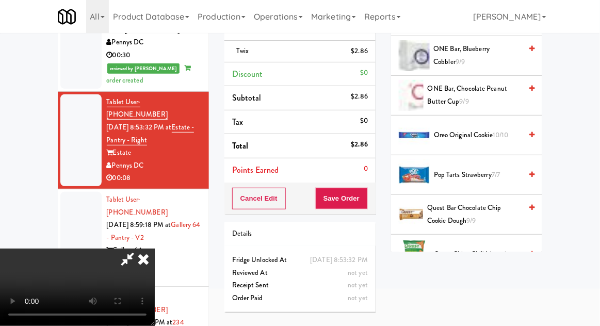
click at [498, 135] on span "10/10" at bounding box center [501, 135] width 16 height 10
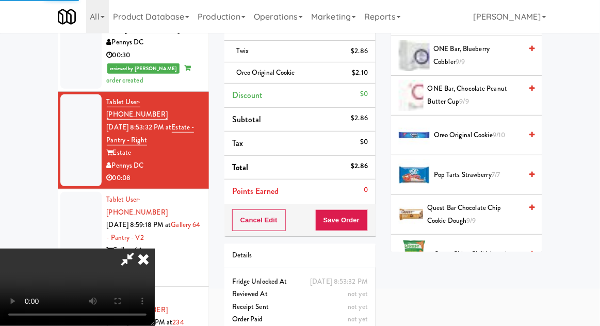
scroll to position [38, 0]
click at [366, 218] on button "Save Order" at bounding box center [341, 221] width 53 height 22
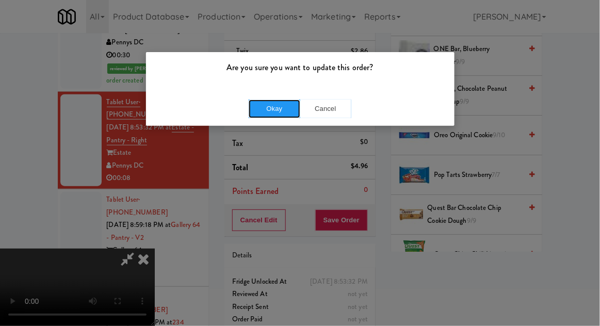
click at [268, 110] on button "Okay" at bounding box center [275, 109] width 52 height 19
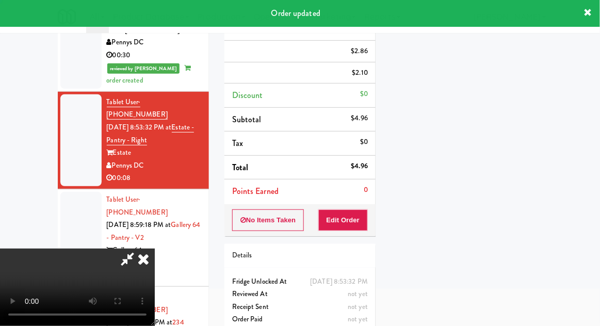
scroll to position [0, 0]
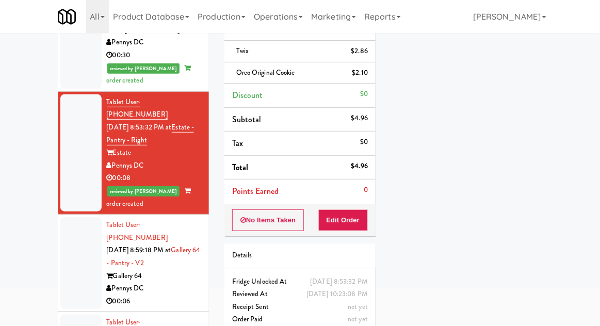
click at [64, 238] on div at bounding box center [80, 263] width 41 height 92
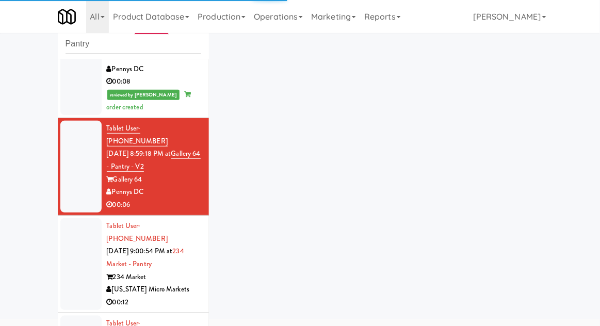
scroll to position [325, 0]
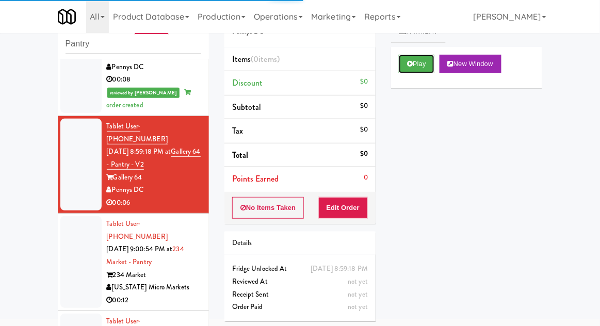
click at [426, 68] on button "Play" at bounding box center [417, 64] width 36 height 19
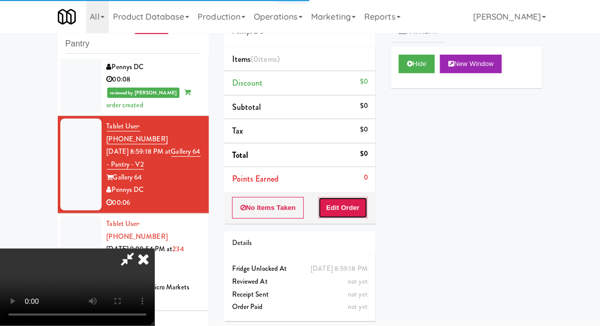
click at [357, 211] on button "Edit Order" at bounding box center [344, 208] width 50 height 22
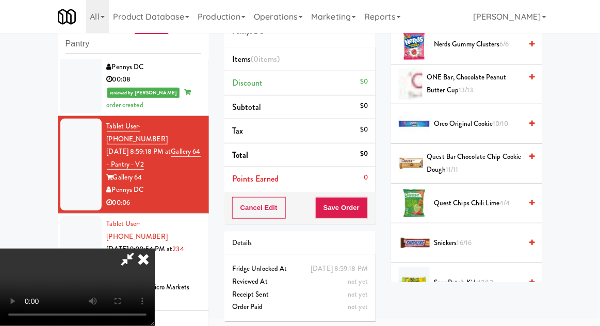
scroll to position [780, 0]
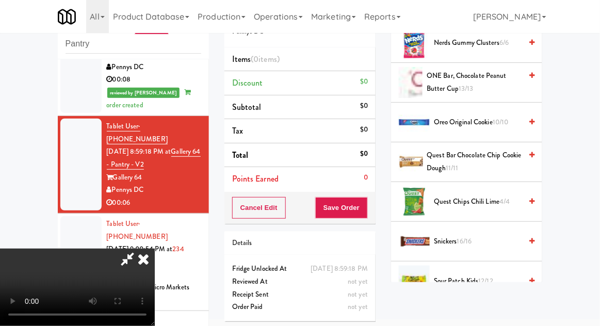
click at [509, 197] on span "4/4" at bounding box center [505, 202] width 10 height 10
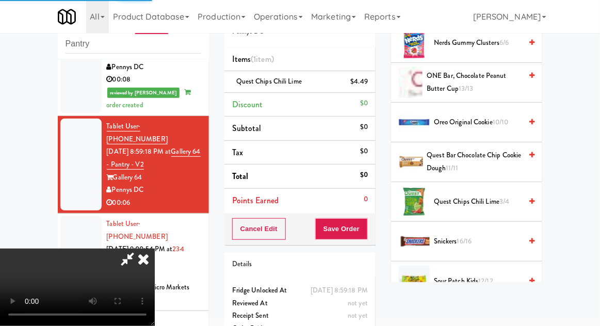
scroll to position [38, 0]
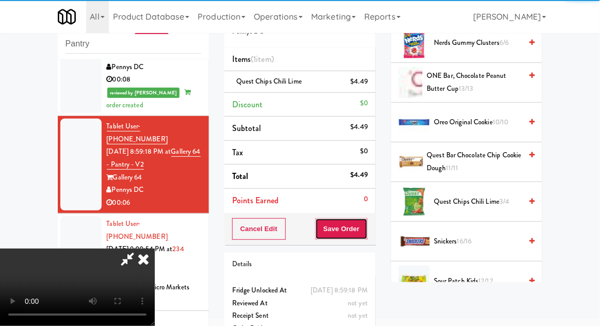
click at [366, 235] on button "Save Order" at bounding box center [341, 229] width 53 height 22
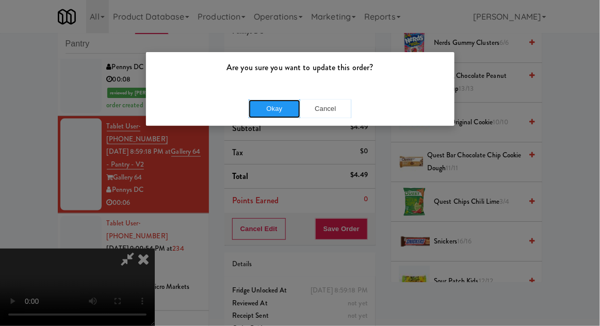
click at [274, 102] on button "Okay" at bounding box center [275, 109] width 52 height 19
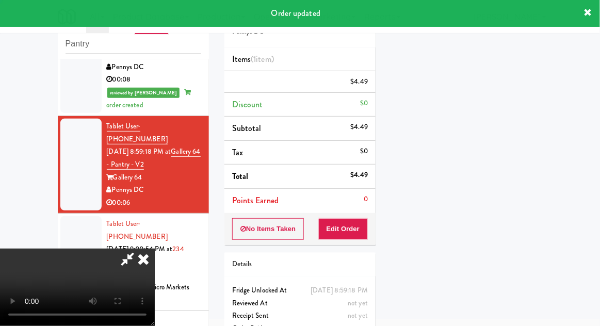
scroll to position [0, 0]
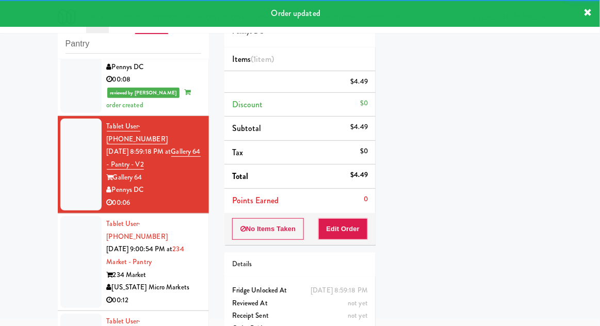
click at [62, 216] on div at bounding box center [80, 262] width 41 height 92
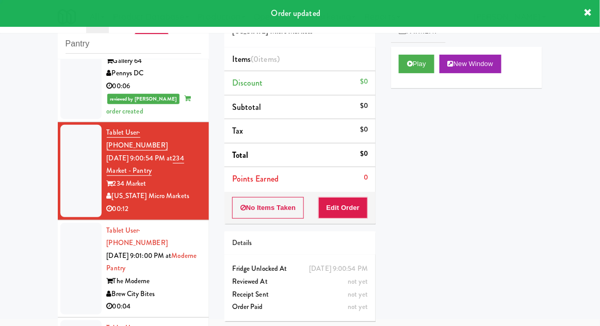
scroll to position [447, 0]
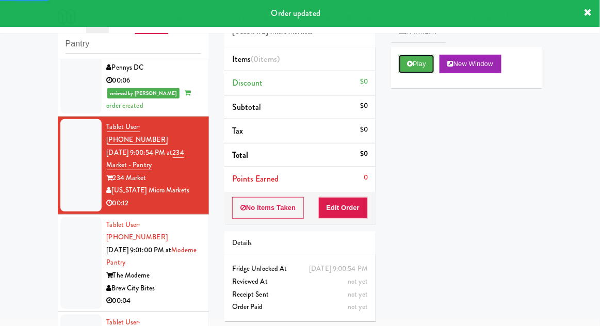
click at [422, 66] on button "Play" at bounding box center [417, 64] width 36 height 19
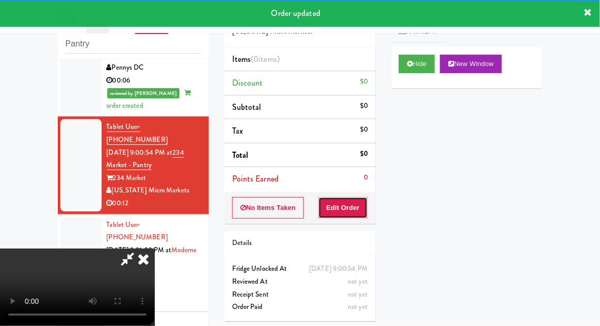
click at [353, 216] on button "Edit Order" at bounding box center [344, 208] width 50 height 22
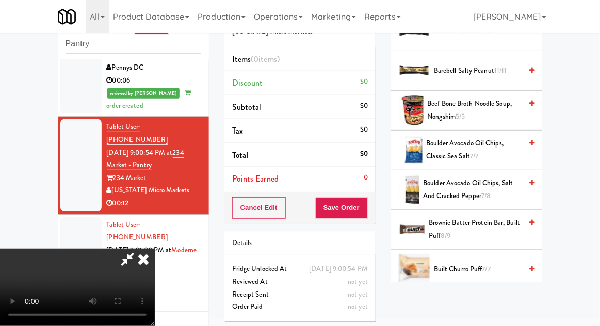
scroll to position [195, 0]
click at [484, 218] on span "Brownie Batter Protein Bar, Built Puff 8/9" at bounding box center [475, 229] width 93 height 25
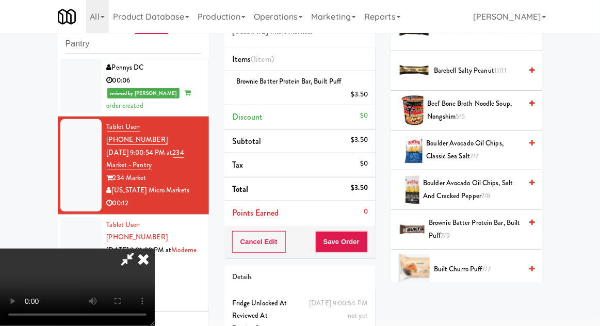
scroll to position [38, 0]
click at [366, 248] on button "Save Order" at bounding box center [341, 242] width 53 height 22
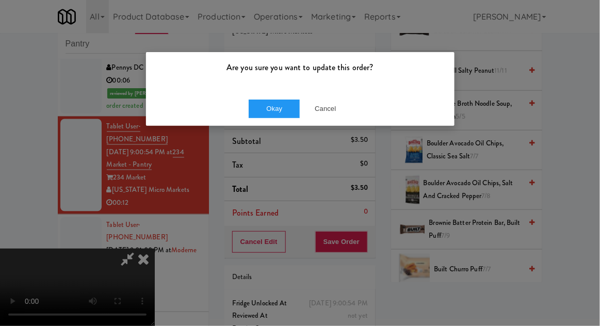
click at [267, 124] on div "Okay Cancel" at bounding box center [300, 108] width 309 height 35
click at [268, 113] on button "Okay" at bounding box center [275, 109] width 52 height 19
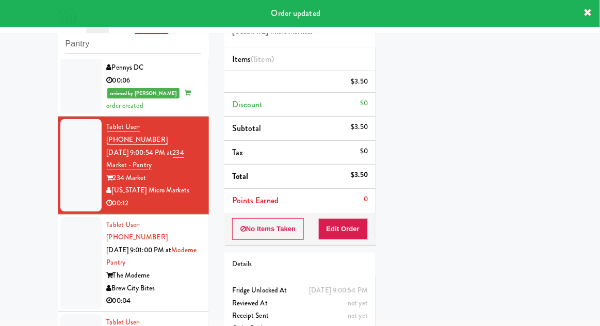
scroll to position [0, 0]
click at [74, 217] on div at bounding box center [80, 263] width 41 height 92
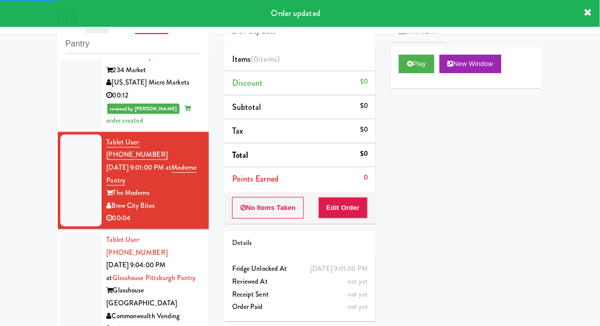
scroll to position [553, 0]
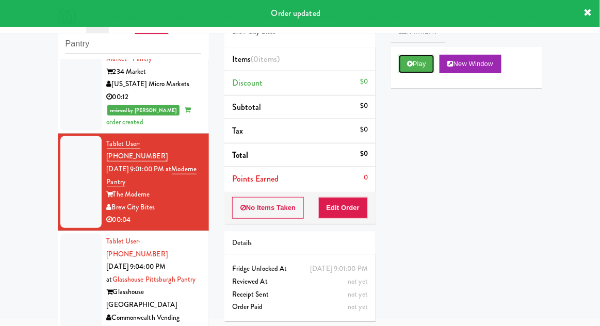
click at [428, 72] on button "Play" at bounding box center [417, 64] width 36 height 19
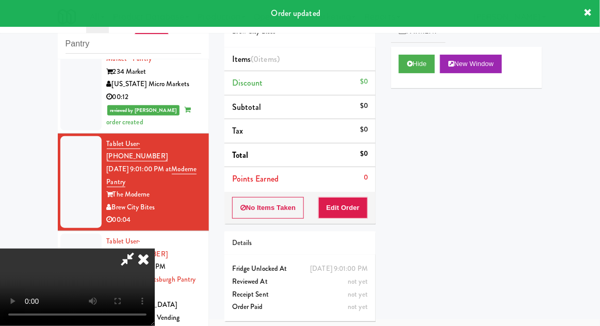
click at [358, 226] on div "Order # 524754 Brew City Bites Items (0 items ) Discount $0 Subtotal $0 Tax $0 …" at bounding box center [300, 163] width 167 height 332
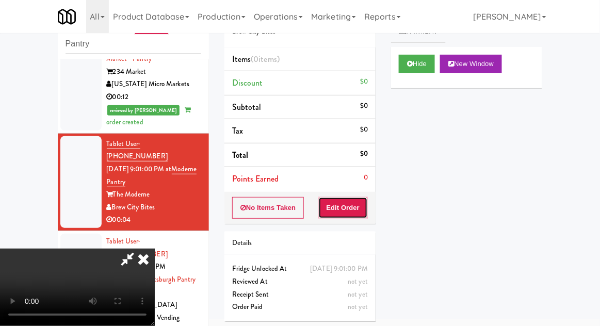
click at [361, 211] on button "Edit Order" at bounding box center [344, 208] width 50 height 22
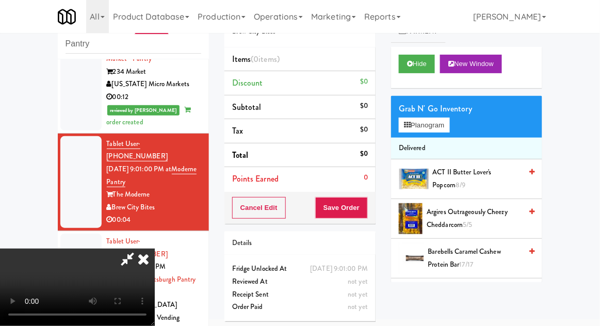
scroll to position [0, 0]
click at [446, 126] on button "Planogram" at bounding box center [424, 125] width 51 height 15
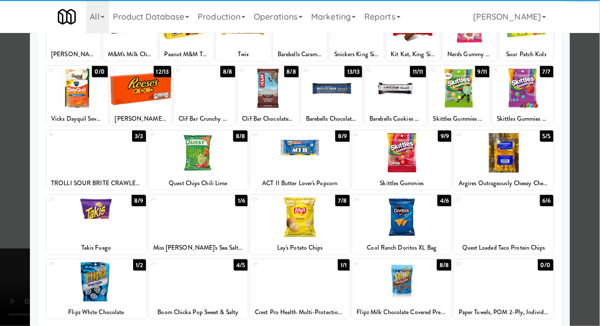
scroll to position [109, 0]
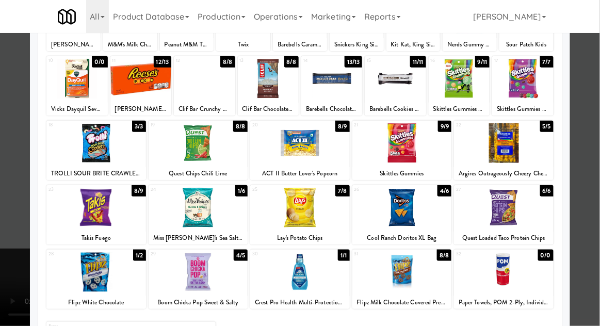
click at [106, 272] on div at bounding box center [96, 272] width 100 height 40
click at [575, 172] on div at bounding box center [300, 163] width 600 height 326
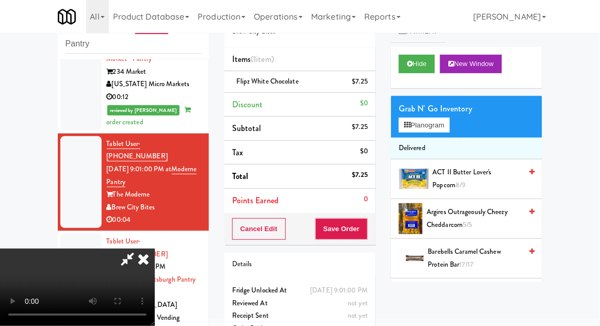
scroll to position [38, 0]
click at [368, 230] on button "Save Order" at bounding box center [341, 229] width 53 height 22
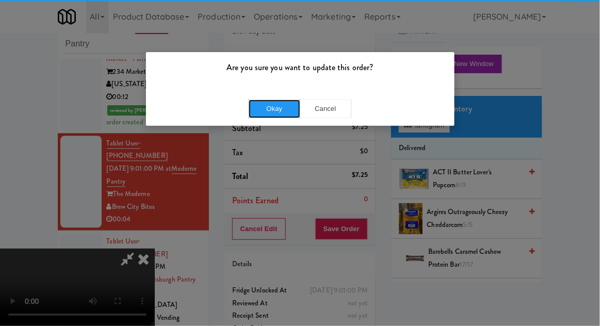
click at [272, 113] on button "Okay" at bounding box center [275, 109] width 52 height 19
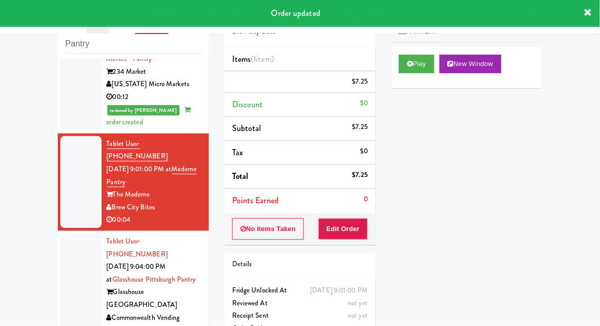
scroll to position [0, 0]
click at [72, 234] on div at bounding box center [80, 292] width 41 height 117
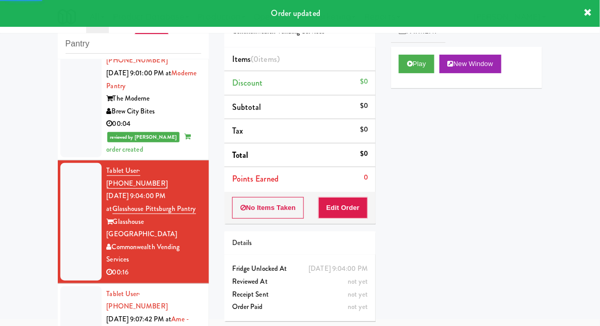
scroll to position [656, 0]
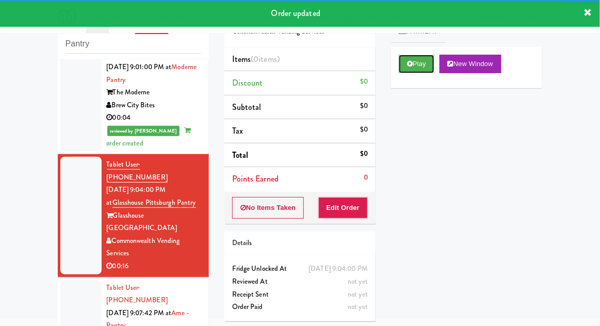
click at [422, 66] on button "Play" at bounding box center [417, 64] width 36 height 19
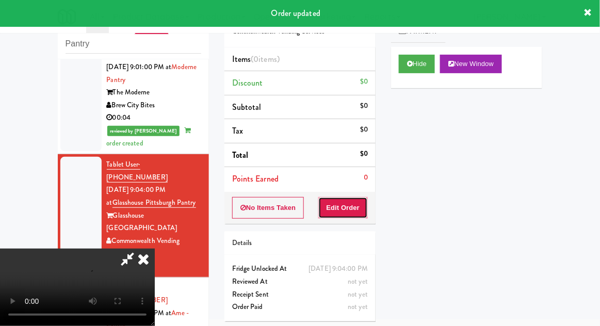
click at [365, 213] on button "Edit Order" at bounding box center [344, 208] width 50 height 22
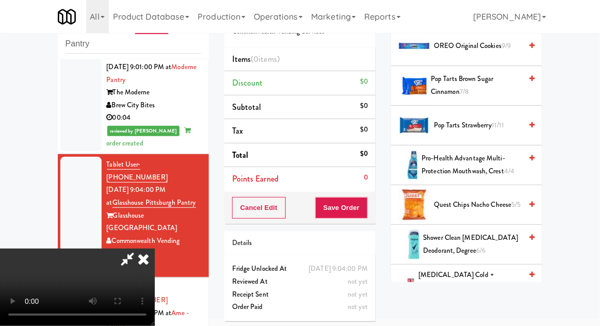
scroll to position [889, 0]
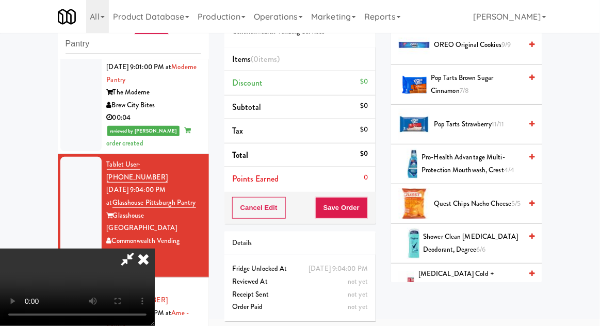
click at [506, 198] on span "Quest Chips Nacho Cheese 5/5" at bounding box center [478, 204] width 88 height 13
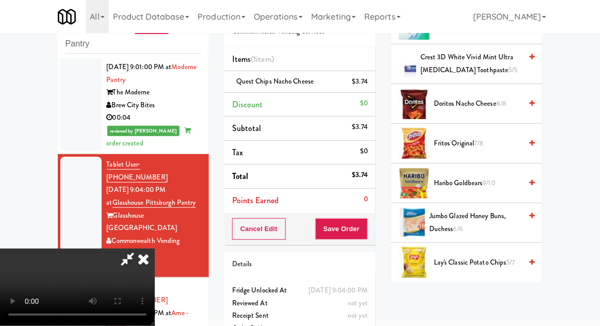
scroll to position [592, 0]
click at [491, 221] on span "Jumbo Glazed Honey Buns, Duchess 6/6" at bounding box center [476, 222] width 92 height 25
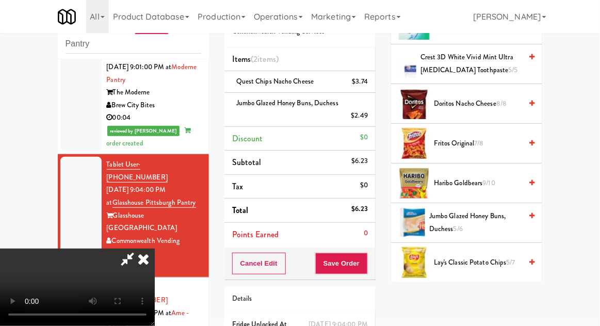
scroll to position [38, 0]
click at [361, 256] on button "Save Order" at bounding box center [341, 264] width 53 height 22
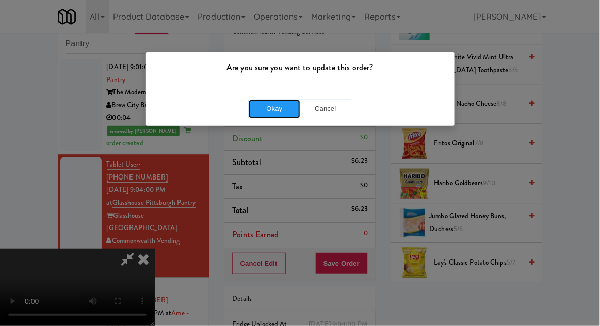
click at [257, 115] on button "Okay" at bounding box center [275, 109] width 52 height 19
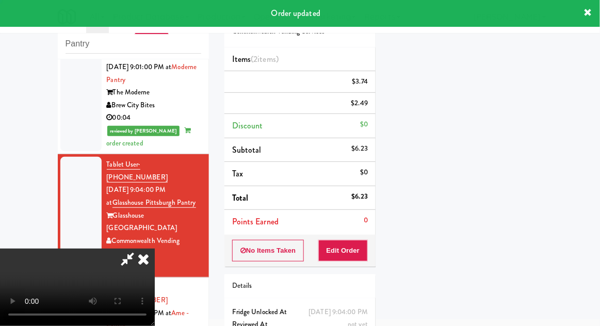
scroll to position [0, 0]
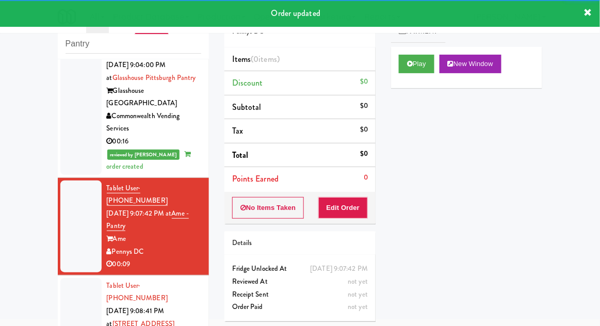
scroll to position [786, 0]
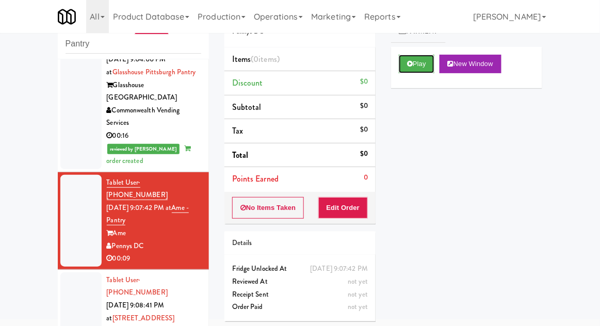
click at [422, 61] on button "Play" at bounding box center [417, 64] width 36 height 19
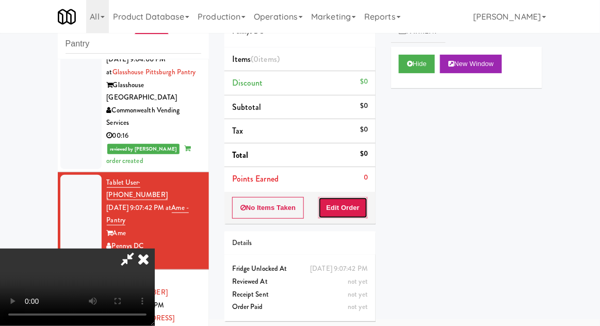
click at [356, 213] on button "Edit Order" at bounding box center [344, 208] width 50 height 22
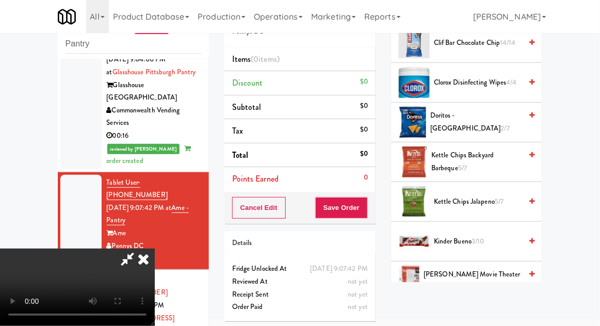
scroll to position [215, 0]
click at [501, 201] on span "5/7" at bounding box center [499, 202] width 9 height 10
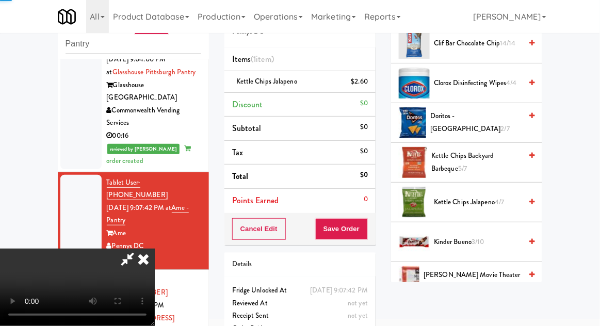
click at [499, 203] on span "4/7" at bounding box center [499, 202] width 9 height 10
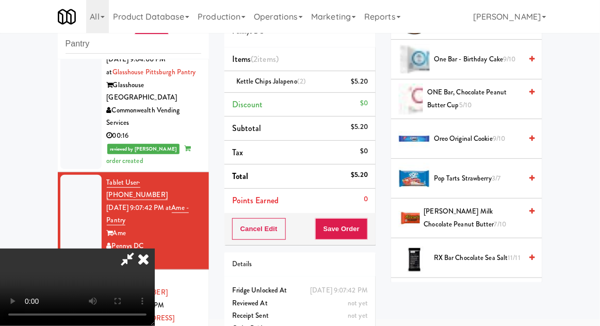
scroll to position [871, 0]
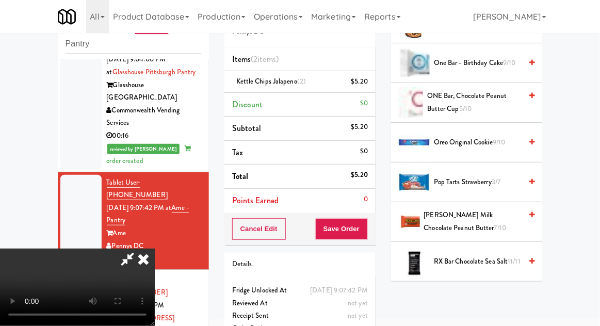
click at [502, 218] on span "Reese's Milk Chocolate Peanut Butter 7/10" at bounding box center [473, 221] width 98 height 25
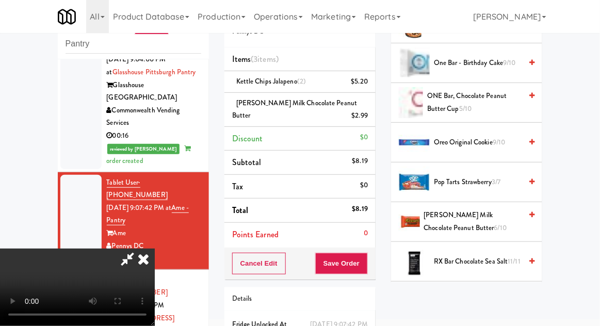
scroll to position [38, 0]
click at [368, 267] on button "Save Order" at bounding box center [341, 264] width 53 height 22
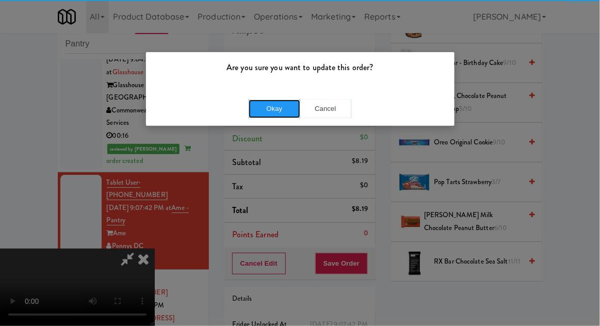
click at [257, 106] on button "Okay" at bounding box center [275, 109] width 52 height 19
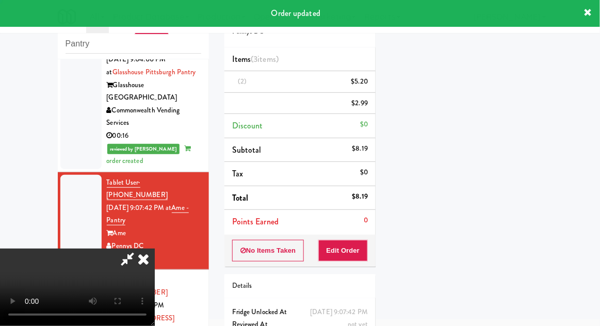
scroll to position [0, 0]
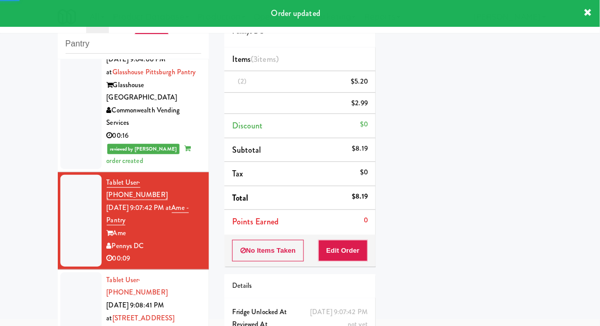
click at [81, 273] on div at bounding box center [80, 319] width 41 height 92
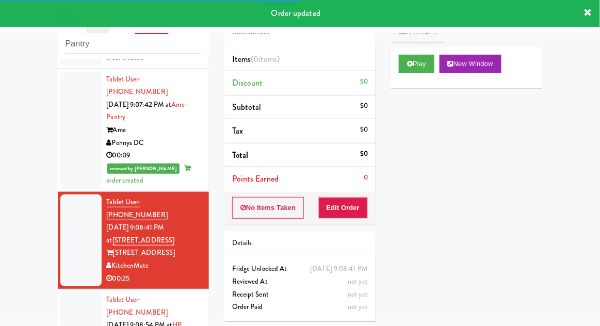
scroll to position [888, 0]
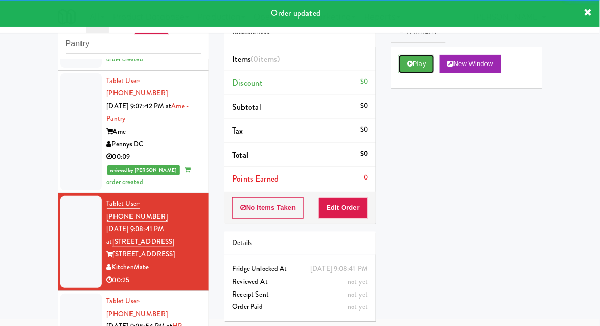
click at [422, 70] on button "Play" at bounding box center [417, 64] width 36 height 19
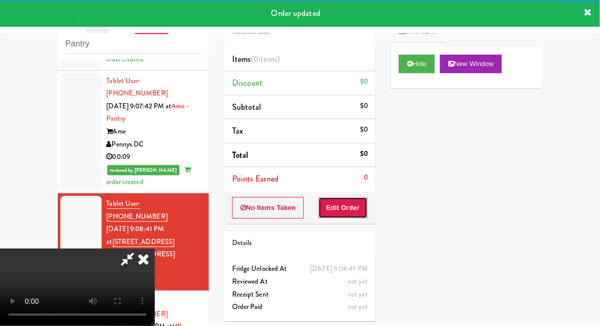
click at [359, 208] on button "Edit Order" at bounding box center [344, 208] width 50 height 22
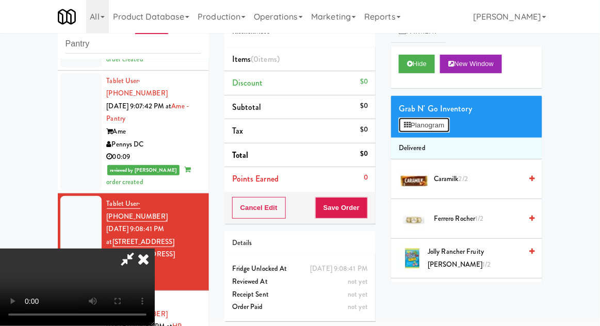
click at [444, 122] on button "Planogram" at bounding box center [424, 125] width 51 height 15
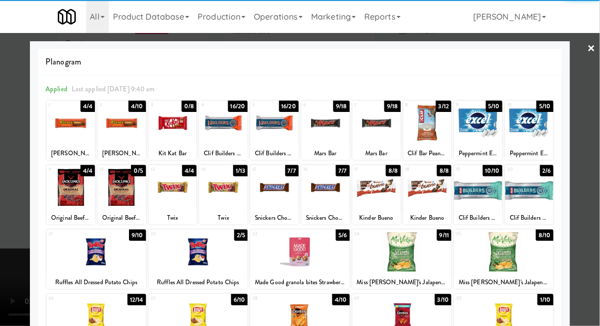
click at [337, 257] on div at bounding box center [300, 252] width 100 height 40
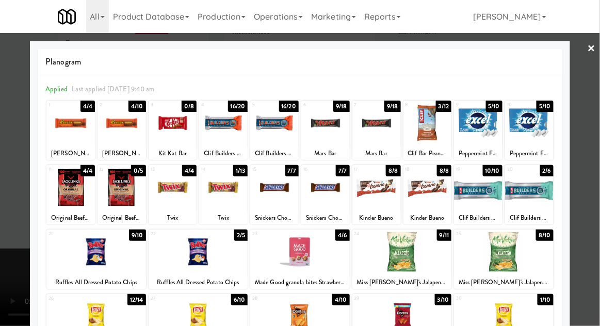
click at [595, 201] on div at bounding box center [300, 163] width 600 height 326
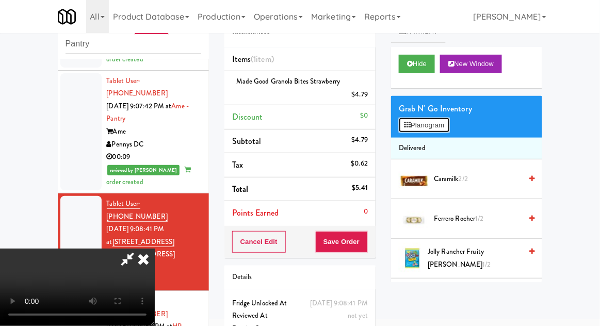
click at [439, 127] on button "Planogram" at bounding box center [424, 125] width 51 height 15
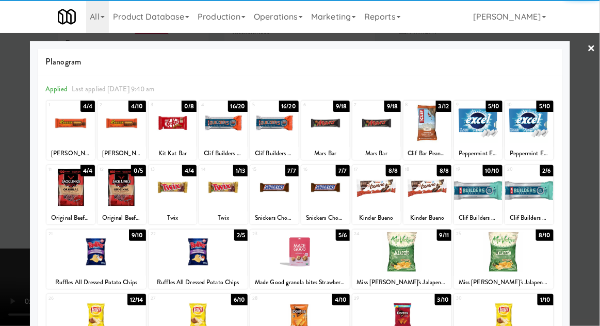
click at [217, 198] on div at bounding box center [223, 188] width 49 height 40
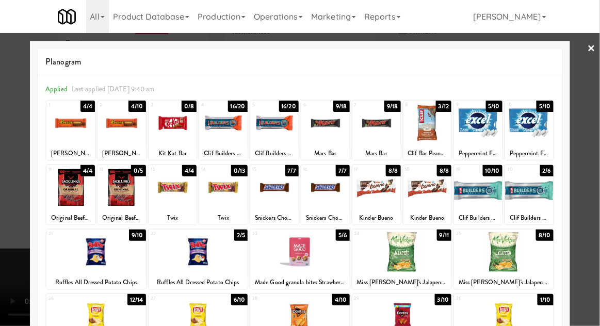
click at [593, 176] on div at bounding box center [300, 163] width 600 height 326
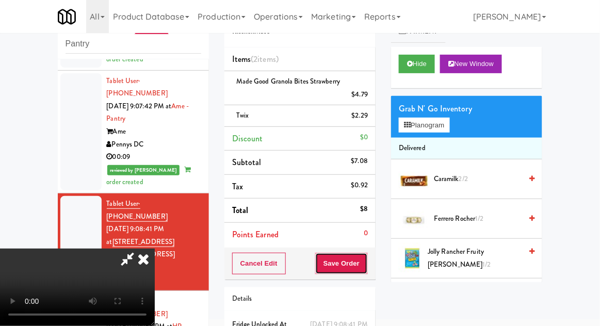
click at [368, 268] on button "Save Order" at bounding box center [341, 264] width 53 height 22
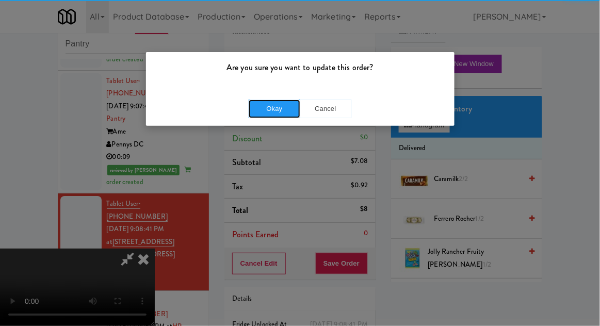
click at [272, 112] on button "Okay" at bounding box center [275, 109] width 52 height 19
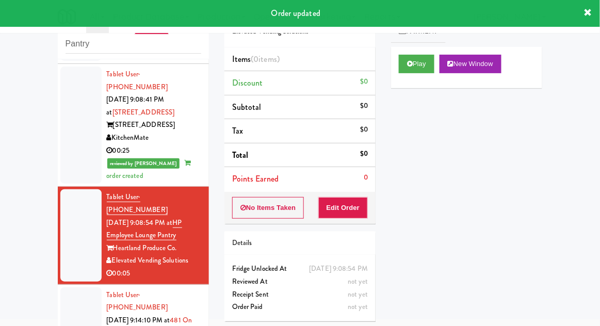
scroll to position [1019, 0]
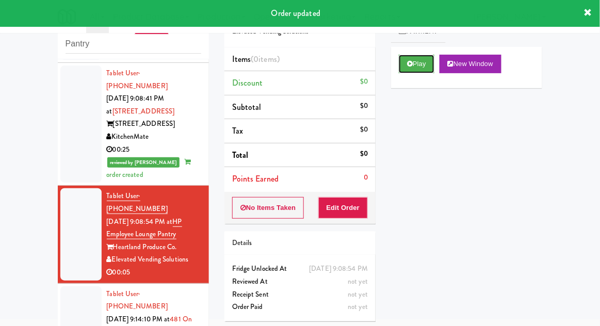
click at [432, 64] on button "Play" at bounding box center [417, 64] width 36 height 19
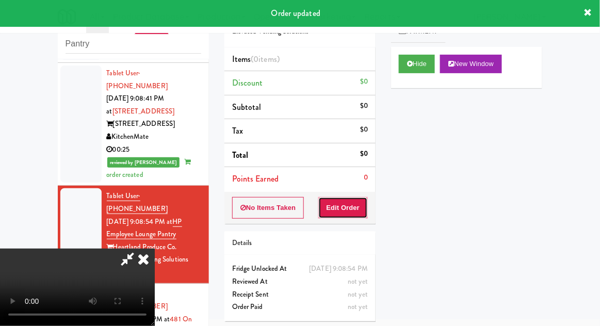
click at [358, 211] on button "Edit Order" at bounding box center [344, 208] width 50 height 22
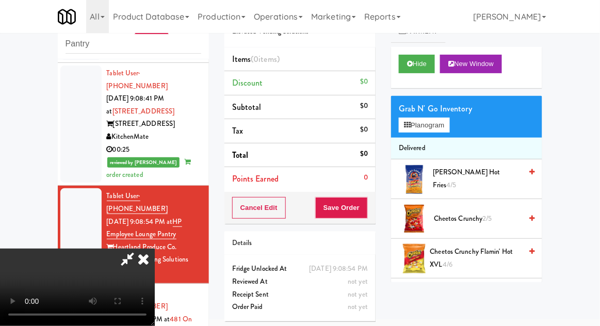
scroll to position [38, 0]
click at [442, 124] on button "Planogram" at bounding box center [424, 125] width 51 height 15
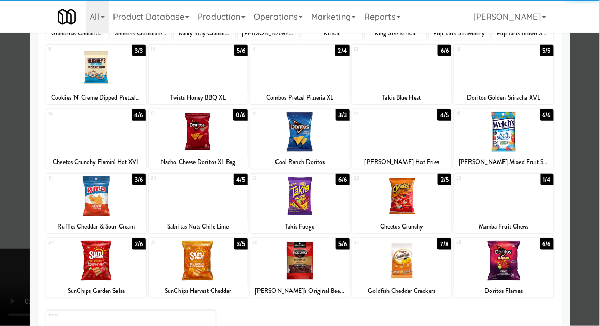
scroll to position [122, 0]
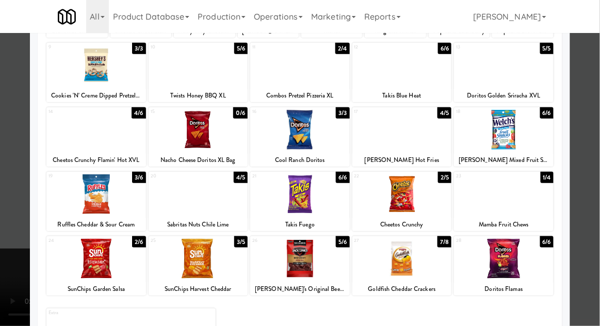
click at [97, 203] on div at bounding box center [96, 194] width 100 height 40
click at [588, 184] on div at bounding box center [300, 163] width 600 height 326
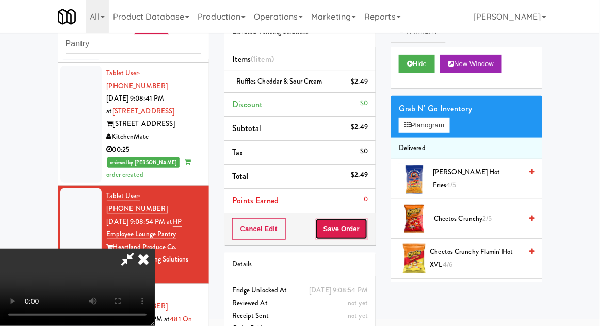
click at [367, 232] on button "Save Order" at bounding box center [341, 229] width 53 height 22
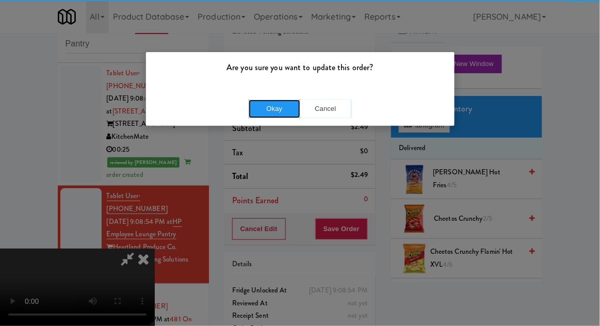
click at [263, 111] on button "Okay" at bounding box center [275, 109] width 52 height 19
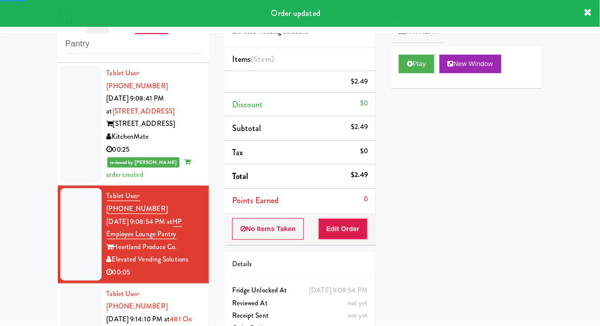
click at [72, 287] on div at bounding box center [80, 333] width 41 height 92
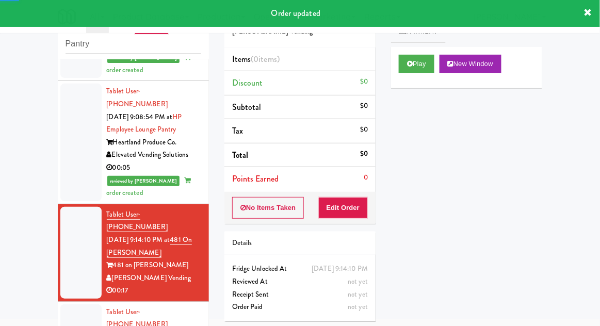
scroll to position [1124, 0]
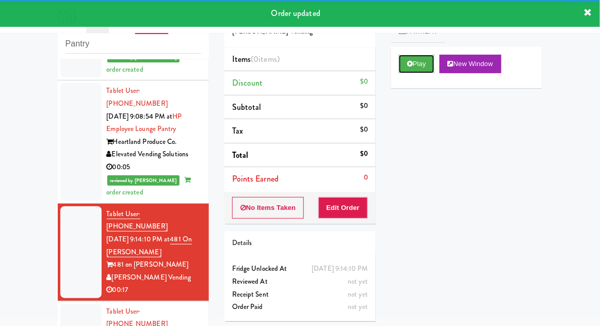
click at [431, 71] on button "Play" at bounding box center [417, 64] width 36 height 19
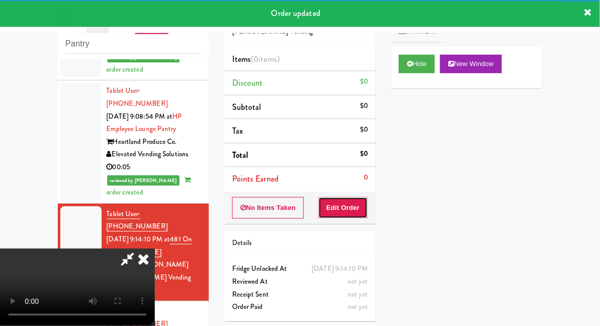
click at [364, 198] on button "Edit Order" at bounding box center [344, 208] width 50 height 22
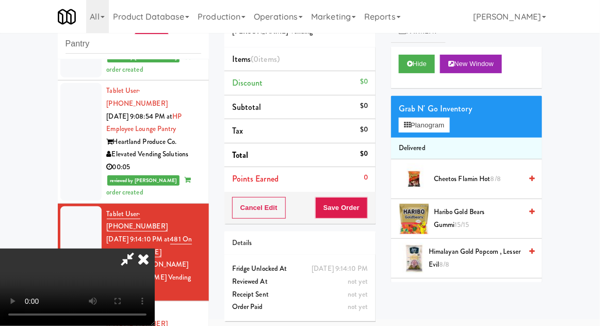
scroll to position [0, 0]
click at [440, 131] on button "Planogram" at bounding box center [424, 125] width 51 height 15
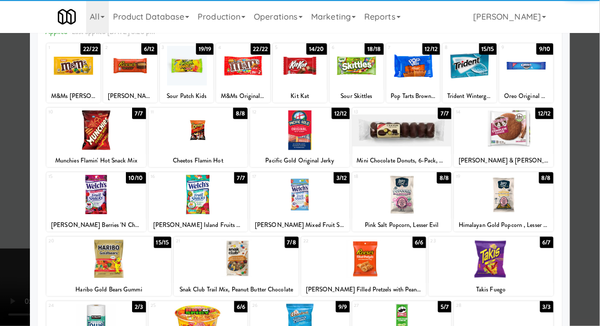
scroll to position [61, 0]
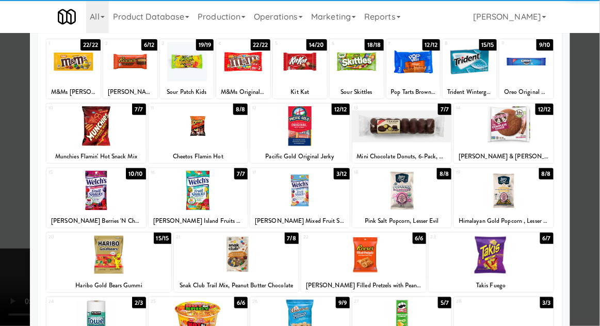
click at [170, 206] on div at bounding box center [199, 191] width 100 height 40
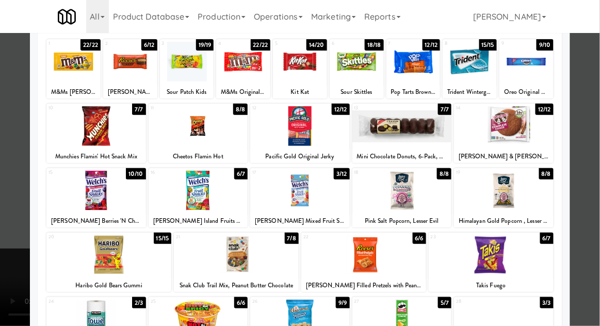
click at [338, 197] on div at bounding box center [300, 191] width 100 height 40
click at [5, 137] on div at bounding box center [300, 163] width 600 height 326
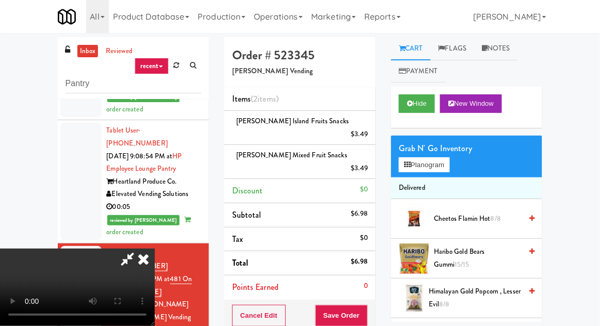
click at [374, 125] on li "Welch's Island Fruits Snacks $3.49" at bounding box center [300, 128] width 151 height 34
click at [370, 135] on icon at bounding box center [369, 138] width 5 height 7
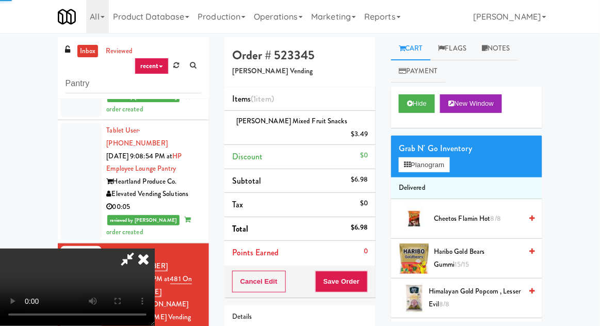
click at [372, 126] on li "Welch's Mixed Fruit Snacks $3.49" at bounding box center [300, 128] width 151 height 34
click at [370, 135] on icon at bounding box center [369, 138] width 5 height 7
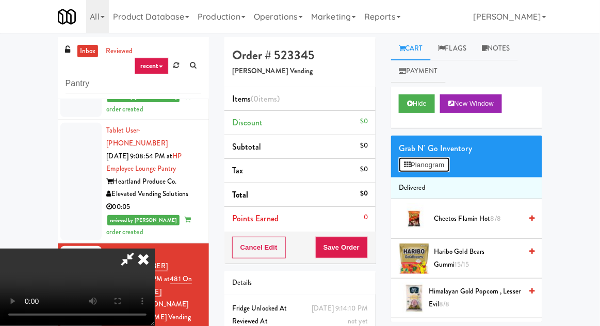
click at [430, 171] on button "Planogram" at bounding box center [424, 164] width 51 height 15
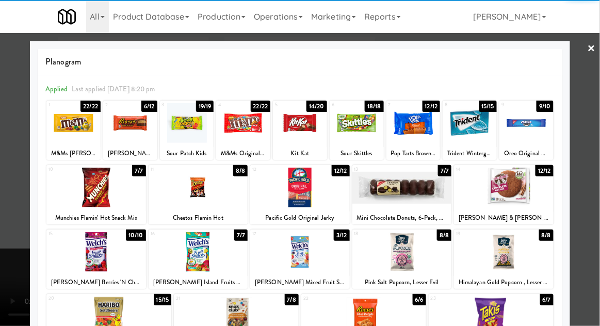
click at [288, 254] on div at bounding box center [300, 252] width 100 height 40
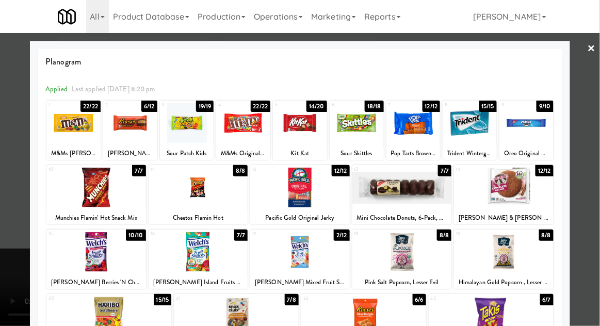
click at [596, 119] on div at bounding box center [300, 163] width 600 height 326
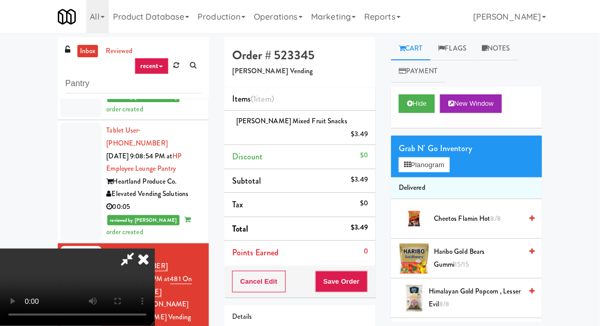
scroll to position [40, 0]
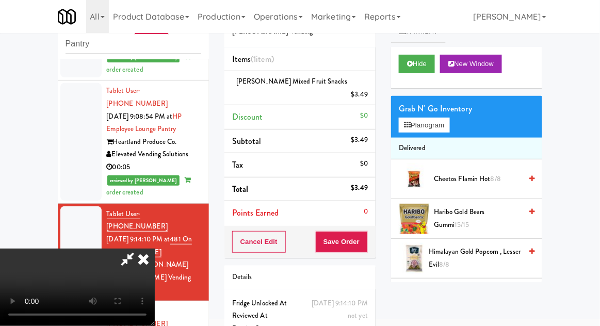
click at [139, 249] on icon at bounding box center [128, 259] width 24 height 21
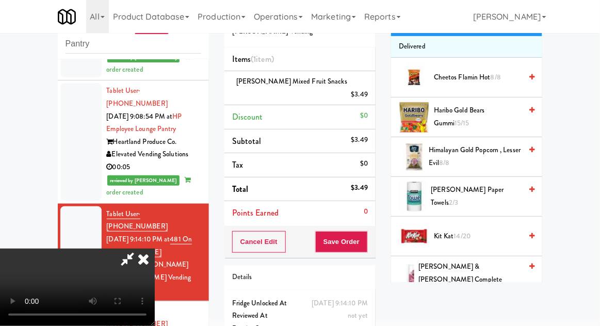
scroll to position [101, 0]
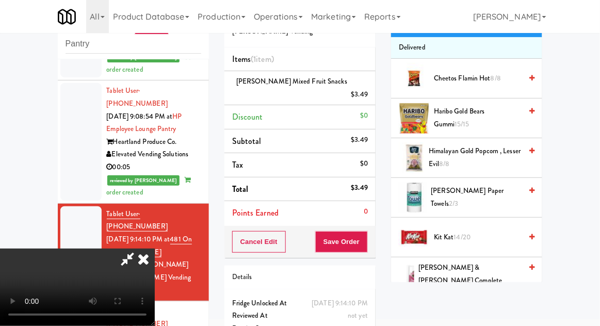
click at [480, 232] on span "Kit Kat 14/20" at bounding box center [478, 237] width 88 height 13
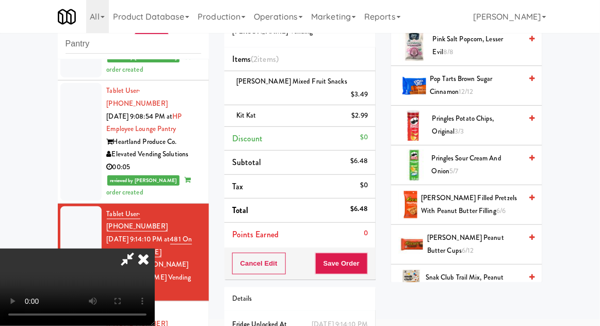
scroll to position [707, 0]
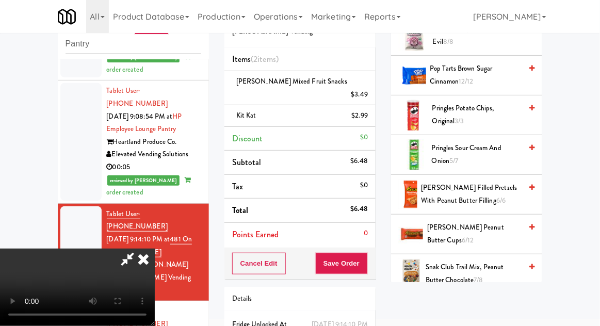
click at [495, 231] on span "Reese's Peanut Butter Cups 6/12" at bounding box center [474, 233] width 94 height 25
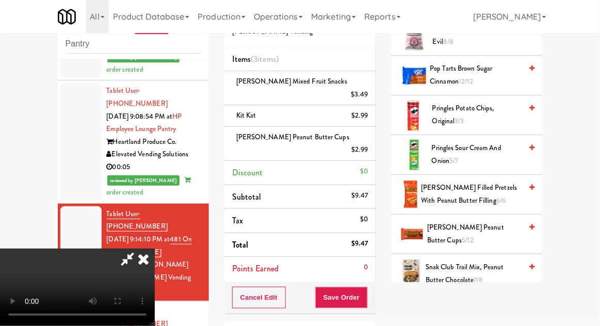
scroll to position [38, 0]
click at [367, 287] on button "Save Order" at bounding box center [341, 298] width 53 height 22
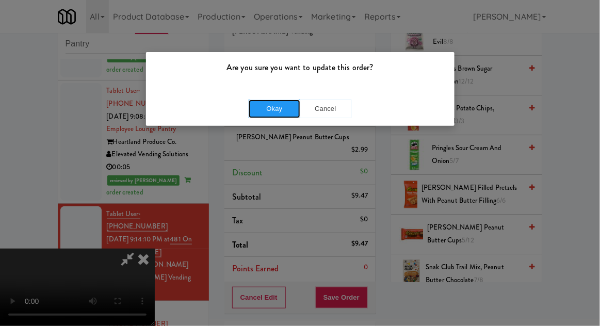
click at [262, 112] on button "Okay" at bounding box center [275, 109] width 52 height 19
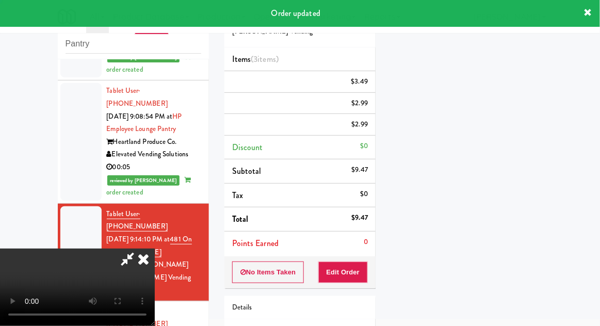
scroll to position [0, 0]
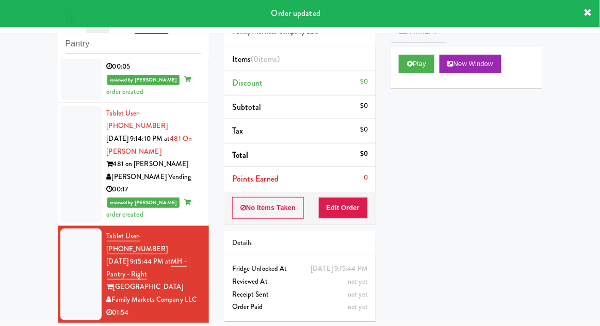
scroll to position [1228, 0]
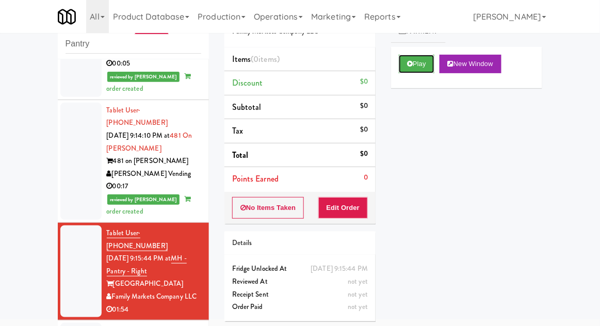
click at [426, 66] on button "Play" at bounding box center [417, 64] width 36 height 19
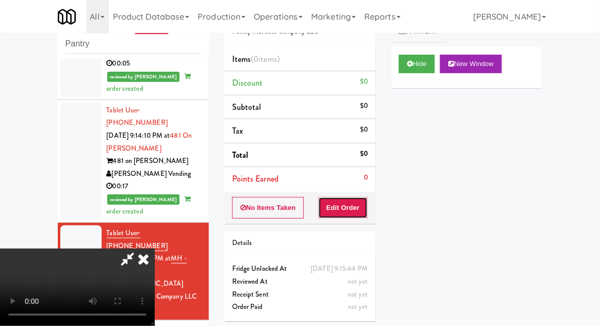
click at [356, 203] on button "Edit Order" at bounding box center [344, 208] width 50 height 22
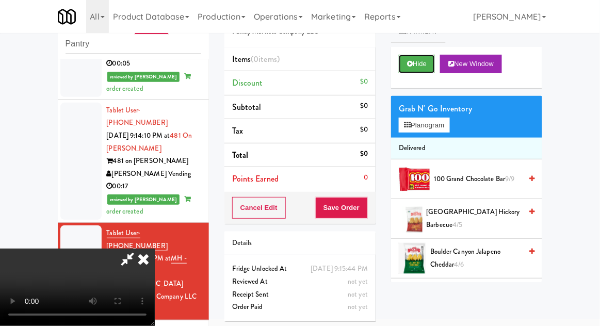
click at [430, 61] on button "Hide" at bounding box center [417, 64] width 36 height 19
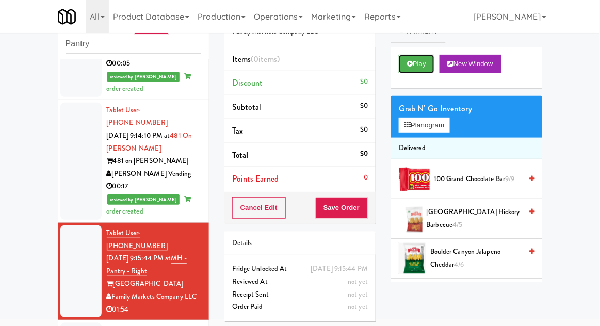
click at [425, 69] on button "Play" at bounding box center [417, 64] width 36 height 19
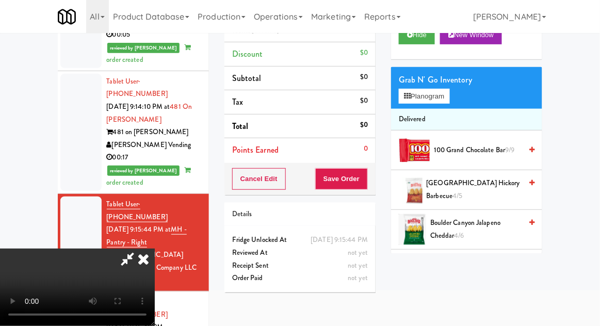
scroll to position [83, 0]
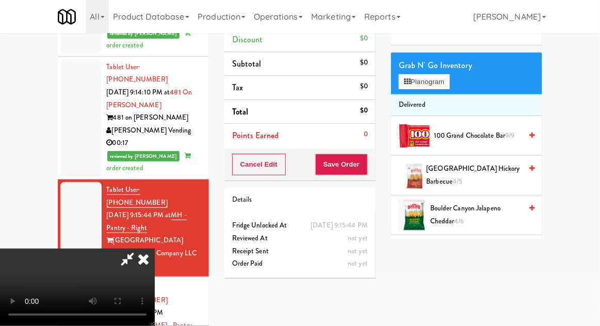
click at [155, 249] on icon at bounding box center [143, 259] width 23 height 21
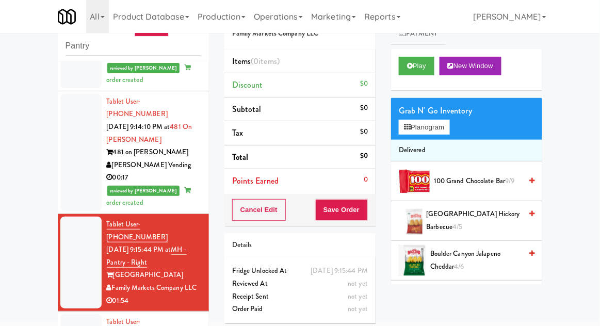
scroll to position [0, 0]
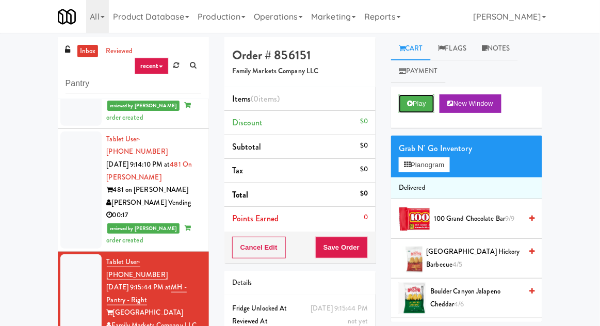
click at [425, 110] on button "Play" at bounding box center [417, 103] width 36 height 19
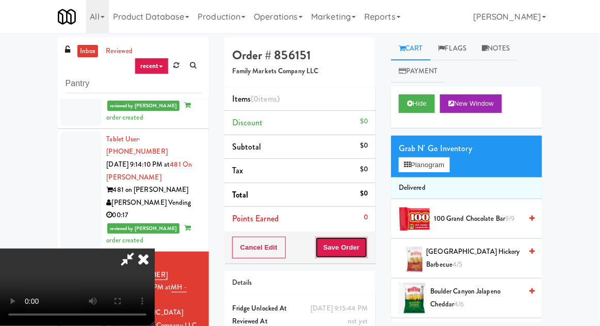
click at [360, 239] on button "Save Order" at bounding box center [341, 248] width 53 height 22
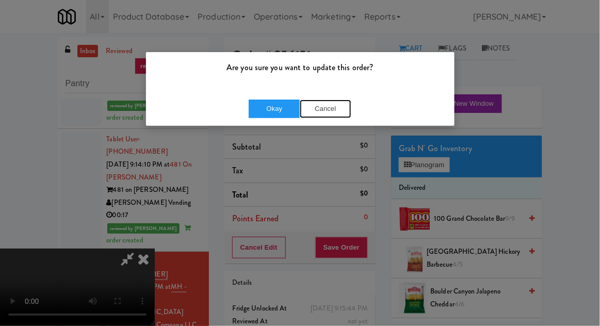
click at [330, 117] on button "Cancel" at bounding box center [326, 109] width 52 height 19
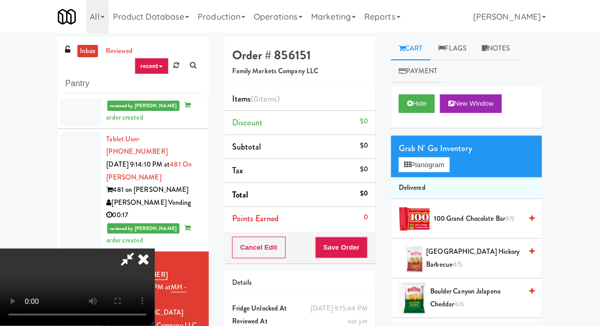
click at [155, 249] on icon at bounding box center [143, 259] width 23 height 21
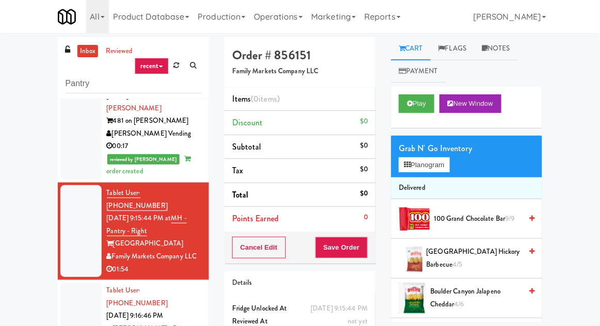
scroll to position [1308, 0]
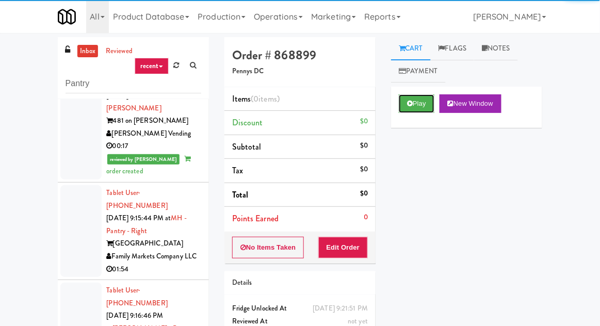
click at [418, 106] on button "Play" at bounding box center [417, 103] width 36 height 19
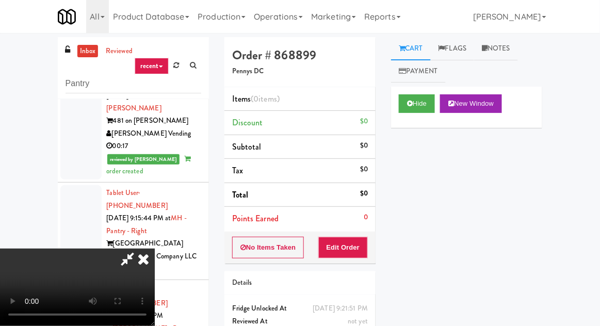
click at [365, 224] on li "Points Earned 0" at bounding box center [300, 219] width 151 height 24
click at [361, 246] on button "Edit Order" at bounding box center [344, 248] width 50 height 22
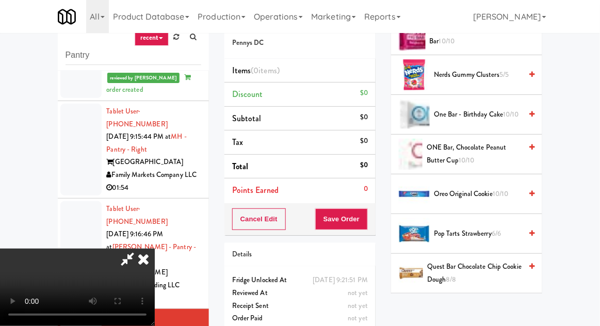
scroll to position [753, 0]
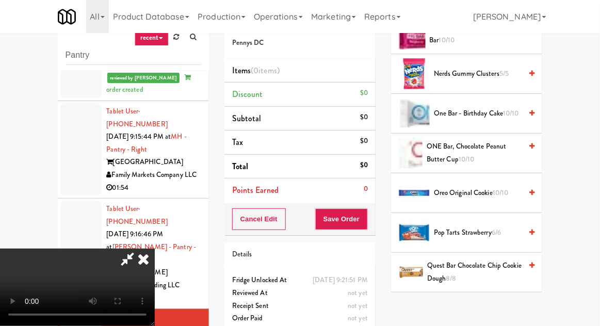
click at [504, 227] on span "Pop Tarts Strawberry 6/6" at bounding box center [478, 233] width 88 height 13
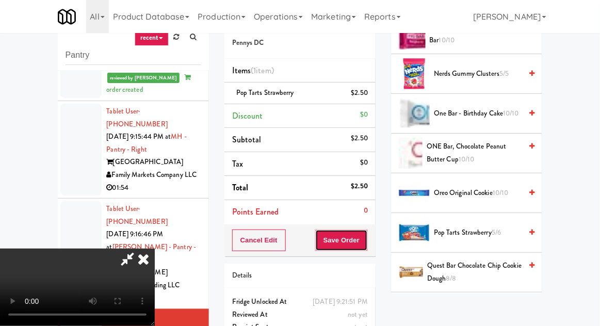
click at [368, 237] on button "Save Order" at bounding box center [341, 241] width 53 height 22
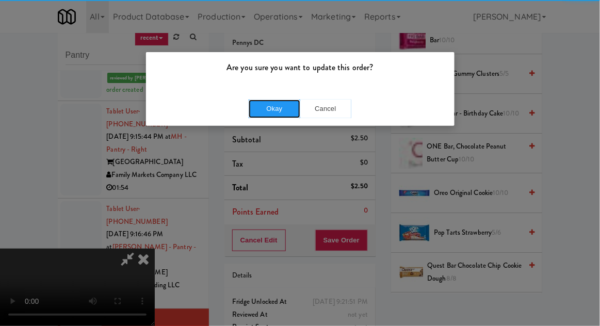
click at [263, 116] on button "Okay" at bounding box center [275, 109] width 52 height 19
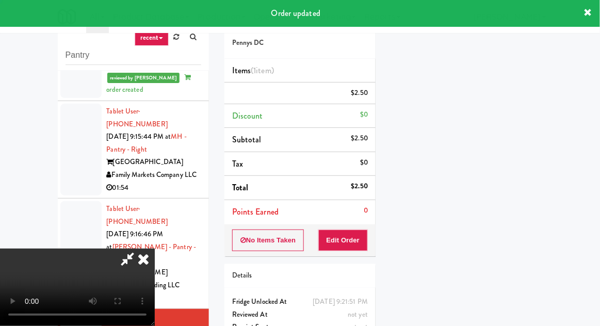
scroll to position [102, 0]
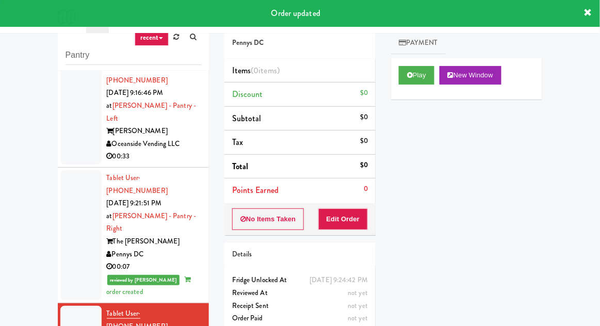
scroll to position [1502, 0]
click at [424, 82] on button "Play" at bounding box center [417, 75] width 36 height 19
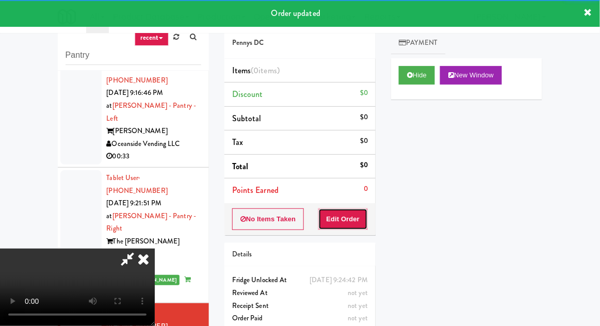
click at [359, 219] on button "Edit Order" at bounding box center [344, 220] width 50 height 22
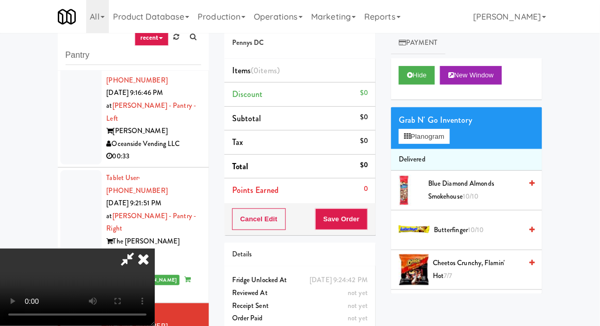
scroll to position [40, 0]
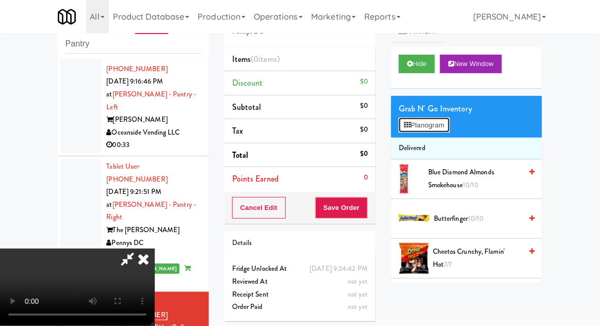
click at [447, 122] on button "Planogram" at bounding box center [424, 125] width 51 height 15
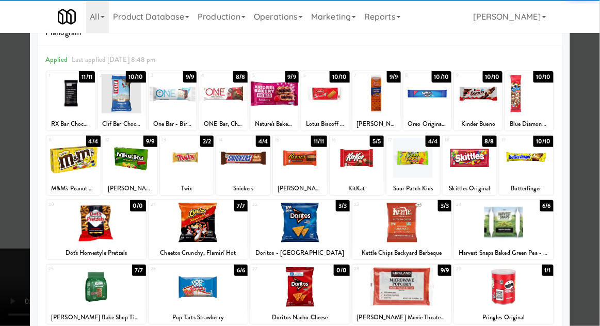
scroll to position [34, 0]
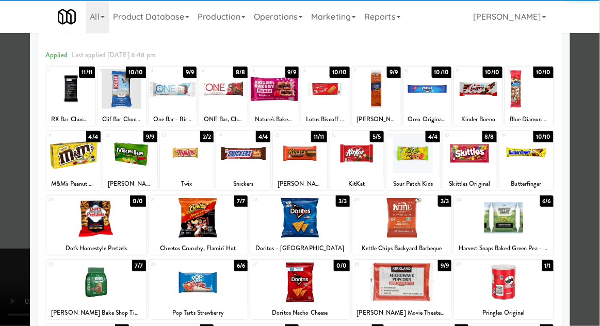
click at [527, 267] on div at bounding box center [504, 283] width 100 height 40
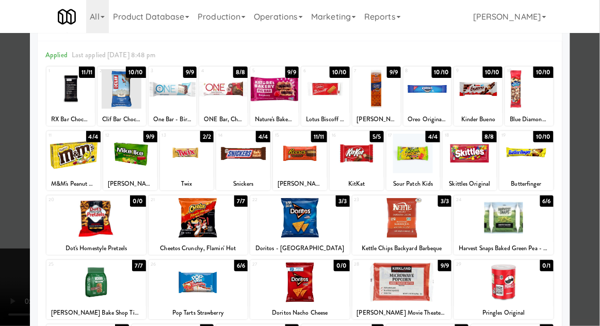
click at [593, 221] on div at bounding box center [300, 163] width 600 height 326
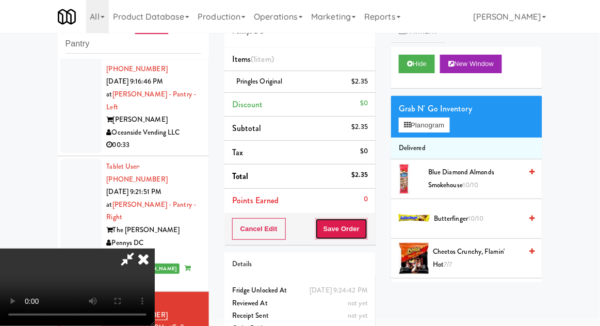
click at [367, 229] on button "Save Order" at bounding box center [341, 229] width 53 height 22
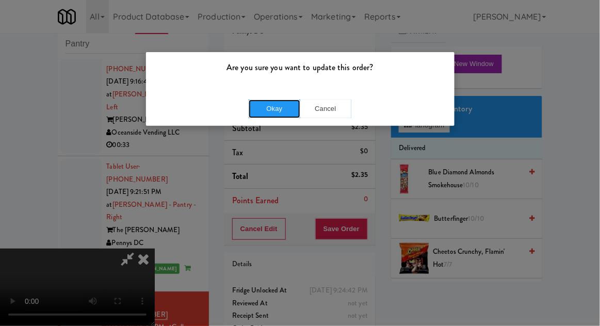
click at [259, 106] on button "Okay" at bounding box center [275, 109] width 52 height 19
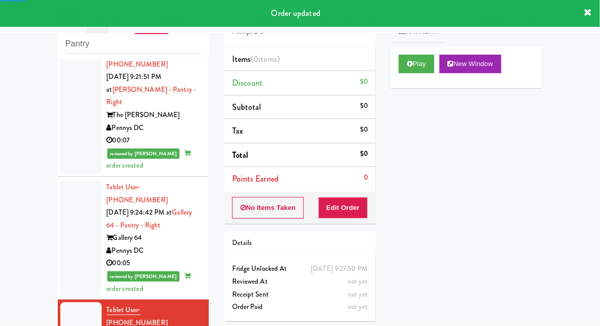
scroll to position [1617, 0]
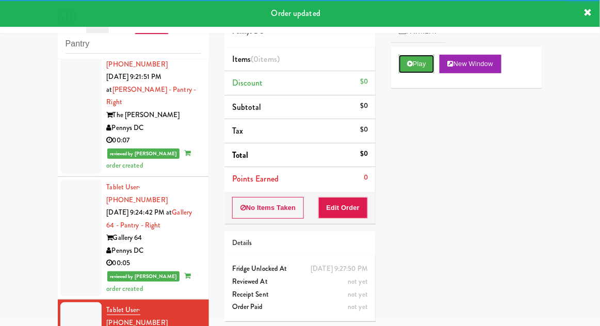
click at [426, 62] on button "Play" at bounding box center [417, 64] width 36 height 19
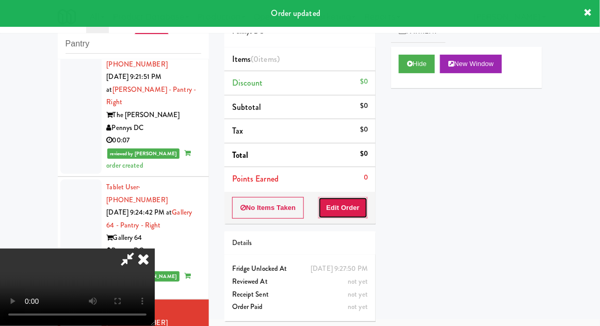
click at [349, 217] on button "Edit Order" at bounding box center [344, 208] width 50 height 22
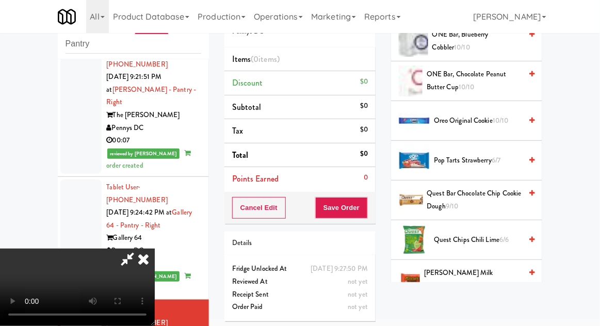
scroll to position [854, 0]
click at [494, 268] on span "Reese's Milk Chocolate Peanut Butter 7/8" at bounding box center [473, 278] width 98 height 25
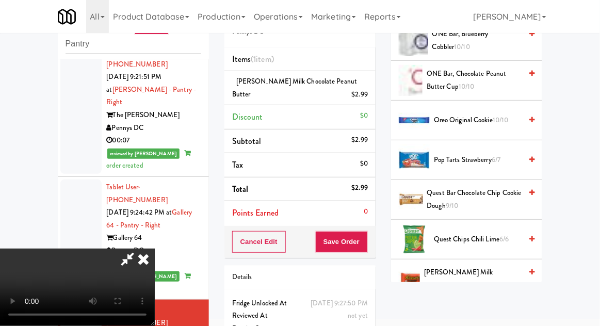
scroll to position [38, 0]
click at [364, 237] on button "Save Order" at bounding box center [341, 242] width 53 height 22
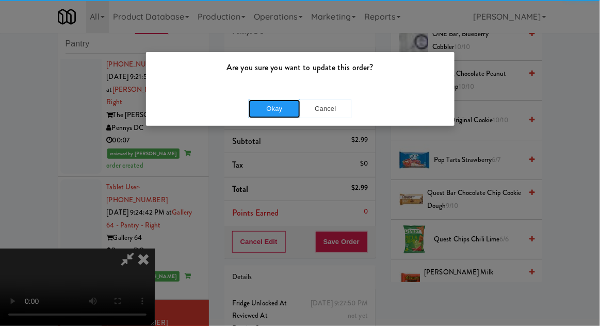
click at [271, 110] on button "Okay" at bounding box center [275, 109] width 52 height 19
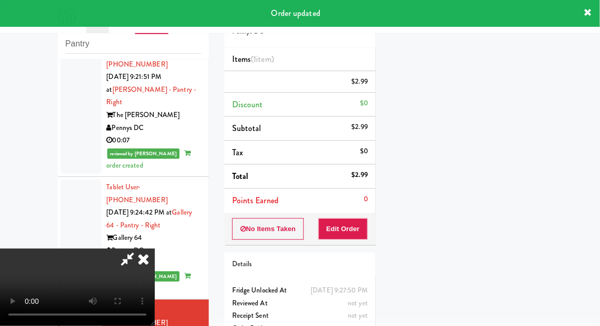
scroll to position [0, 0]
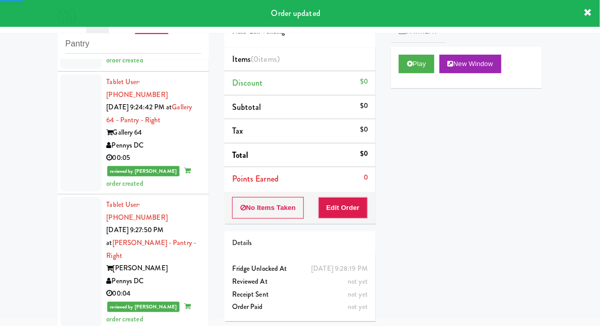
scroll to position [1723, 0]
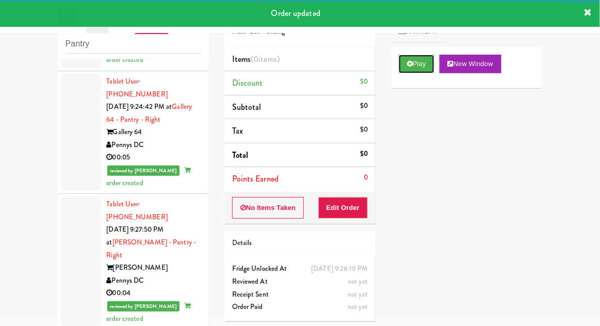
click at [426, 72] on button "Play" at bounding box center [417, 64] width 36 height 19
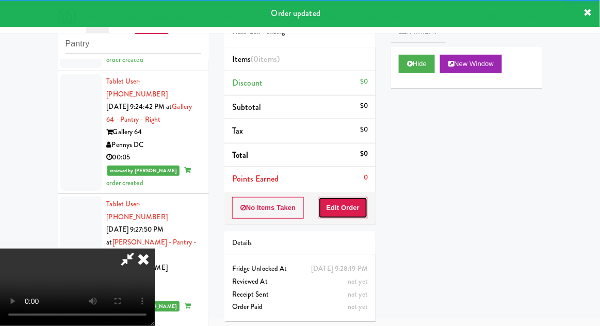
click at [361, 217] on button "Edit Order" at bounding box center [344, 208] width 50 height 22
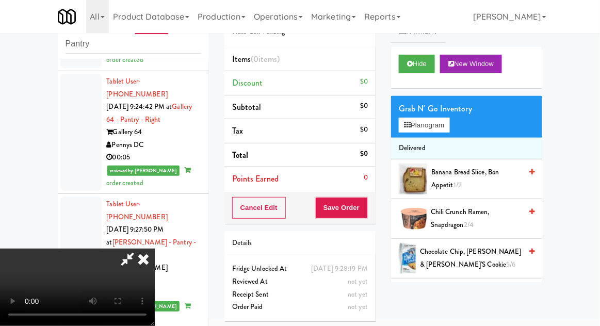
scroll to position [38, 0]
click at [435, 70] on button "Hide" at bounding box center [417, 64] width 36 height 19
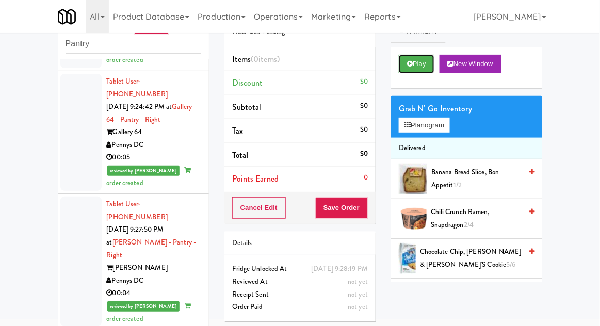
scroll to position [0, 0]
click at [428, 71] on button "Play" at bounding box center [417, 64] width 36 height 19
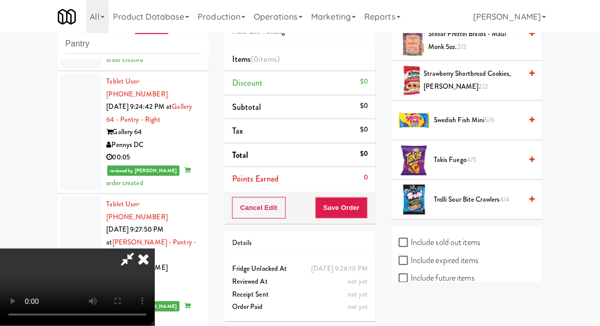
scroll to position [1072, 0]
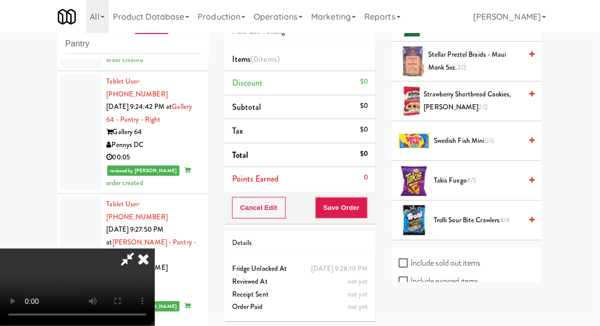
click at [500, 221] on span "Trolli Sour Bite Crawlers 4/4" at bounding box center [478, 220] width 88 height 13
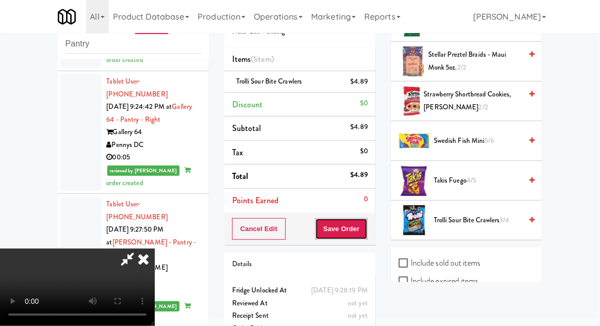
click at [366, 225] on button "Save Order" at bounding box center [341, 229] width 53 height 22
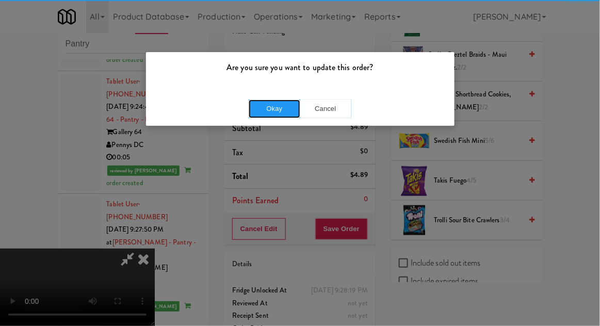
click at [266, 104] on button "Okay" at bounding box center [275, 109] width 52 height 19
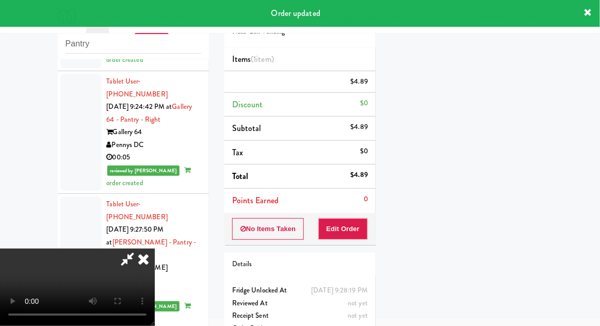
scroll to position [0, 0]
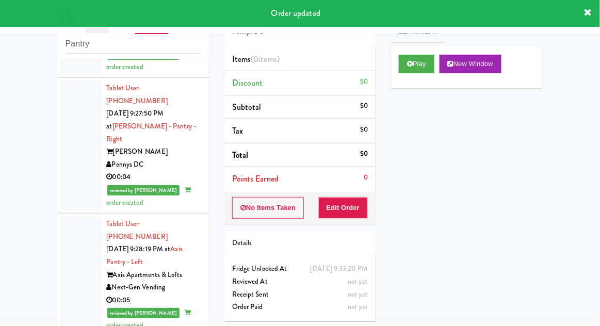
scroll to position [1840, 0]
click at [418, 63] on button "Play" at bounding box center [417, 64] width 36 height 19
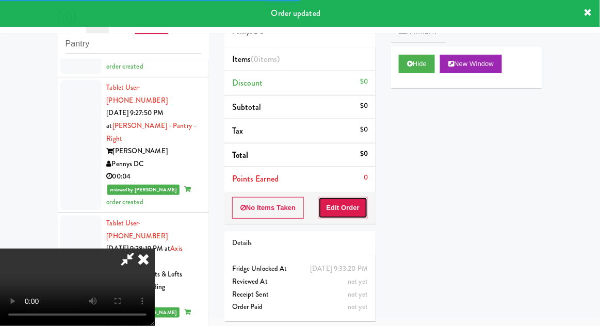
click at [360, 205] on button "Edit Order" at bounding box center [344, 208] width 50 height 22
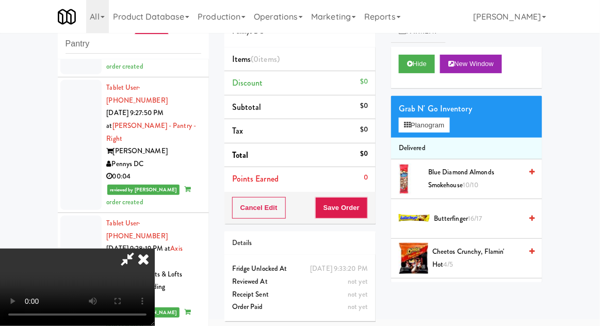
scroll to position [38, 0]
click at [423, 66] on button "Hide" at bounding box center [417, 64] width 36 height 19
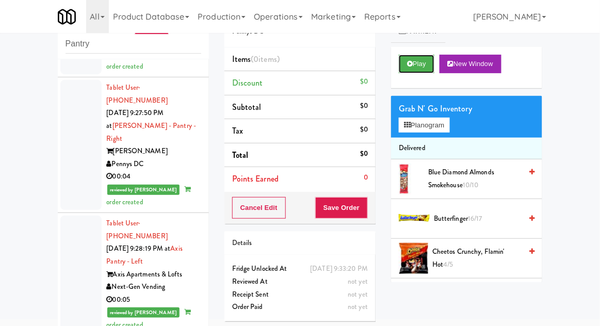
scroll to position [0, 0]
click at [424, 70] on button "Play" at bounding box center [417, 64] width 36 height 19
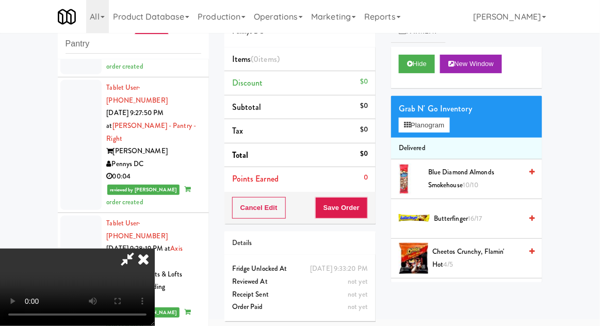
scroll to position [38, 0]
click at [427, 72] on button "Hide" at bounding box center [417, 64] width 36 height 19
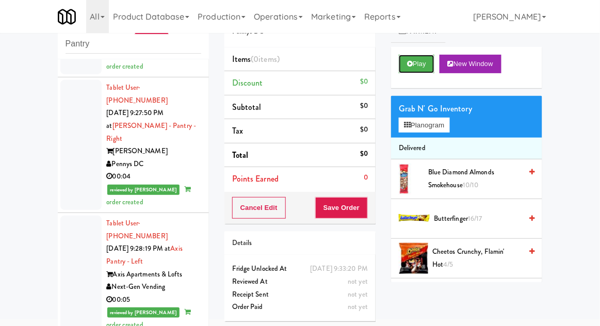
scroll to position [0, 0]
click at [430, 71] on button "Play" at bounding box center [417, 64] width 36 height 19
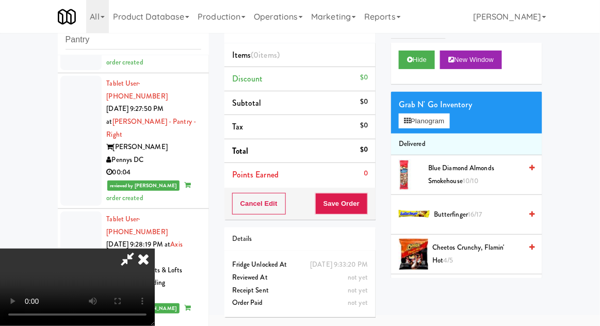
scroll to position [65, 0]
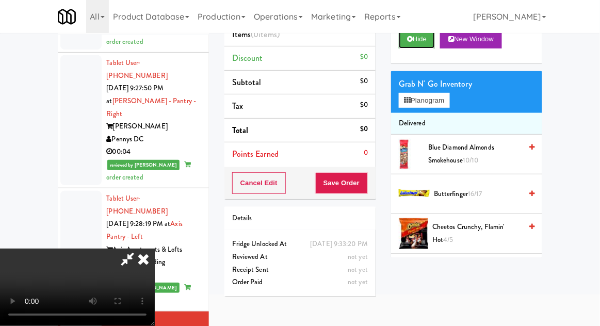
click at [429, 46] on button "Hide" at bounding box center [417, 39] width 36 height 19
click at [427, 46] on button "Hide" at bounding box center [417, 39] width 36 height 19
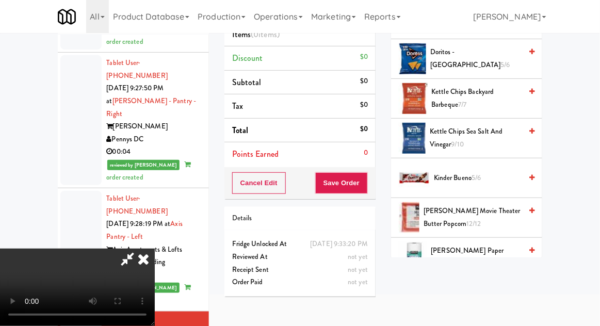
scroll to position [289, 0]
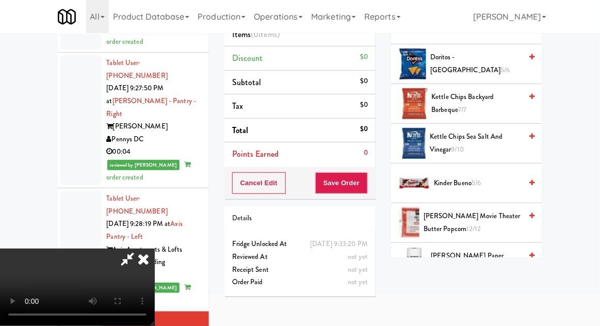
click at [498, 103] on span "Kettle Chips Backyard Barbeque 7/7" at bounding box center [477, 103] width 90 height 25
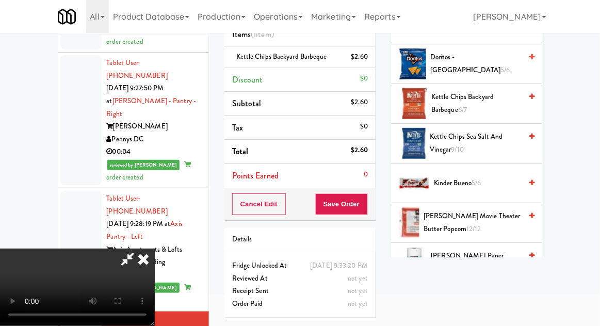
click at [493, 137] on span "Kettle Chips Sea Salt and Vinegar 9/10" at bounding box center [476, 143] width 92 height 25
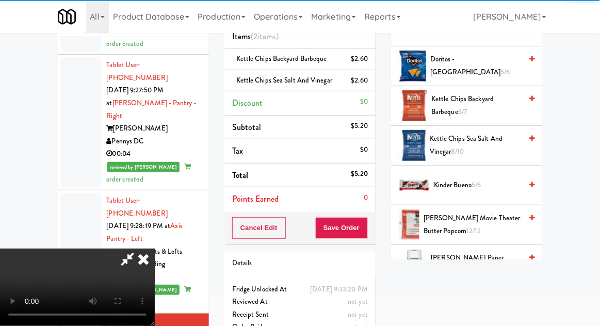
scroll to position [57, 0]
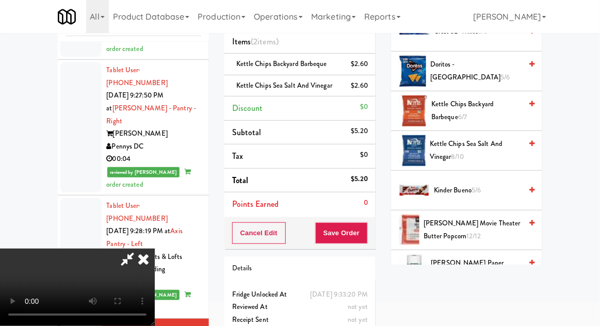
click at [374, 88] on li "Kettle Chips Sea Salt and Vinegar $2.60" at bounding box center [300, 86] width 151 height 22
click at [370, 89] on icon at bounding box center [369, 89] width 5 height 7
click at [375, 97] on li "Discount $0" at bounding box center [300, 109] width 151 height 24
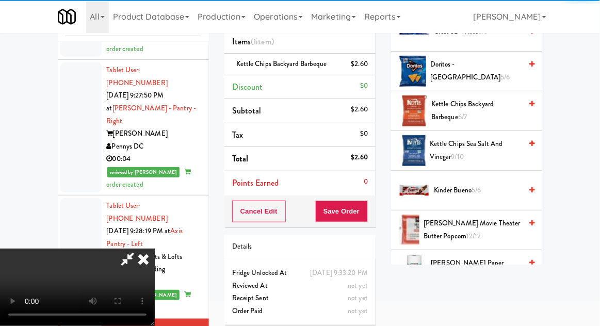
click at [478, 109] on span "Kettle Chips Backyard Barbeque 6/7" at bounding box center [477, 110] width 90 height 25
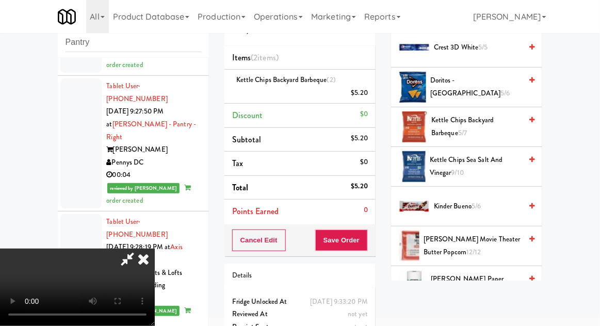
scroll to position [40, 0]
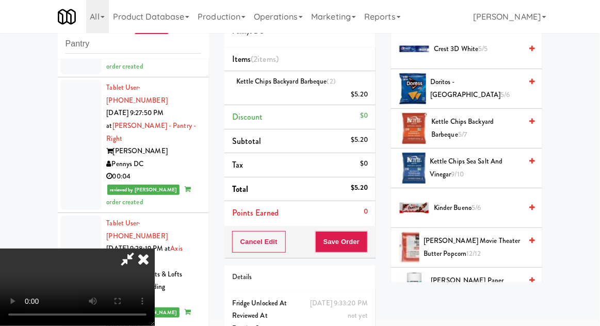
click at [139, 249] on icon at bounding box center [128, 259] width 24 height 21
click at [367, 234] on button "Save Order" at bounding box center [341, 242] width 53 height 22
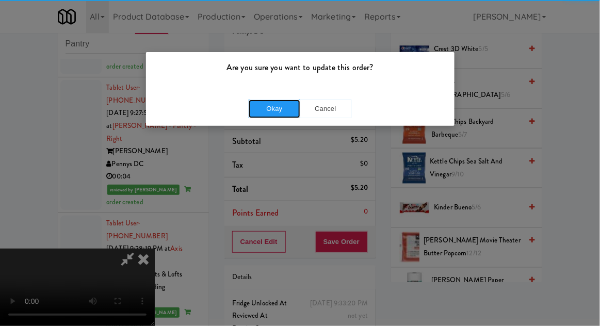
click at [264, 116] on button "Okay" at bounding box center [275, 109] width 52 height 19
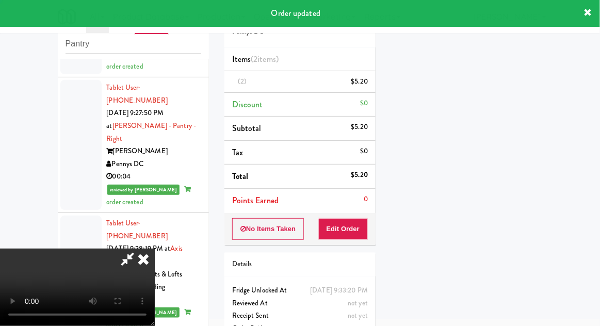
scroll to position [0, 0]
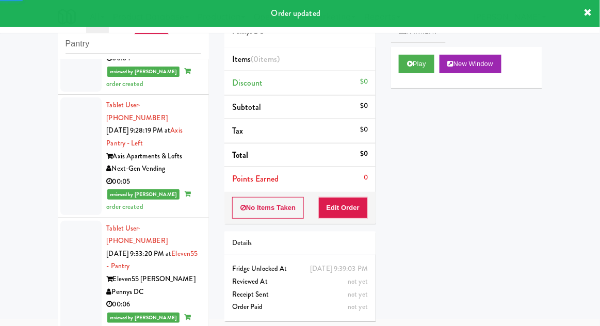
scroll to position [1949, 0]
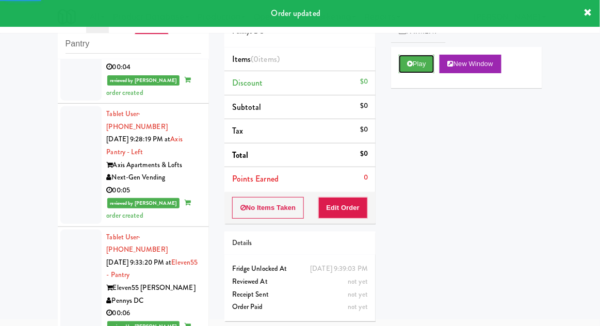
click at [423, 66] on button "Play" at bounding box center [417, 64] width 36 height 19
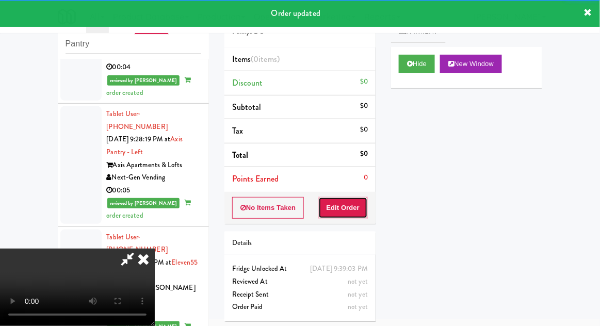
click at [358, 204] on button "Edit Order" at bounding box center [344, 208] width 50 height 22
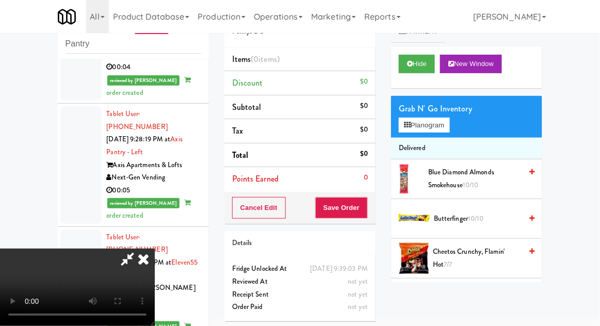
click at [155, 249] on icon at bounding box center [143, 259] width 23 height 21
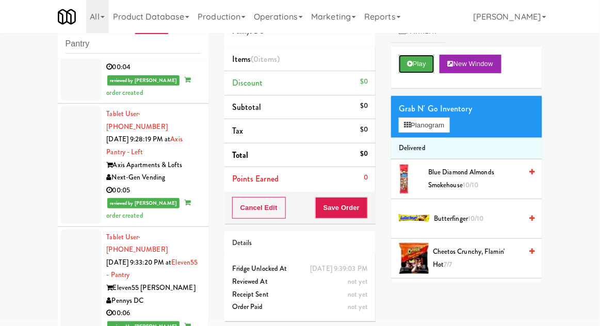
click at [425, 69] on button "Play" at bounding box center [417, 64] width 36 height 19
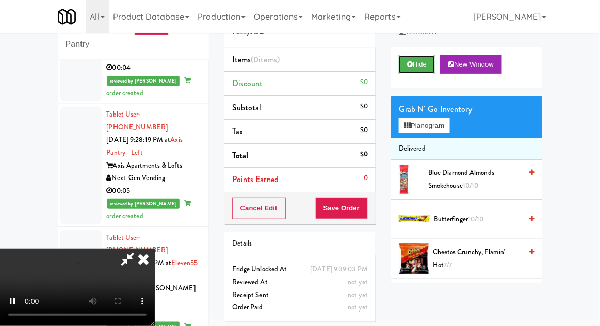
scroll to position [40, 0]
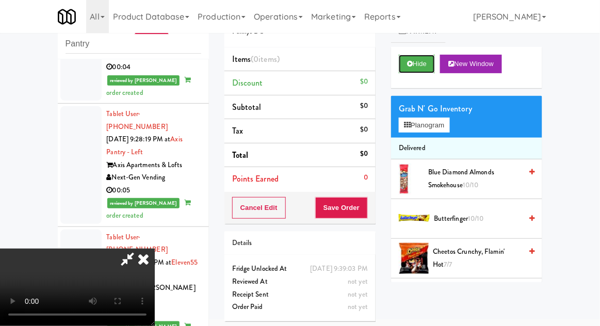
click at [423, 68] on button "Hide" at bounding box center [417, 64] width 36 height 19
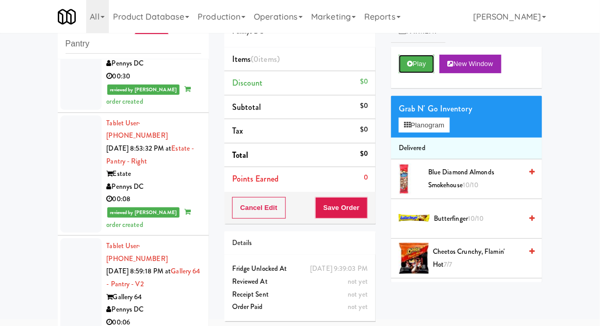
scroll to position [0, 0]
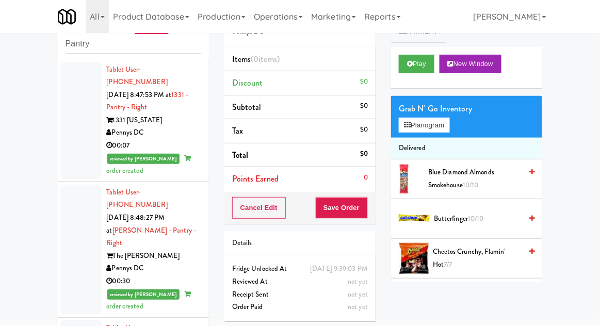
click at [75, 232] on div at bounding box center [80, 250] width 41 height 130
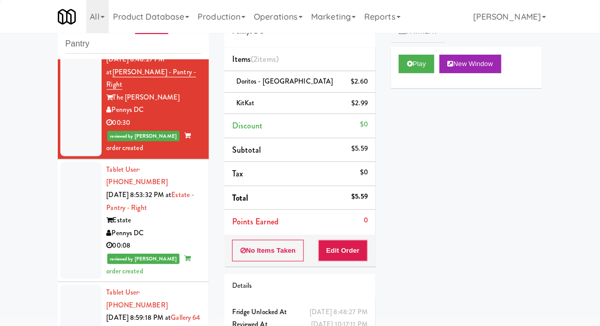
scroll to position [183, 0]
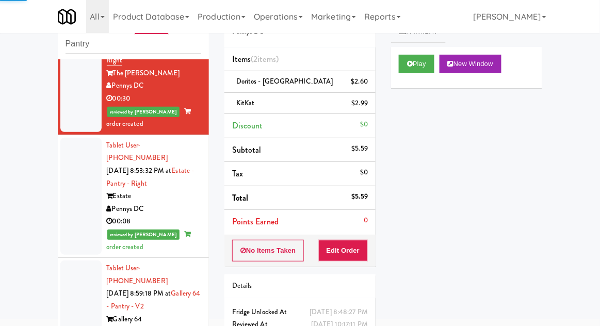
click at [80, 177] on div at bounding box center [80, 196] width 41 height 117
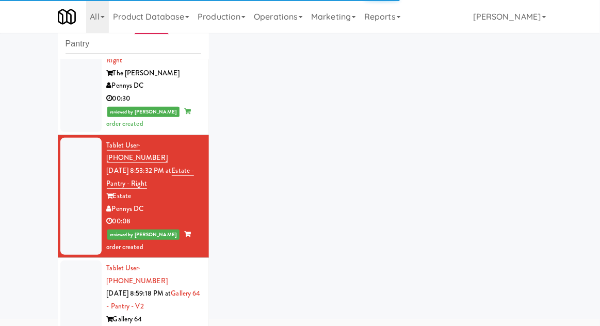
click at [77, 277] on div at bounding box center [80, 319] width 41 height 117
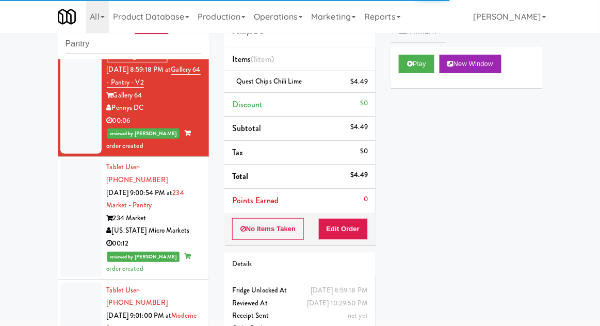
click at [82, 181] on div at bounding box center [80, 218] width 41 height 117
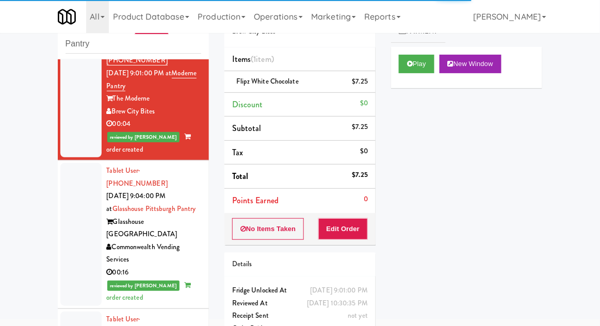
click at [82, 170] on div at bounding box center [80, 234] width 41 height 143
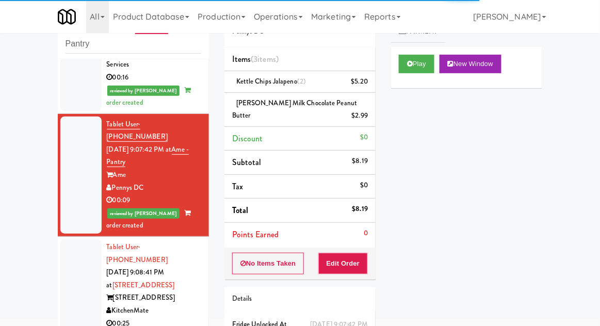
click at [76, 240] on div at bounding box center [80, 298] width 41 height 117
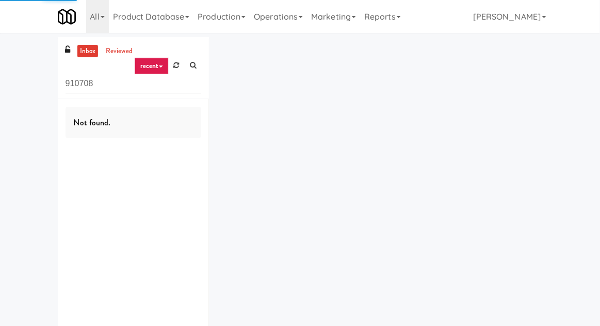
click at [80, 74] on input "910708" at bounding box center [134, 83] width 136 height 19
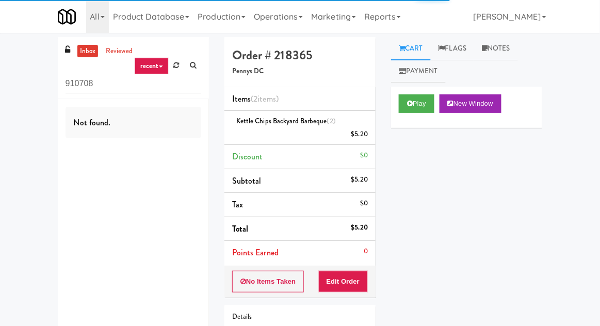
click at [72, 88] on input "910708" at bounding box center [134, 83] width 136 height 19
click at [82, 80] on input "910708" at bounding box center [134, 83] width 136 height 19
click at [76, 82] on input "910708" at bounding box center [134, 83] width 136 height 19
type input "Pantry"
click at [27, 89] on div "inbox reviewed recent all unclear take inventory issue suspicious failed recent…" at bounding box center [300, 220] width 600 height 366
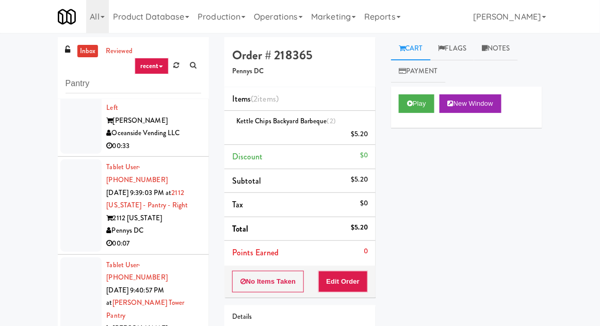
scroll to position [151, 0]
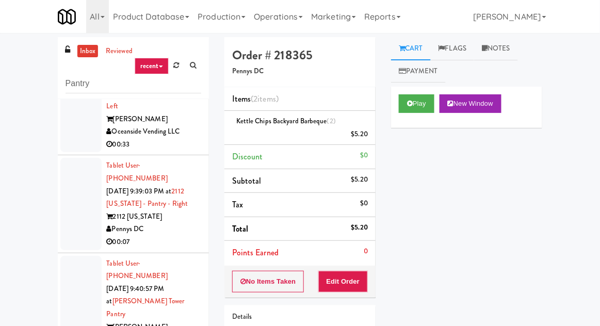
click at [72, 170] on div at bounding box center [80, 204] width 41 height 92
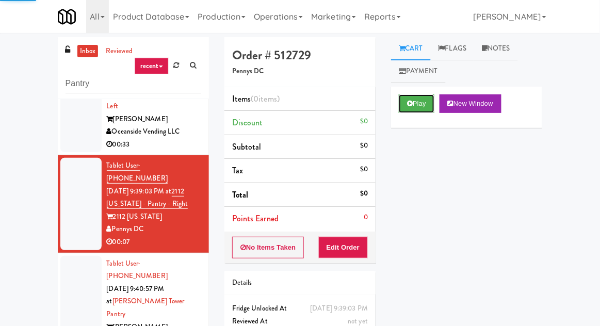
click at [412, 110] on button "Play" at bounding box center [417, 103] width 36 height 19
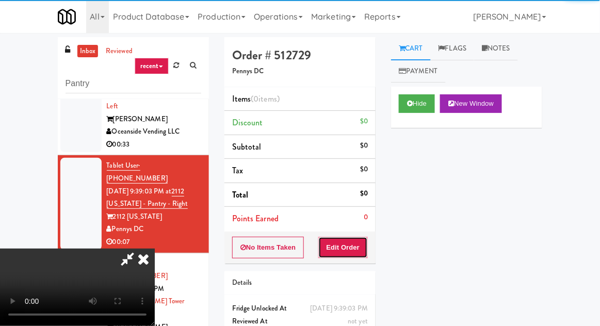
click at [353, 239] on button "Edit Order" at bounding box center [344, 248] width 50 height 22
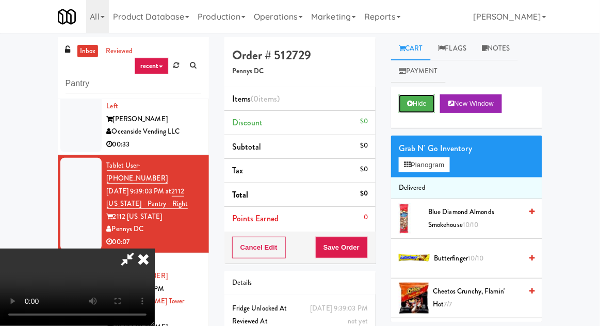
click at [424, 104] on button "Hide" at bounding box center [417, 103] width 36 height 19
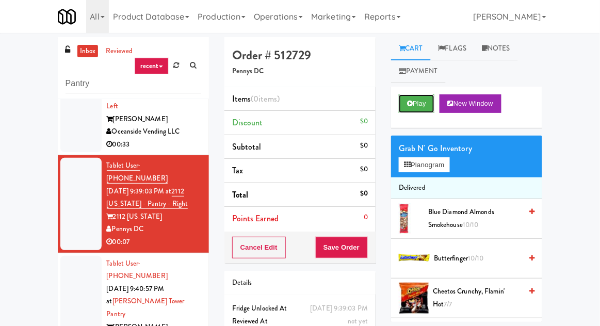
click at [424, 112] on button "Play" at bounding box center [417, 103] width 36 height 19
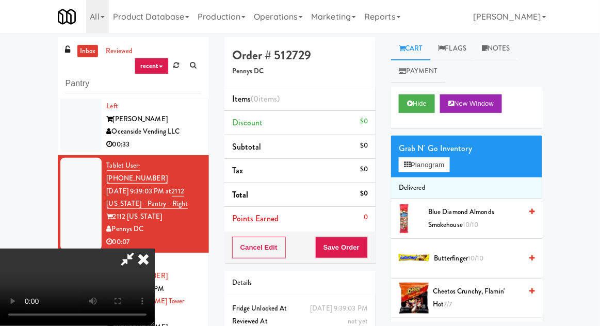
click at [483, 258] on span "10/10" at bounding box center [476, 258] width 16 height 10
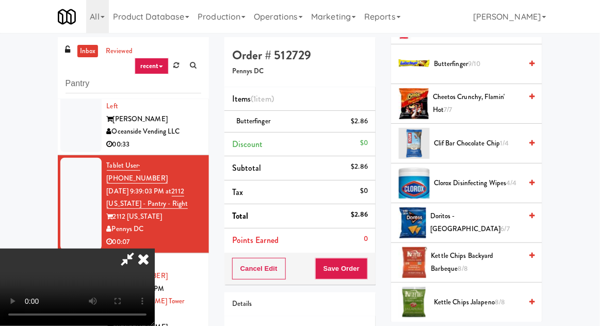
scroll to position [197, 0]
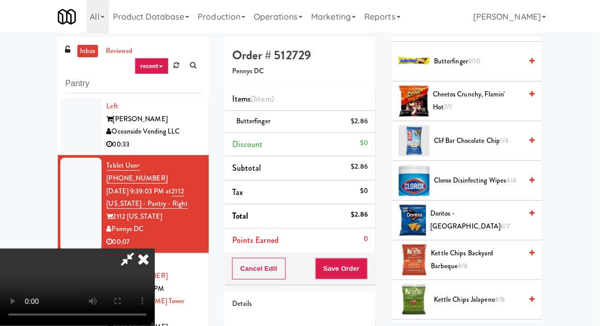
click at [491, 219] on span "Doritos - Cool Ranch 6/7" at bounding box center [476, 220] width 91 height 25
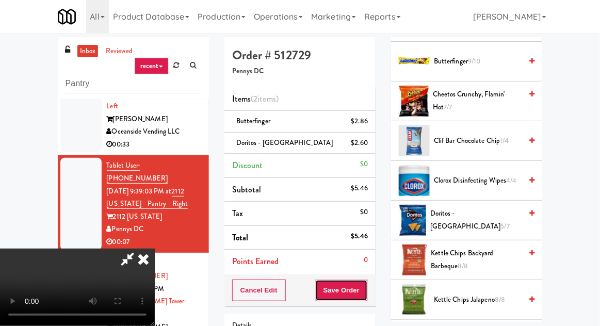
click at [366, 291] on button "Save Order" at bounding box center [341, 291] width 53 height 22
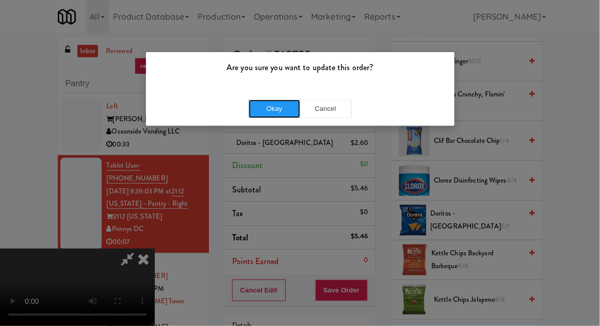
click at [264, 112] on button "Okay" at bounding box center [275, 109] width 52 height 19
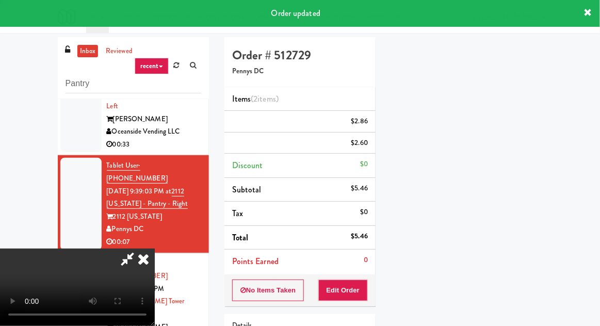
scroll to position [102, 0]
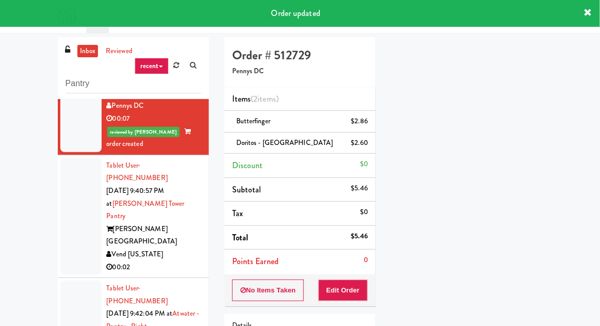
click at [59, 172] on li "Tablet User · (303) 548-3043 [DATE] 9:40:57 PM at [PERSON_NAME][GEOGRAPHIC_DATA…" at bounding box center [133, 216] width 151 height 123
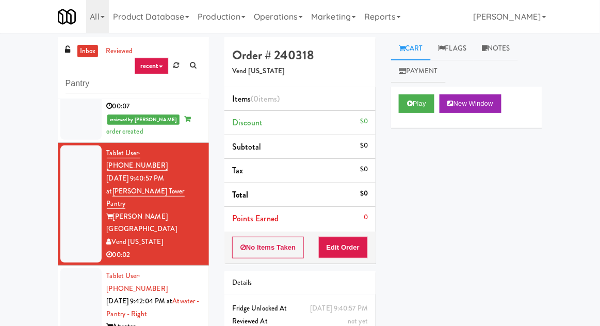
scroll to position [287, 0]
click at [422, 96] on button "Play" at bounding box center [417, 103] width 36 height 19
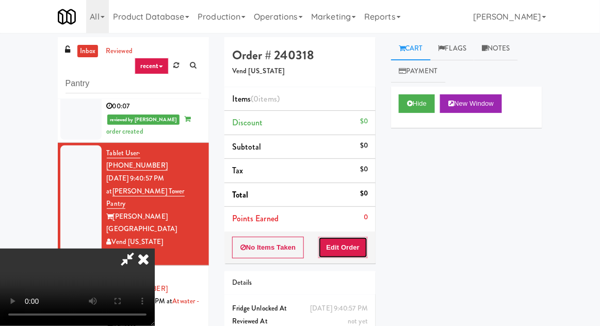
click at [367, 244] on button "Edit Order" at bounding box center [344, 248] width 50 height 22
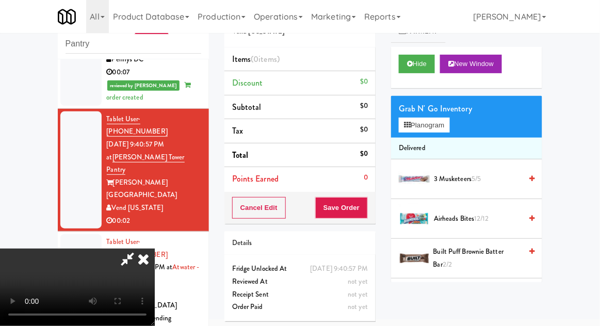
scroll to position [0, 0]
click at [155, 249] on icon at bounding box center [143, 259] width 23 height 21
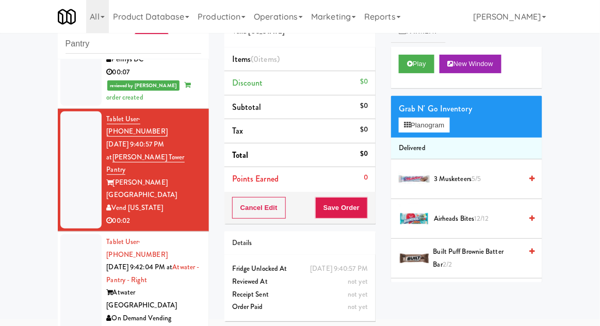
click at [71, 232] on li "Tablet User · (202) 600-6735 [DATE] 9:42:04 PM at [GEOGRAPHIC_DATA] - Right Atw…" at bounding box center [133, 287] width 151 height 110
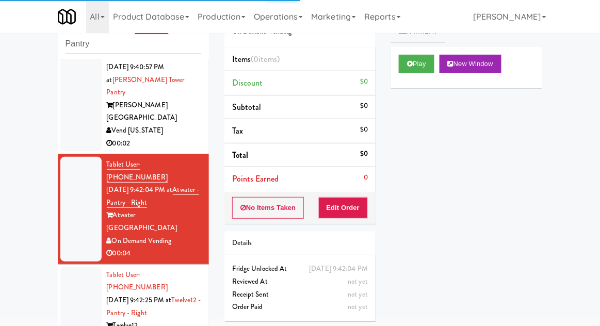
scroll to position [359, 0]
click at [430, 70] on button "Play" at bounding box center [417, 64] width 36 height 19
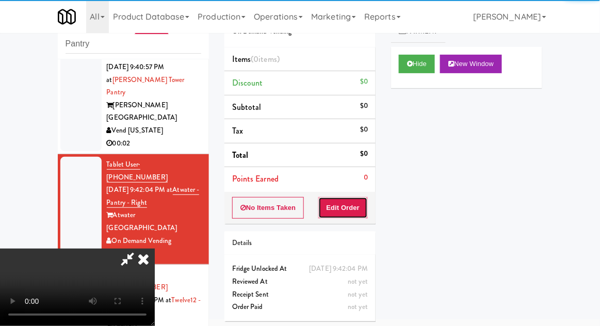
click at [353, 209] on button "Edit Order" at bounding box center [344, 208] width 50 height 22
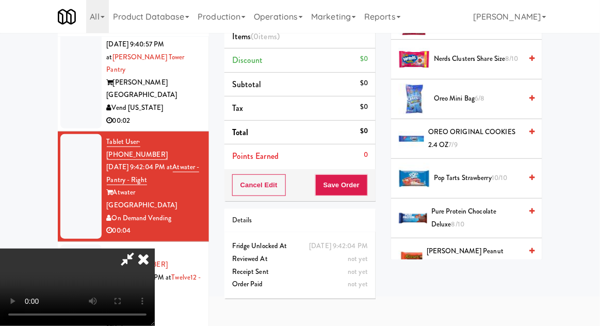
scroll to position [827, 0]
click at [495, 205] on span "Pure Protein Chocolate Deluxe 8/10" at bounding box center [477, 217] width 90 height 25
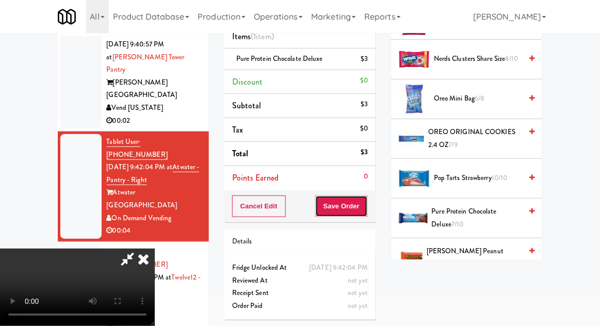
click at [366, 202] on button "Save Order" at bounding box center [341, 207] width 53 height 22
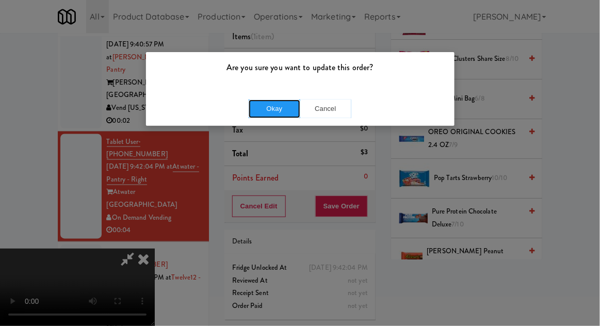
click at [260, 102] on button "Okay" at bounding box center [275, 109] width 52 height 19
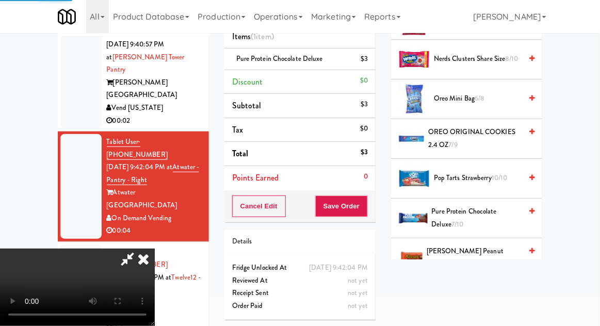
scroll to position [102, 0]
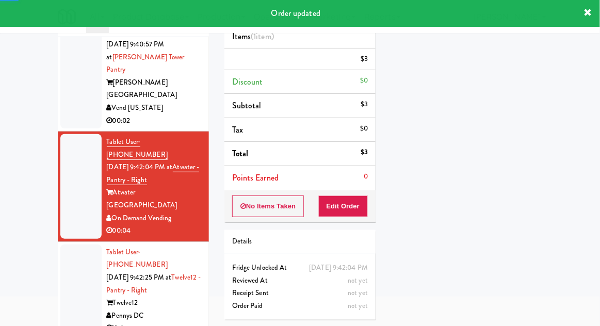
click at [67, 245] on div at bounding box center [80, 291] width 41 height 92
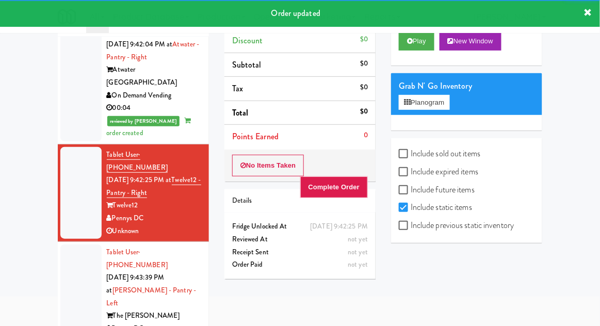
scroll to position [486, 0]
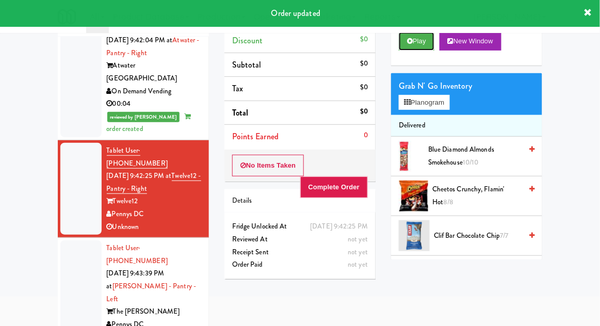
click at [431, 47] on button "Play" at bounding box center [417, 41] width 36 height 19
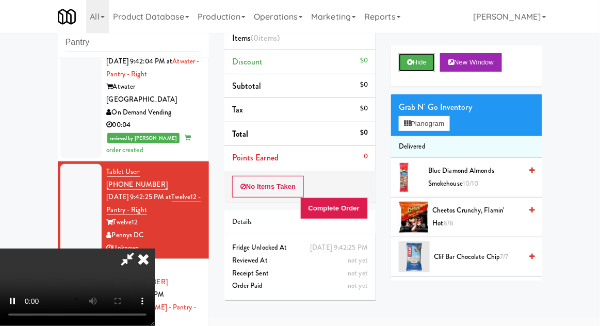
scroll to position [40, 0]
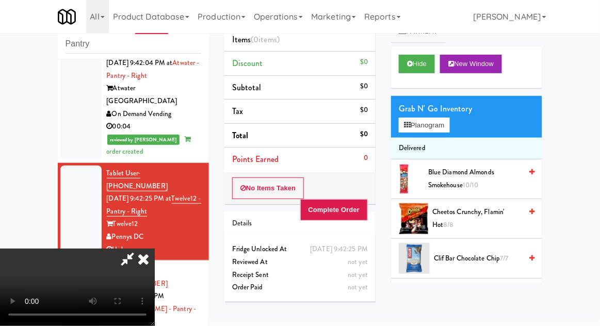
click at [155, 249] on icon at bounding box center [143, 259] width 23 height 21
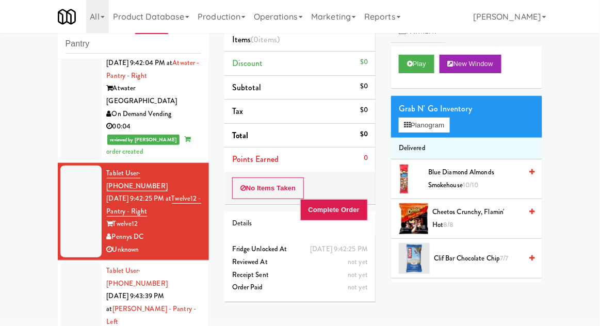
click at [68, 263] on div at bounding box center [80, 315] width 41 height 105
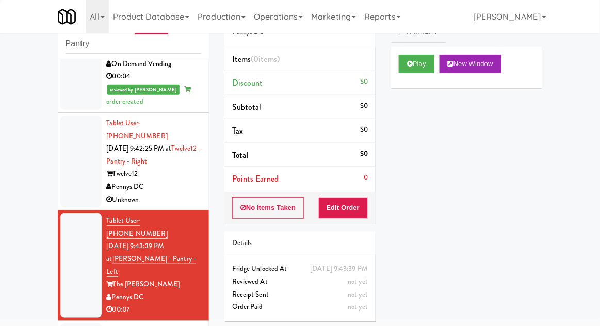
scroll to position [565, 0]
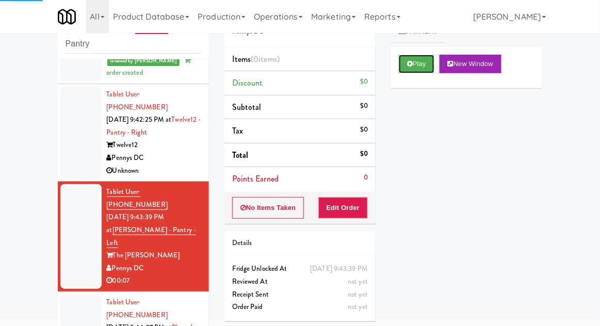
click at [435, 68] on button "Play" at bounding box center [417, 64] width 36 height 19
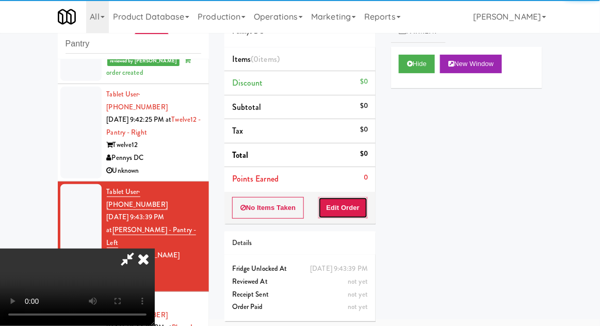
click at [344, 205] on button "Edit Order" at bounding box center [344, 208] width 50 height 22
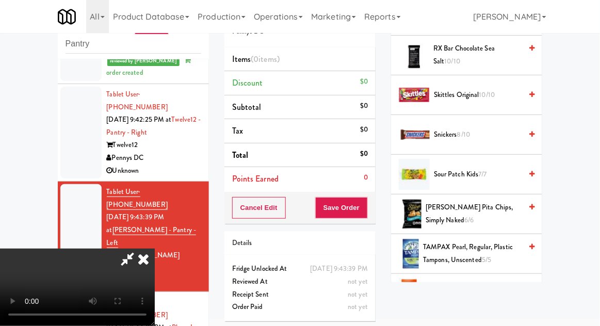
scroll to position [1056, 0]
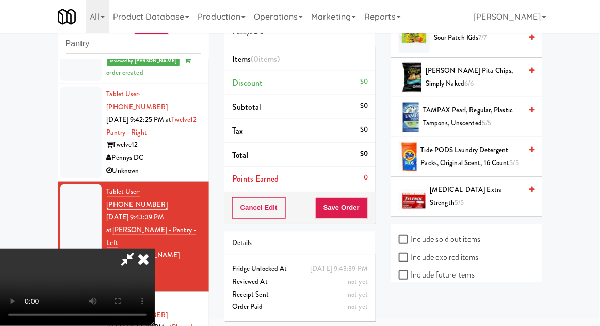
click at [480, 234] on label "Include sold out items" at bounding box center [440, 239] width 82 height 15
click at [411, 236] on input "Include sold out items" at bounding box center [405, 240] width 12 height 8
checkbox input "true"
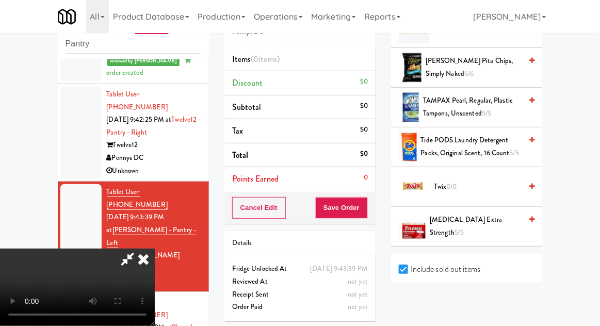
scroll to position [1264, 0]
click at [498, 184] on span "Twix 0/0" at bounding box center [478, 187] width 88 height 13
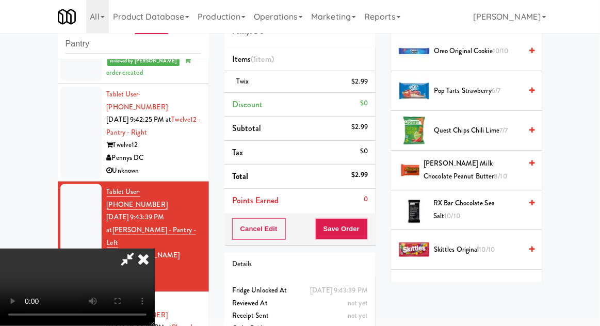
scroll to position [1004, 0]
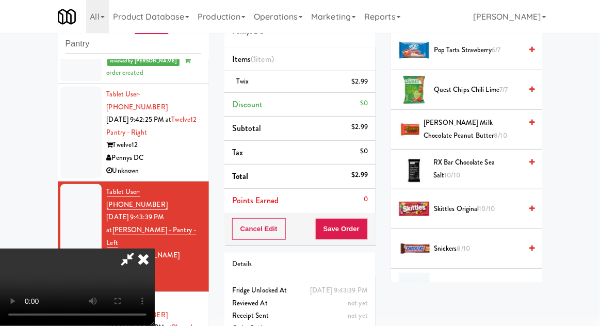
click at [491, 283] on span "Sour Patch Kids 7/7" at bounding box center [478, 288] width 88 height 13
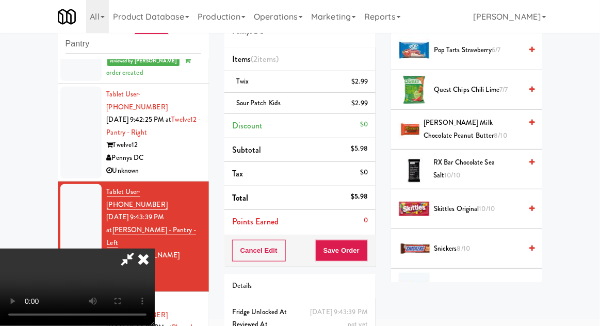
click at [375, 250] on div "Cancel Edit Save Order" at bounding box center [300, 251] width 151 height 32
click at [374, 249] on div "Cancel Edit Save Order" at bounding box center [300, 251] width 151 height 32
click at [368, 252] on button "Save Order" at bounding box center [341, 251] width 53 height 22
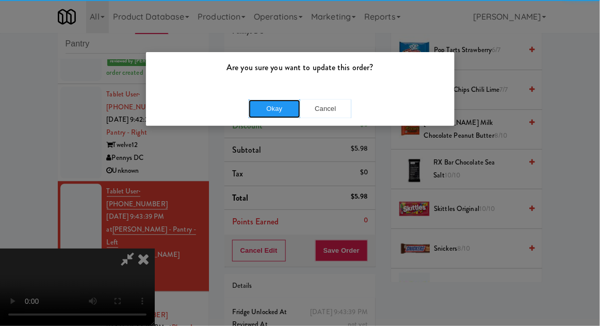
click at [259, 116] on button "Okay" at bounding box center [275, 109] width 52 height 19
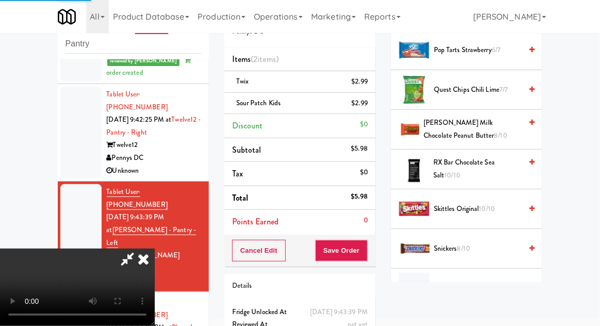
scroll to position [102, 0]
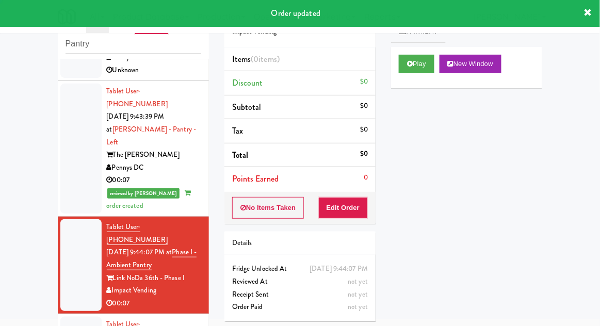
scroll to position [668, 0]
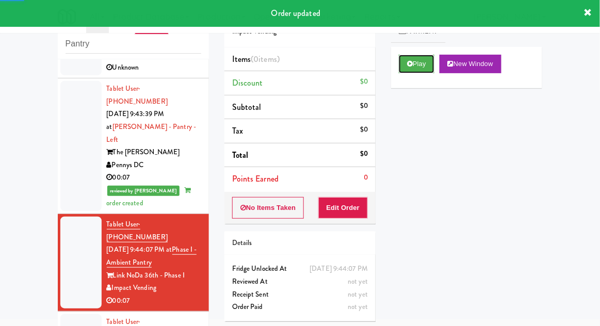
click at [428, 65] on button "Play" at bounding box center [417, 64] width 36 height 19
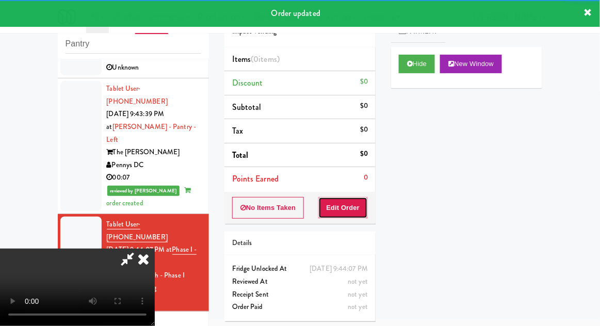
click at [364, 207] on button "Edit Order" at bounding box center [344, 208] width 50 height 22
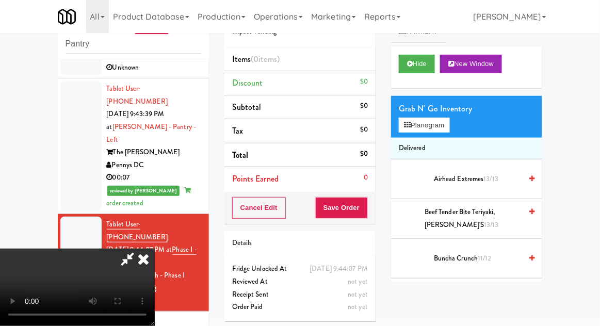
scroll to position [38, 0]
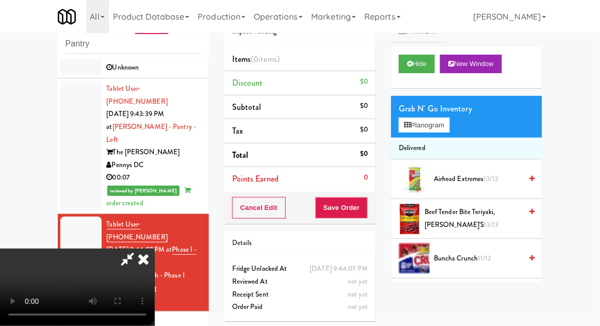
click at [484, 253] on span "11/12" at bounding box center [485, 258] width 14 height 10
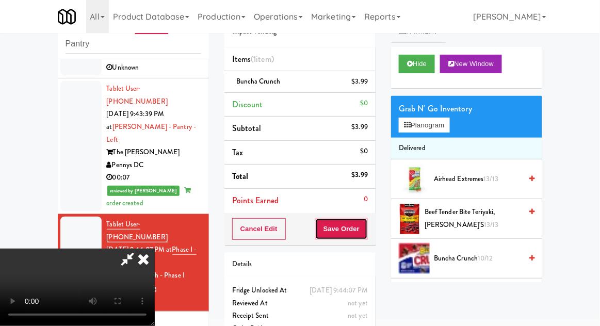
click at [362, 232] on button "Save Order" at bounding box center [341, 229] width 53 height 22
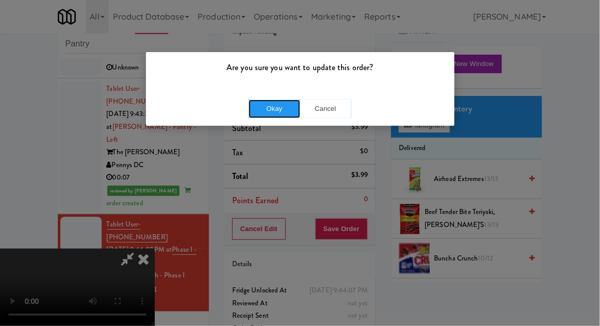
click at [269, 104] on button "Okay" at bounding box center [275, 109] width 52 height 19
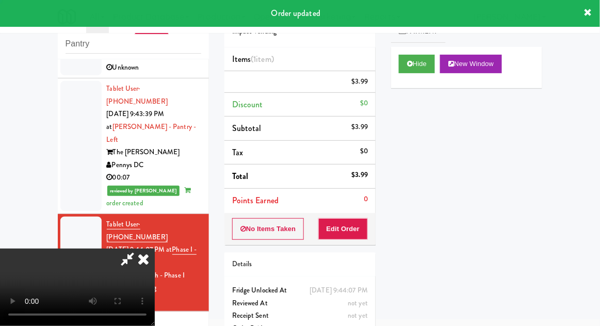
scroll to position [0, 0]
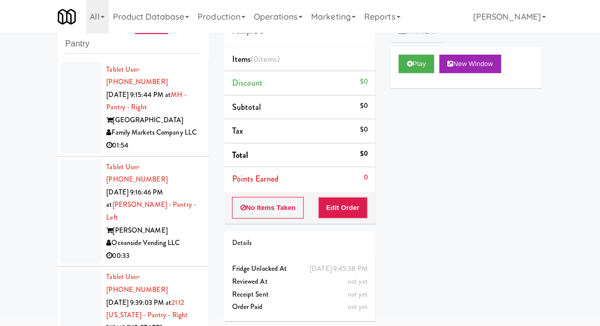
click at [77, 284] on div at bounding box center [80, 327] width 41 height 117
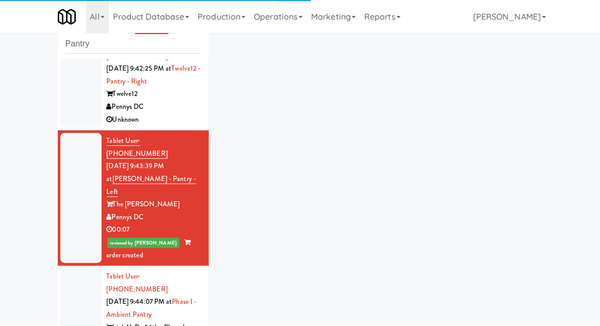
click at [77, 269] on div at bounding box center [80, 327] width 41 height 117
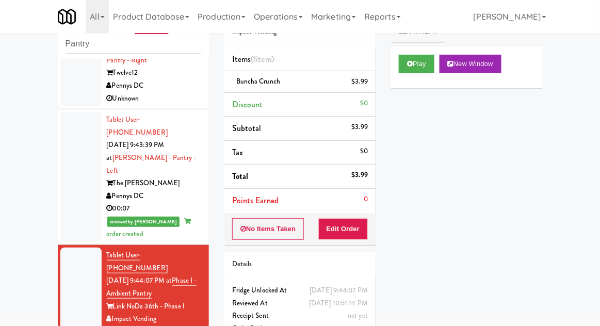
scroll to position [641, 0]
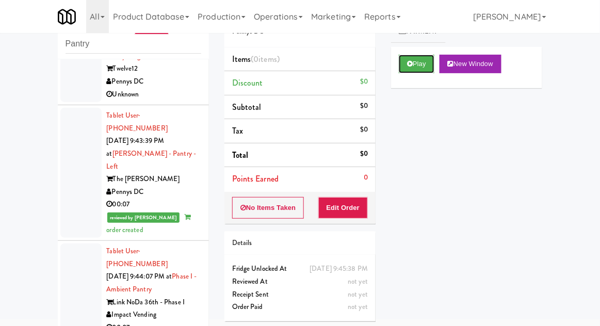
click at [418, 64] on button "Play" at bounding box center [417, 64] width 36 height 19
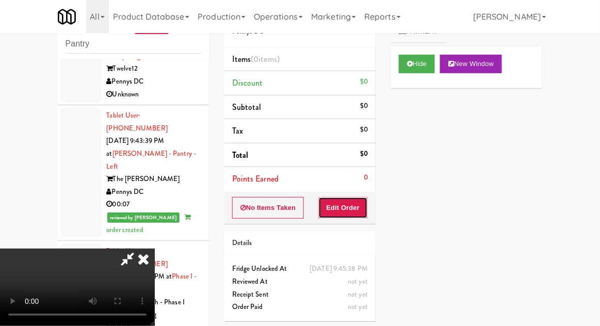
click at [351, 210] on button "Edit Order" at bounding box center [344, 208] width 50 height 22
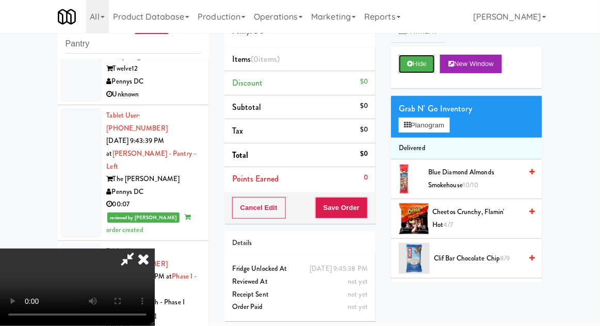
click at [432, 69] on button "Hide" at bounding box center [417, 64] width 36 height 19
click at [435, 72] on button "Hide" at bounding box center [417, 64] width 36 height 19
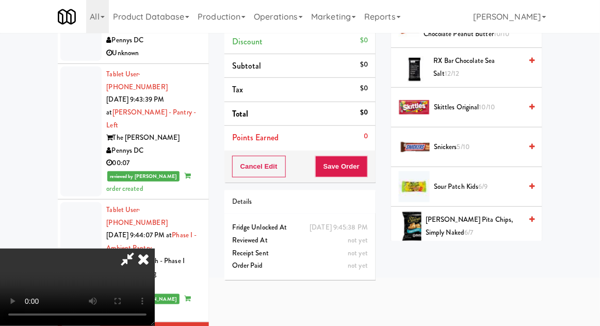
scroll to position [1016, 0]
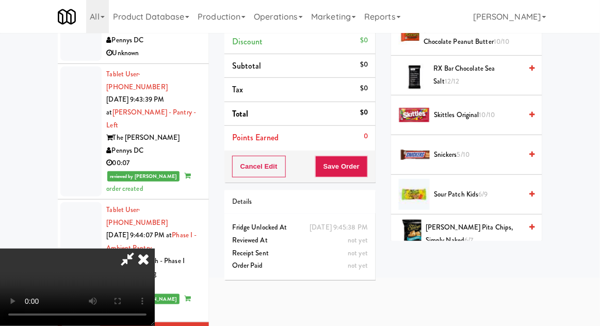
click at [484, 150] on span "Snickers 5/10" at bounding box center [478, 155] width 88 height 13
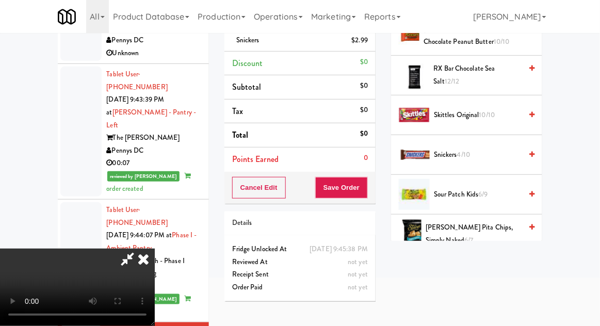
click at [482, 149] on span "Snickers 4/10" at bounding box center [478, 155] width 88 height 13
click at [366, 190] on button "Save Order" at bounding box center [341, 188] width 53 height 22
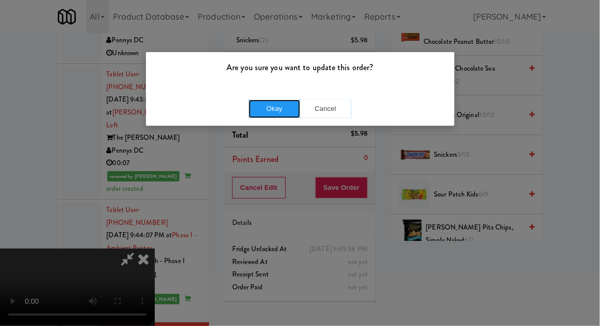
click at [267, 107] on button "Okay" at bounding box center [275, 109] width 52 height 19
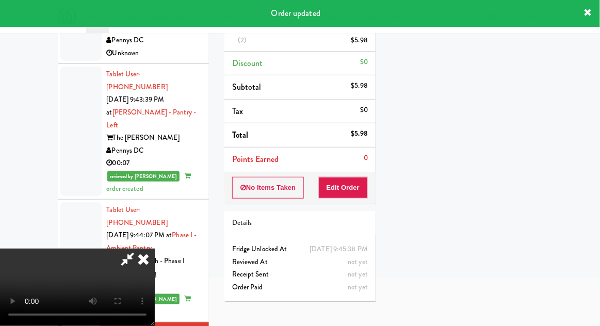
scroll to position [102, 0]
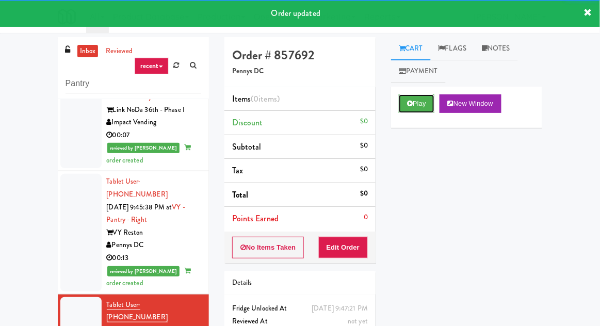
click at [425, 113] on button "Play" at bounding box center [417, 103] width 36 height 19
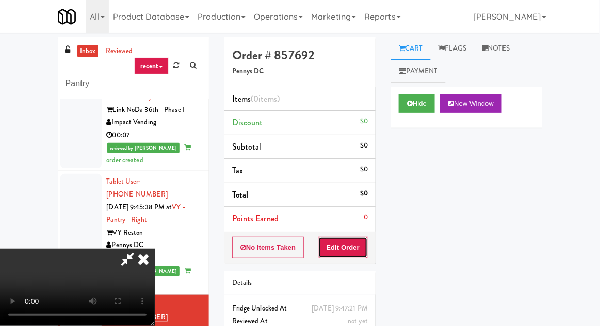
click at [361, 241] on button "Edit Order" at bounding box center [344, 248] width 50 height 22
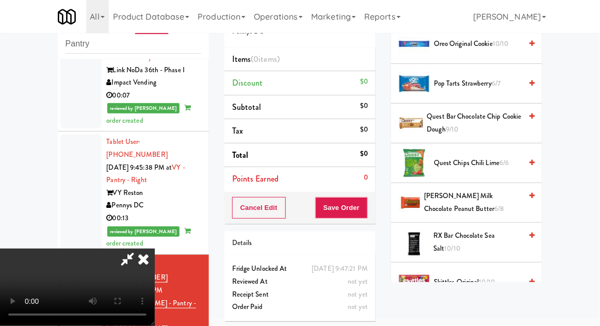
scroll to position [932, 0]
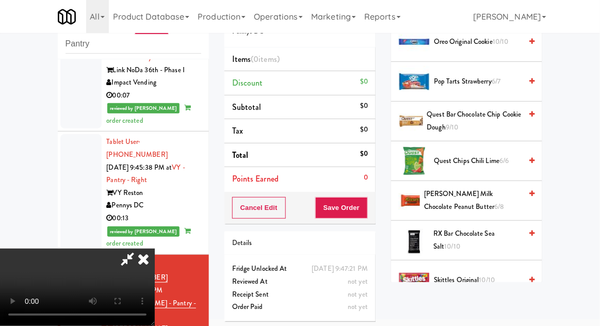
click at [499, 198] on span "[PERSON_NAME] Milk Chocolate Peanut Butter 6/8" at bounding box center [473, 200] width 98 height 25
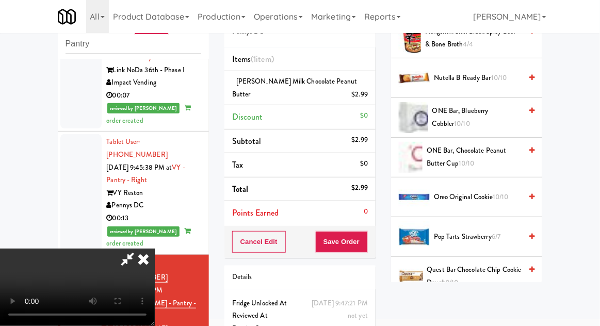
scroll to position [777, 0]
click at [500, 192] on span "10/10" at bounding box center [501, 197] width 16 height 10
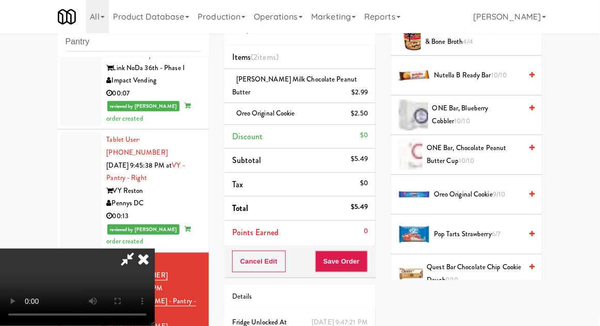
scroll to position [60, 0]
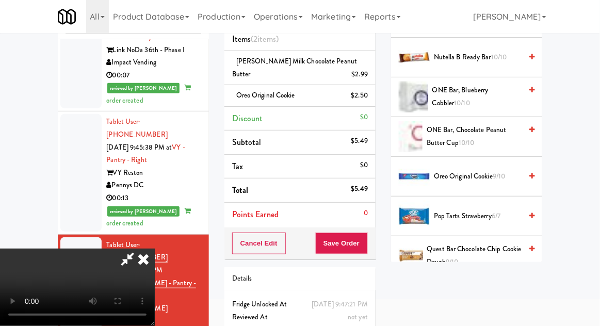
click at [599, 242] on div "inbox reviewed recent all unclear take inventory issue suspicious failed recent…" at bounding box center [300, 171] width 600 height 388
click at [366, 248] on button "Save Order" at bounding box center [341, 244] width 53 height 22
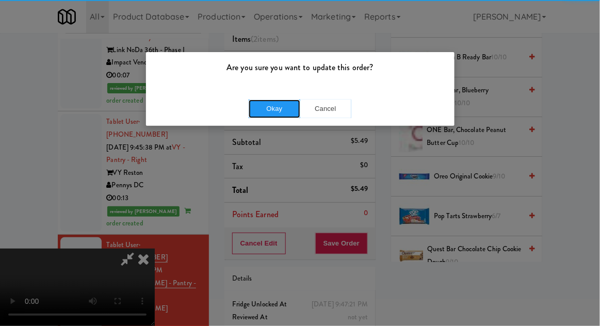
click at [251, 112] on button "Okay" at bounding box center [275, 109] width 52 height 19
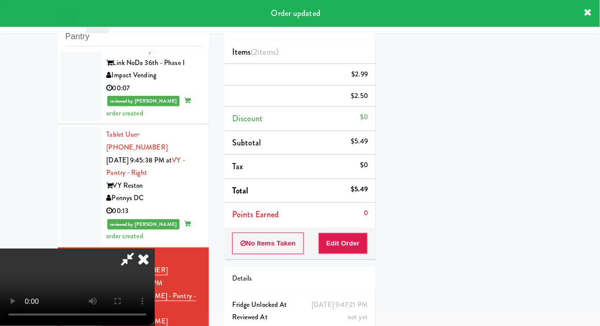
scroll to position [0, 0]
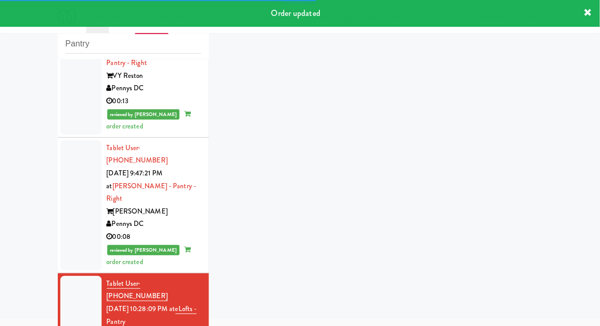
scroll to position [998, 0]
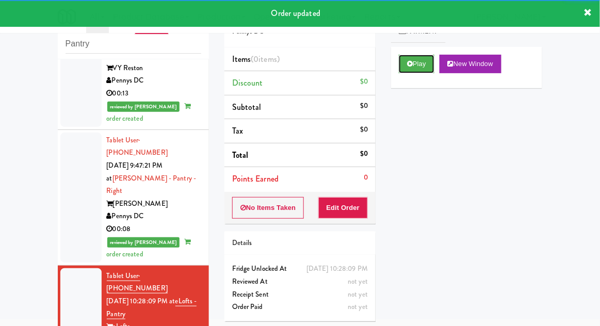
click at [426, 71] on button "Play" at bounding box center [417, 64] width 36 height 19
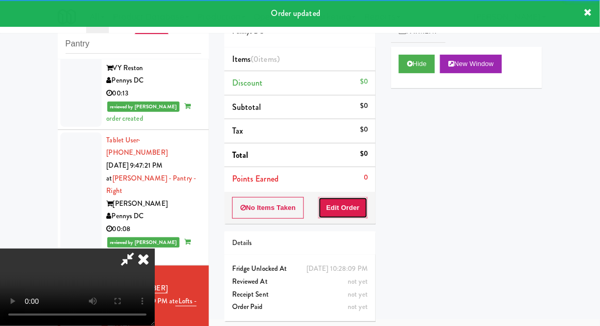
click at [350, 211] on button "Edit Order" at bounding box center [344, 208] width 50 height 22
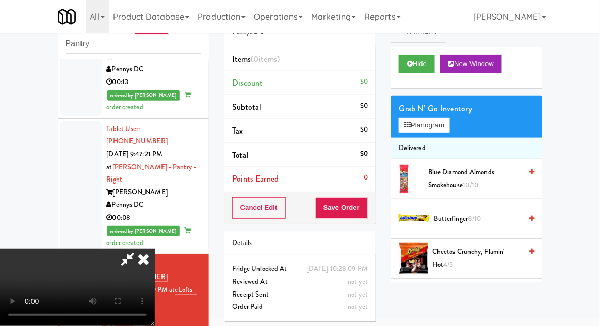
scroll to position [38, 0]
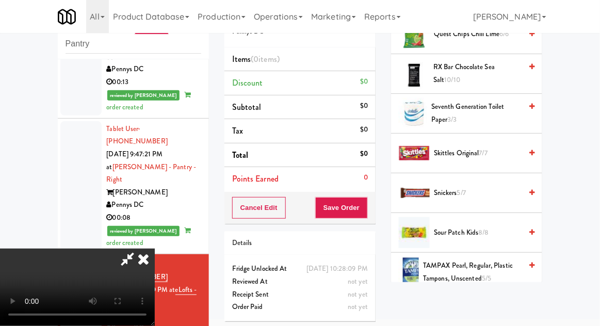
click at [497, 230] on span "Sour Patch Kids 8/8" at bounding box center [478, 233] width 88 height 13
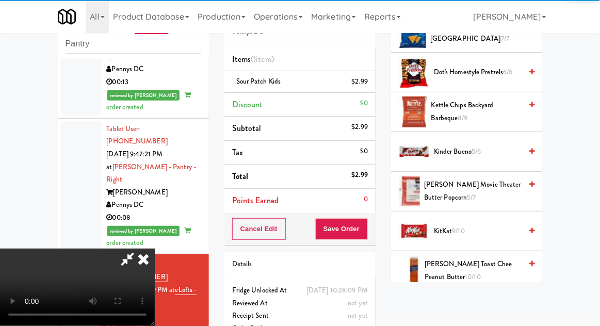
scroll to position [345, 0]
click at [484, 234] on span "KitKat 9/10" at bounding box center [478, 232] width 88 height 13
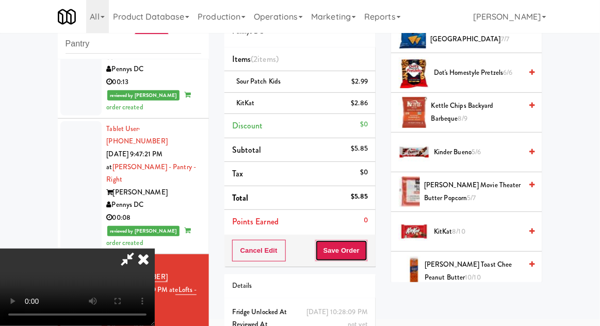
click at [368, 253] on button "Save Order" at bounding box center [341, 251] width 53 height 22
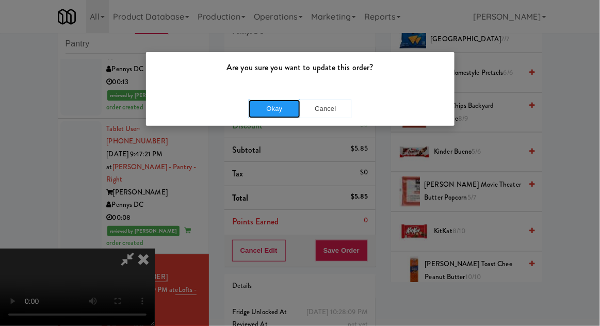
click at [262, 116] on button "Okay" at bounding box center [275, 109] width 52 height 19
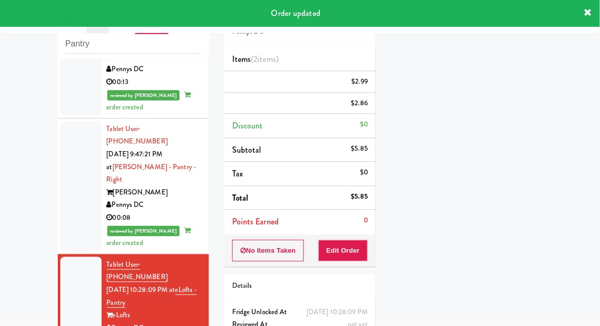
scroll to position [0, 0]
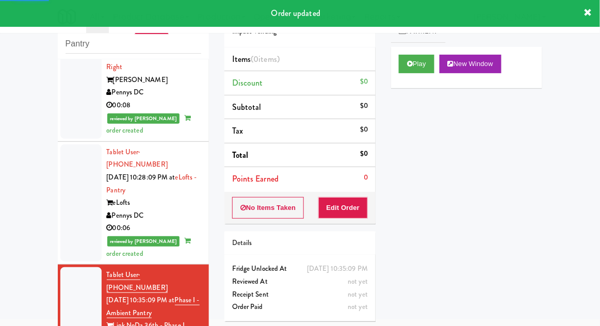
scroll to position [1121, 0]
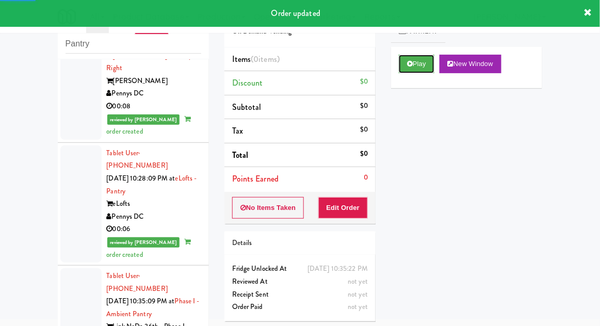
click at [432, 65] on button "Play" at bounding box center [417, 64] width 36 height 19
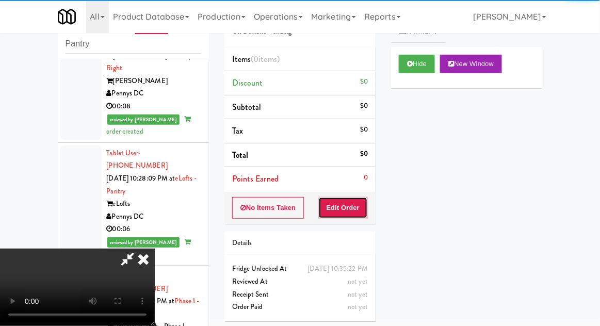
click at [362, 206] on button "Edit Order" at bounding box center [344, 208] width 50 height 22
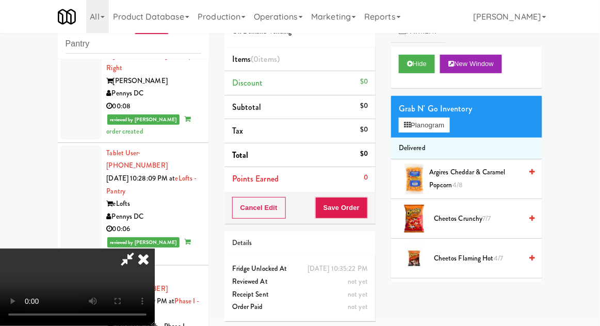
scroll to position [39, 0]
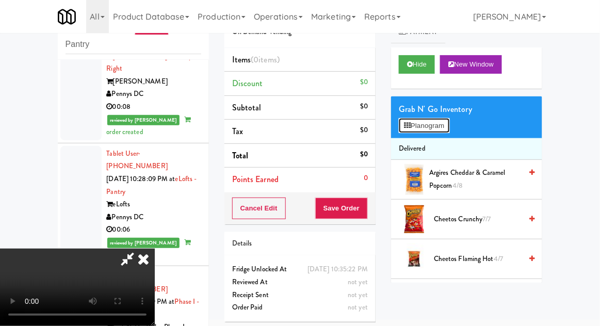
click at [450, 130] on button "Planogram" at bounding box center [424, 125] width 51 height 15
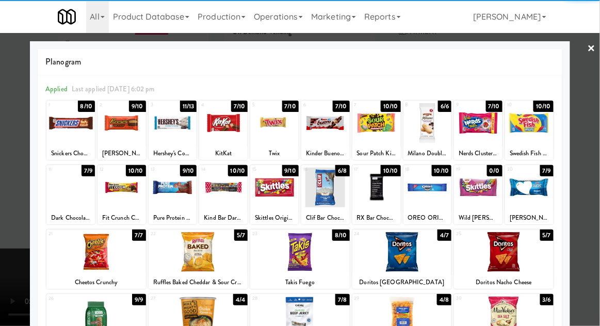
click at [60, 194] on div at bounding box center [70, 188] width 49 height 40
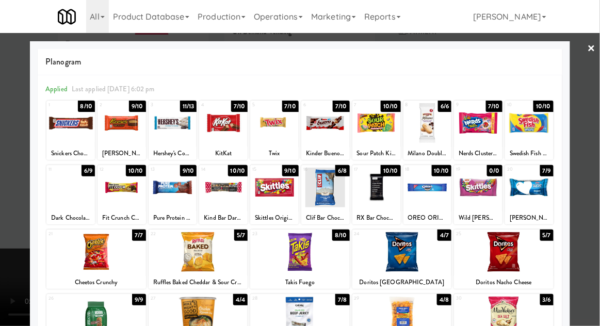
click at [599, 142] on div at bounding box center [300, 163] width 600 height 326
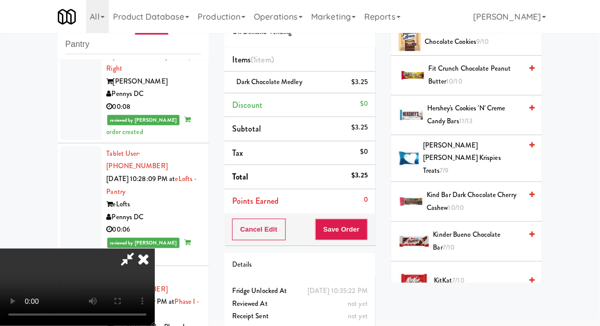
scroll to position [517, 0]
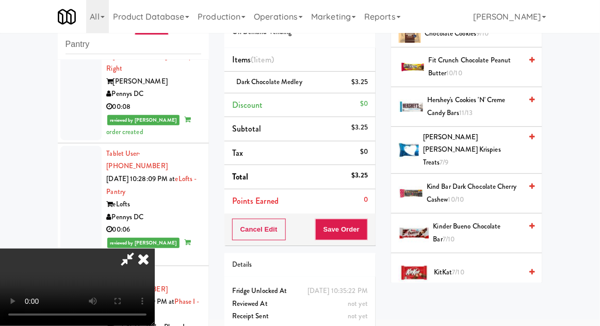
click at [487, 220] on span "Kinder Bueno Chocolate Bar 7/10" at bounding box center [478, 232] width 89 height 25
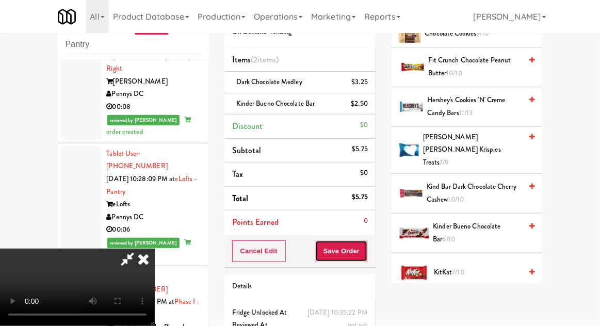
click at [368, 257] on button "Save Order" at bounding box center [341, 252] width 53 height 22
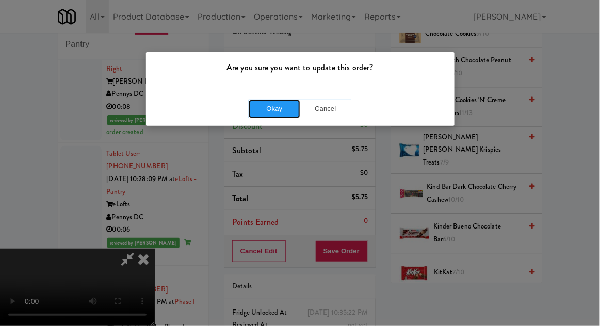
click at [261, 110] on button "Okay" at bounding box center [275, 109] width 52 height 19
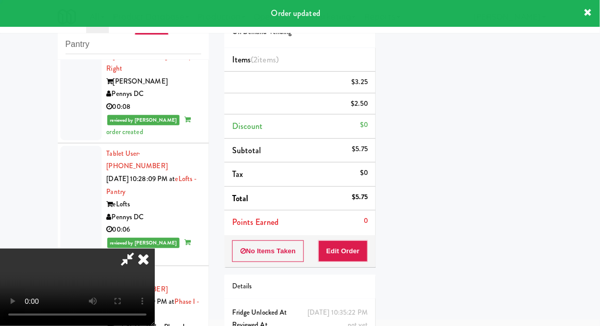
scroll to position [102, 0]
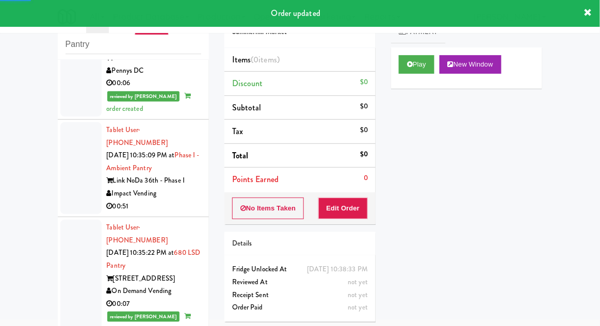
scroll to position [1299, 0]
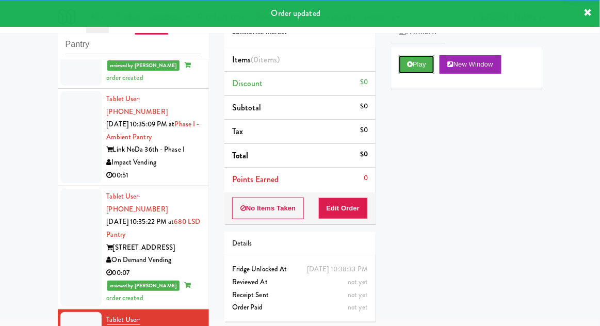
click at [425, 73] on button "Play" at bounding box center [417, 64] width 36 height 19
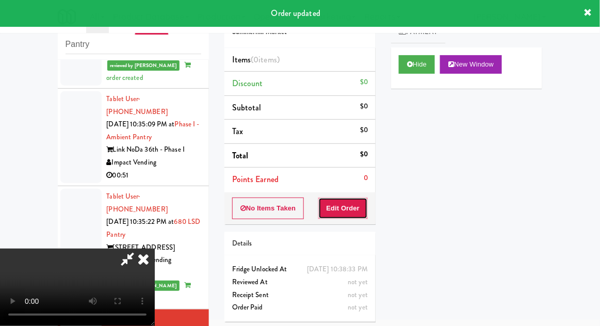
click at [353, 210] on button "Edit Order" at bounding box center [344, 209] width 50 height 22
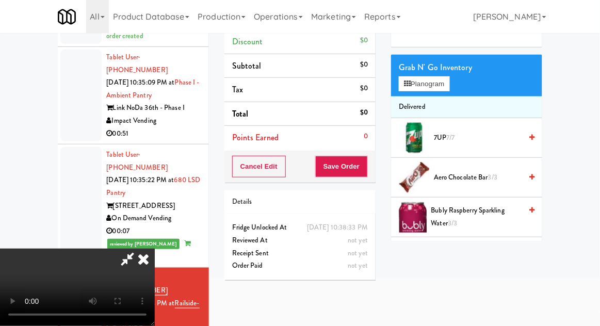
scroll to position [0, 0]
